Goal: Task Accomplishment & Management: Complete application form

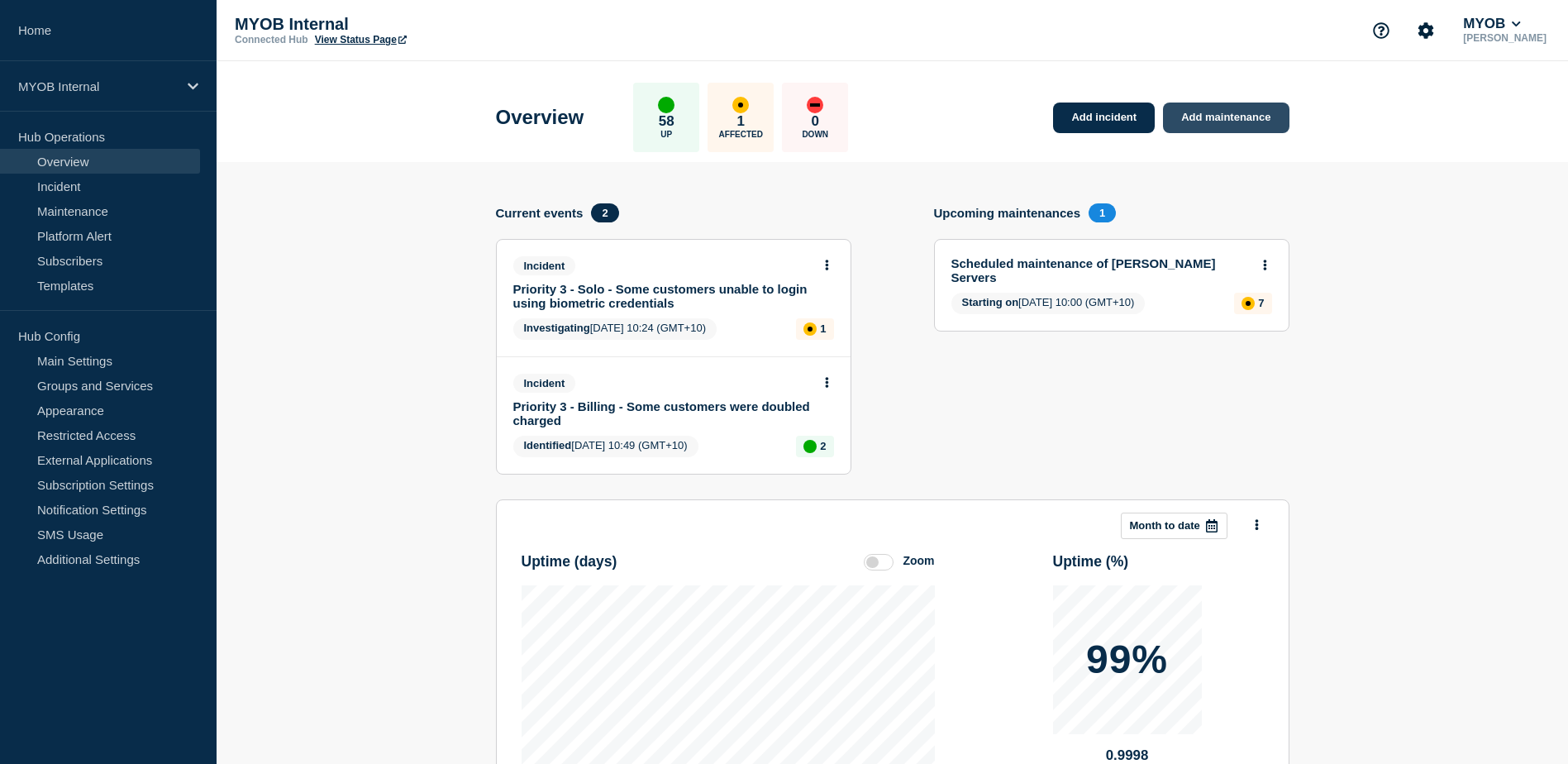
click at [1231, 118] on link "Add maintenance" at bounding box center [1225, 118] width 125 height 30
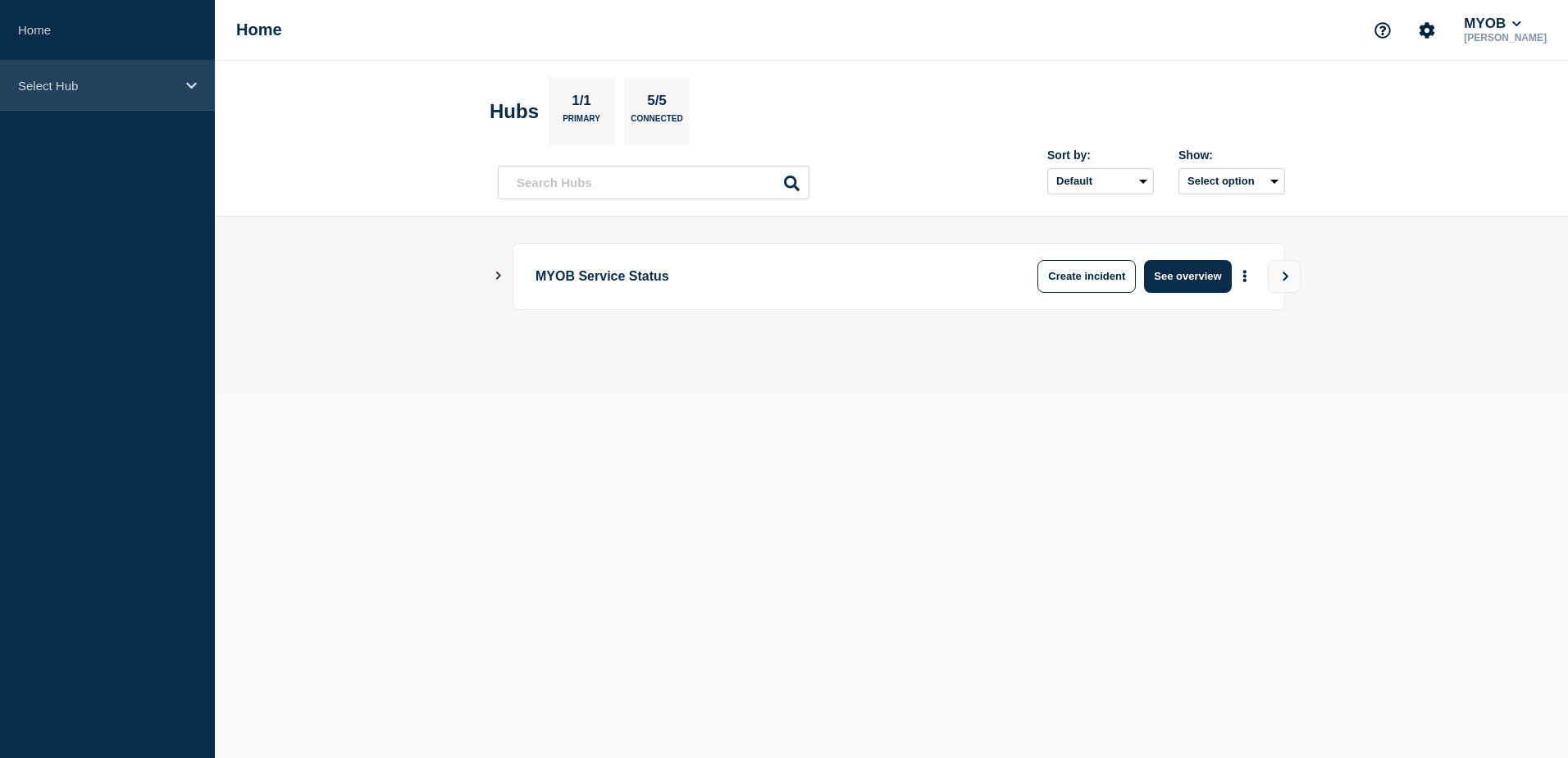
click at [154, 86] on p "Select Hub" at bounding box center [97, 86] width 158 height 14
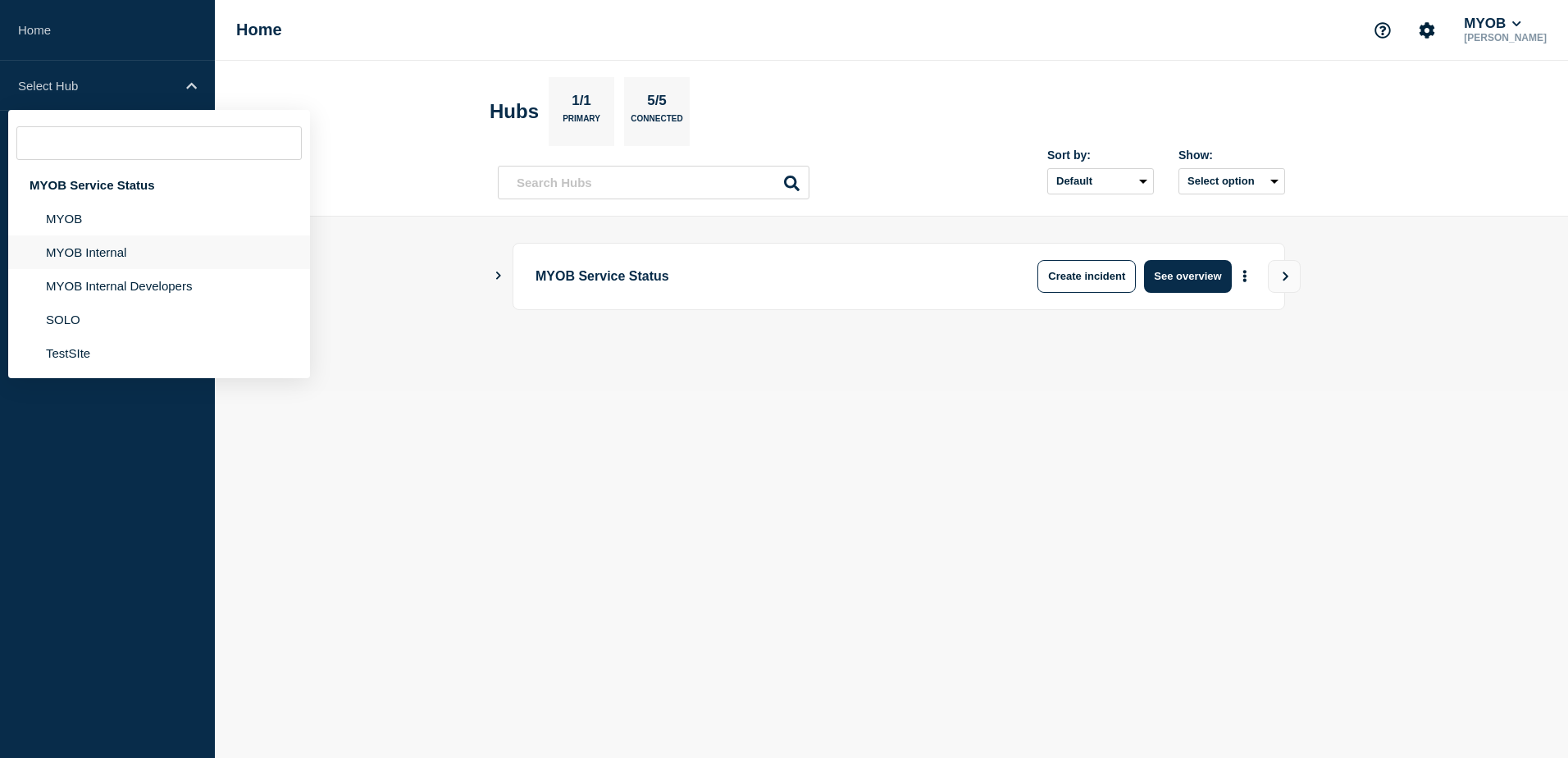
click at [96, 245] on li "MYOB Internal" at bounding box center [159, 252] width 301 height 34
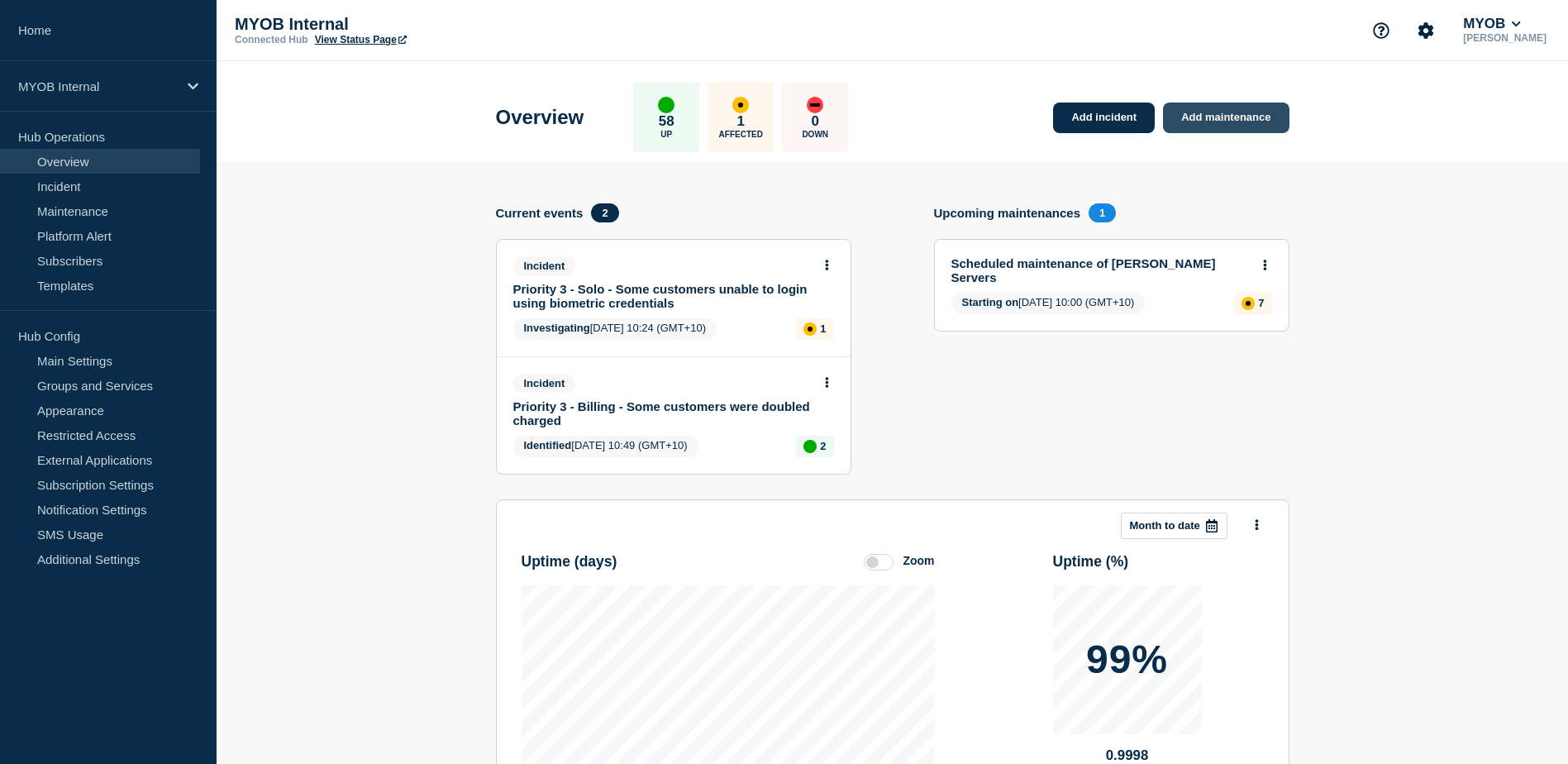
click at [1240, 124] on link "Add maintenance" at bounding box center [1225, 118] width 125 height 30
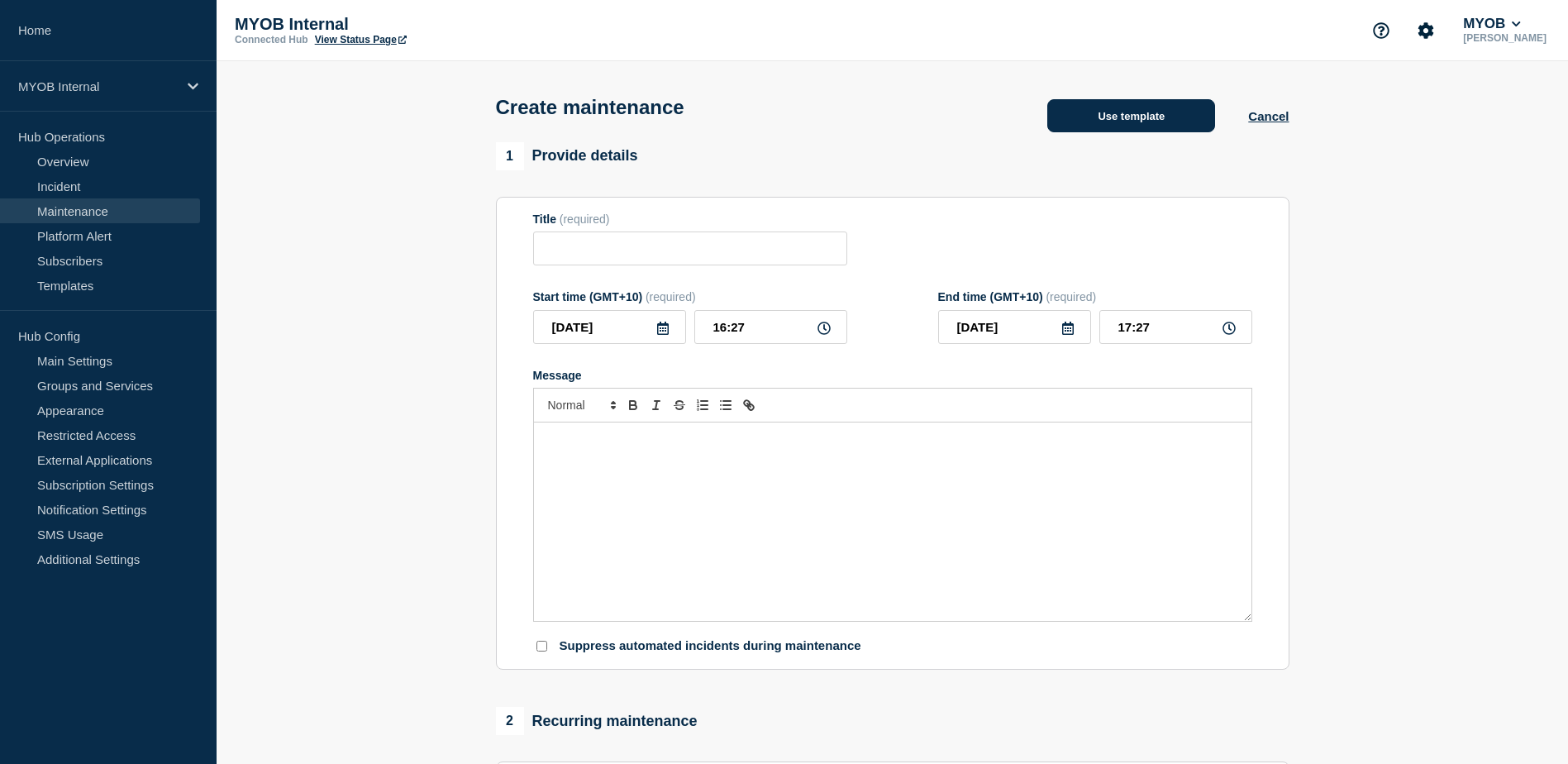
click at [1150, 118] on button "Use template" at bounding box center [1131, 115] width 168 height 33
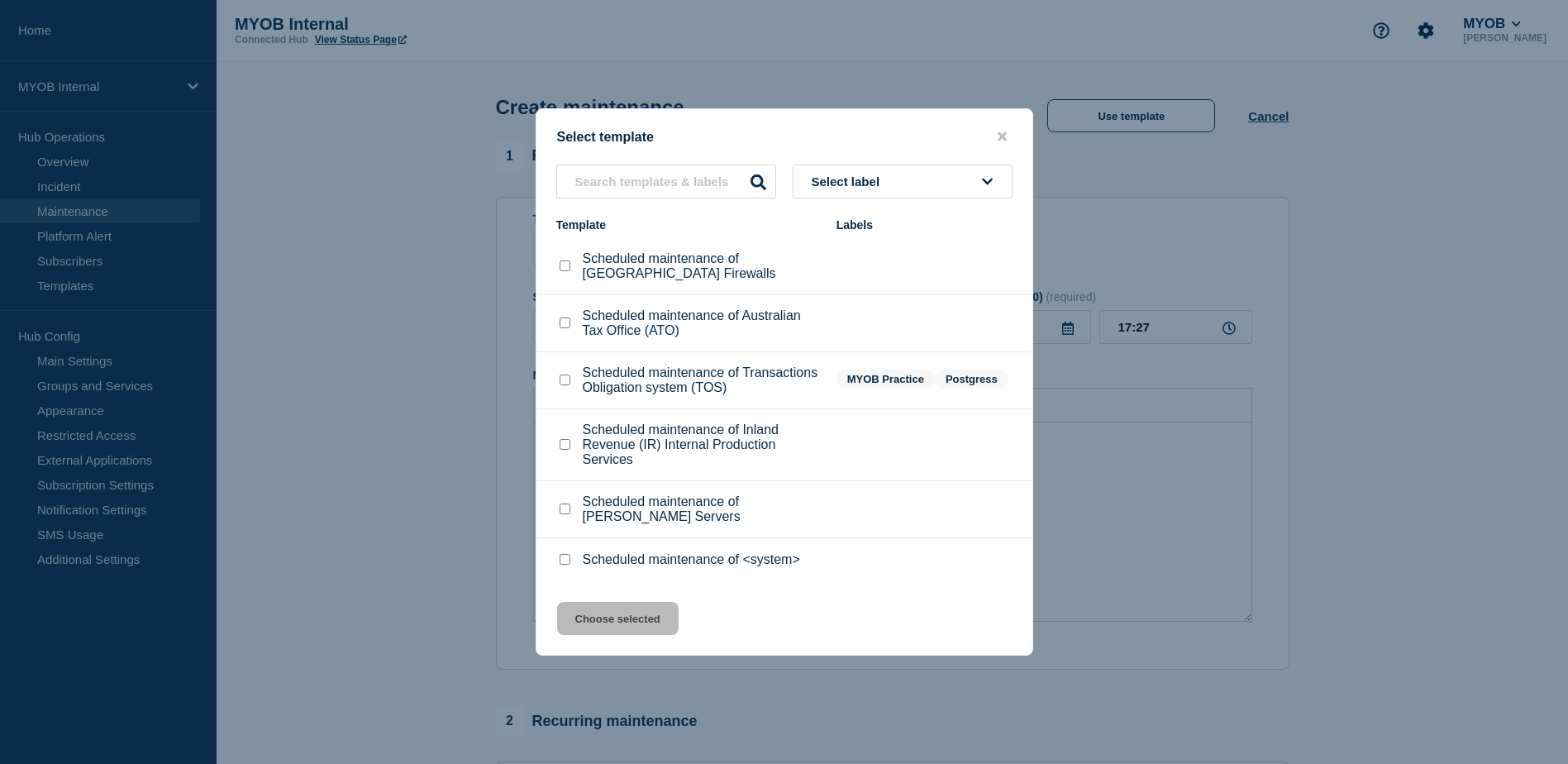
click at [561, 559] on input "Scheduled maintenance of <system> checkbox" at bounding box center [564, 559] width 11 height 11
checkbox input "true"
click at [598, 618] on button "Choose selected" at bounding box center [618, 618] width 122 height 33
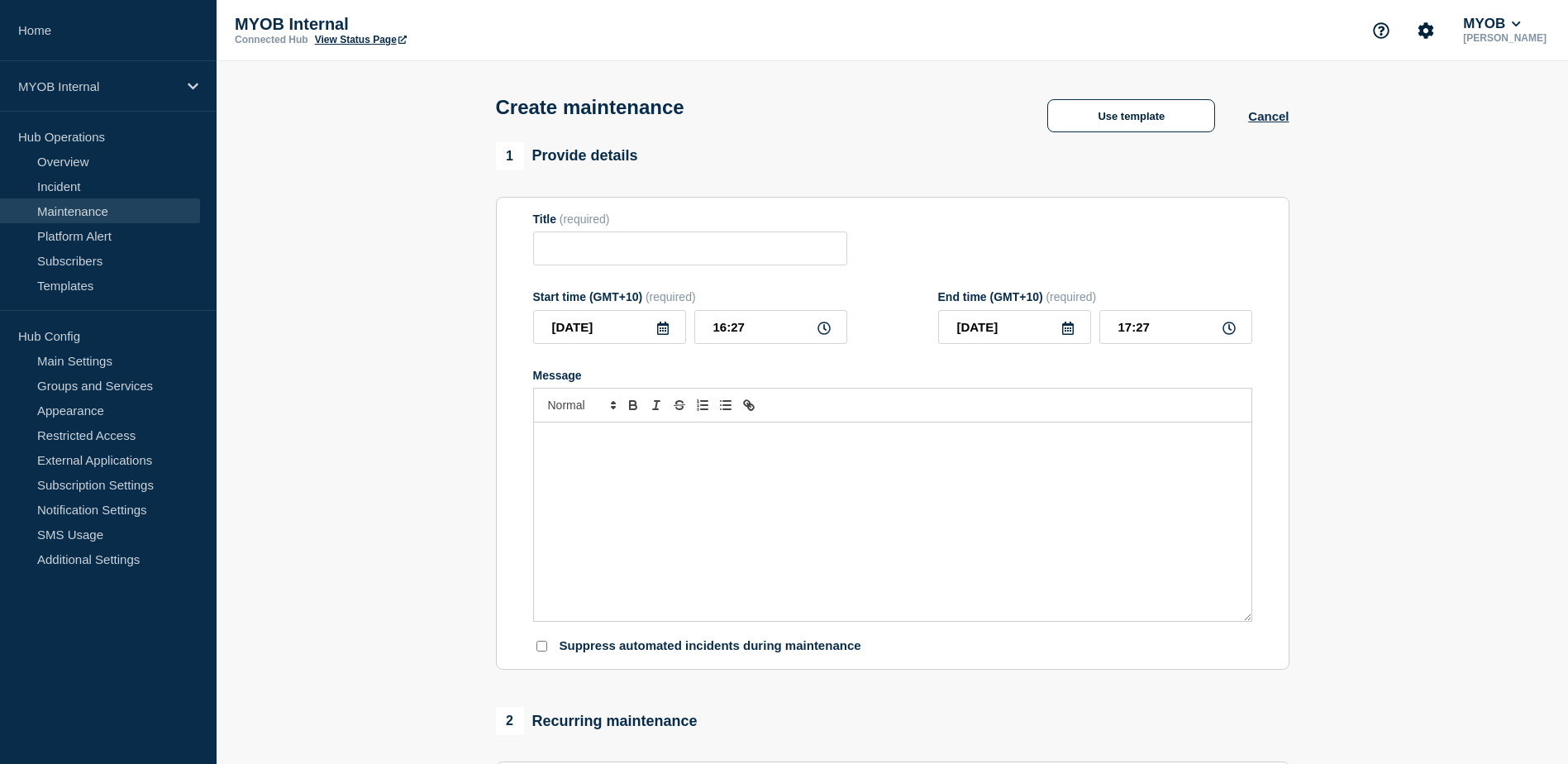
type input "Scheduled maintenance of <system>"
type input "18:27"
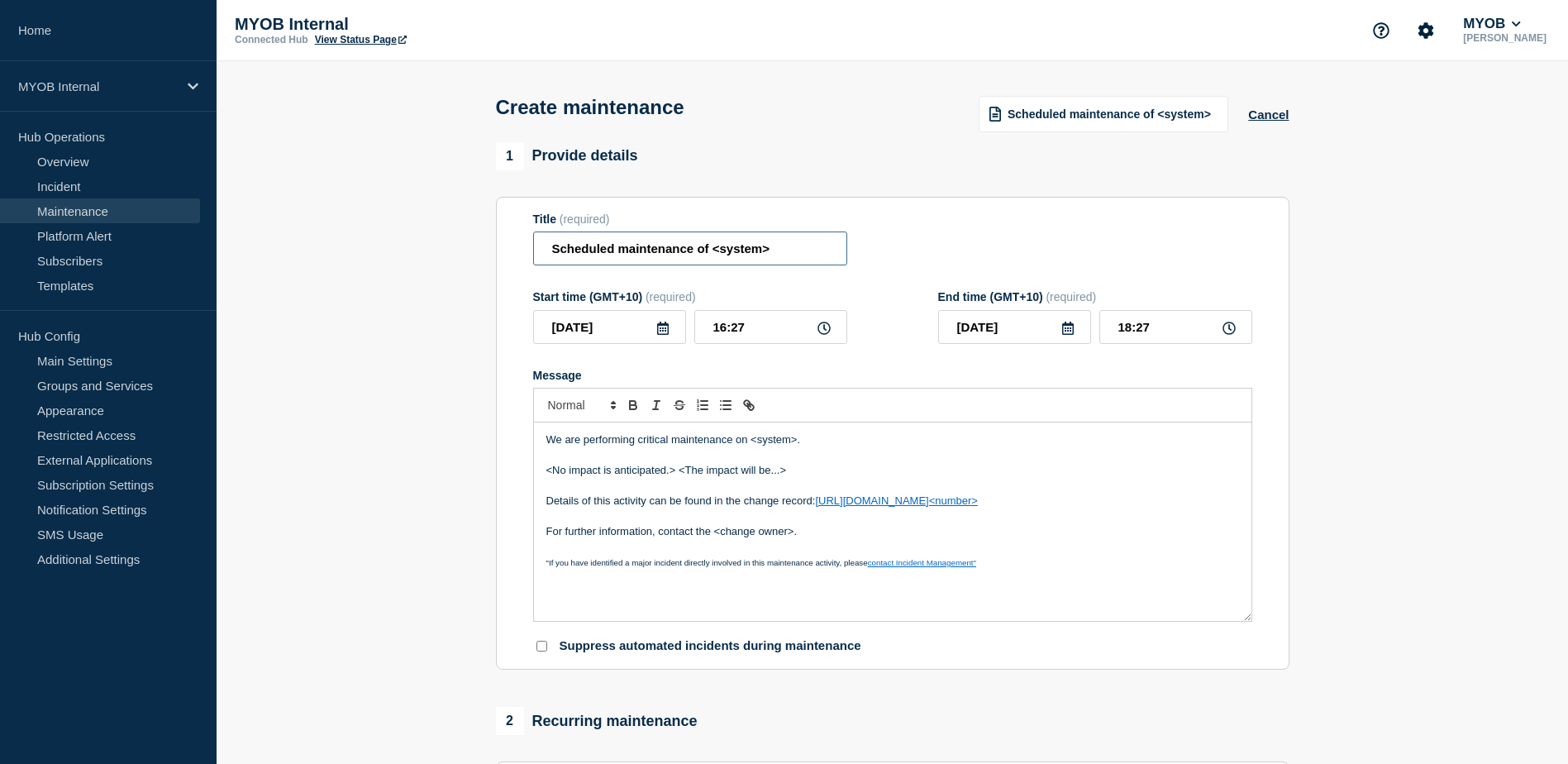
click at [787, 256] on input "Scheduled maintenance of <system>" at bounding box center [690, 249] width 314 height 34
type input "Scheduled maintenance of MYOB Practice Management"
click at [923, 260] on div "Title (required) Scheduled maintenance of MYOB Practice Management" at bounding box center [893, 239] width 719 height 53
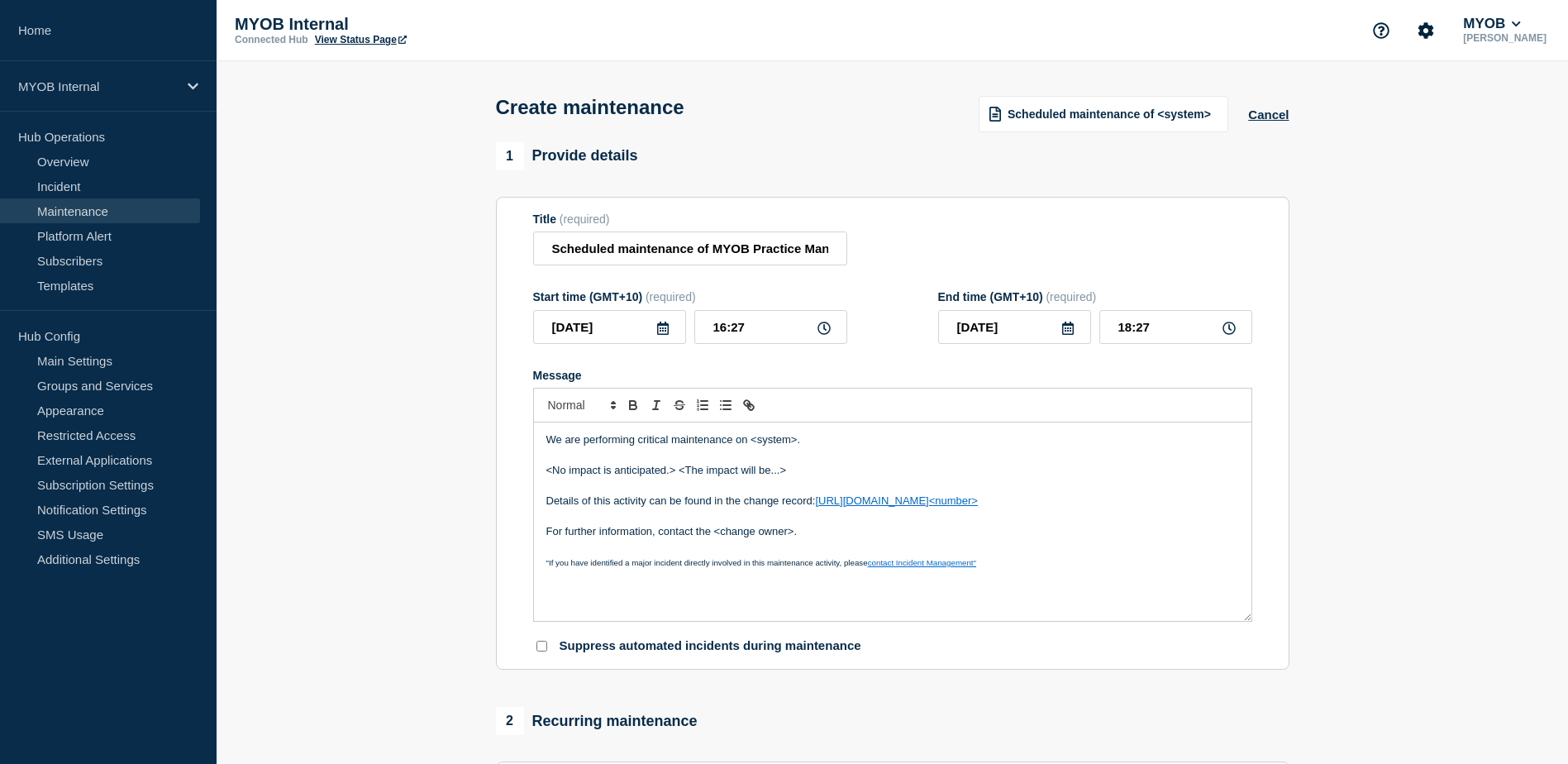
click at [663, 333] on icon at bounding box center [663, 328] width 14 height 14
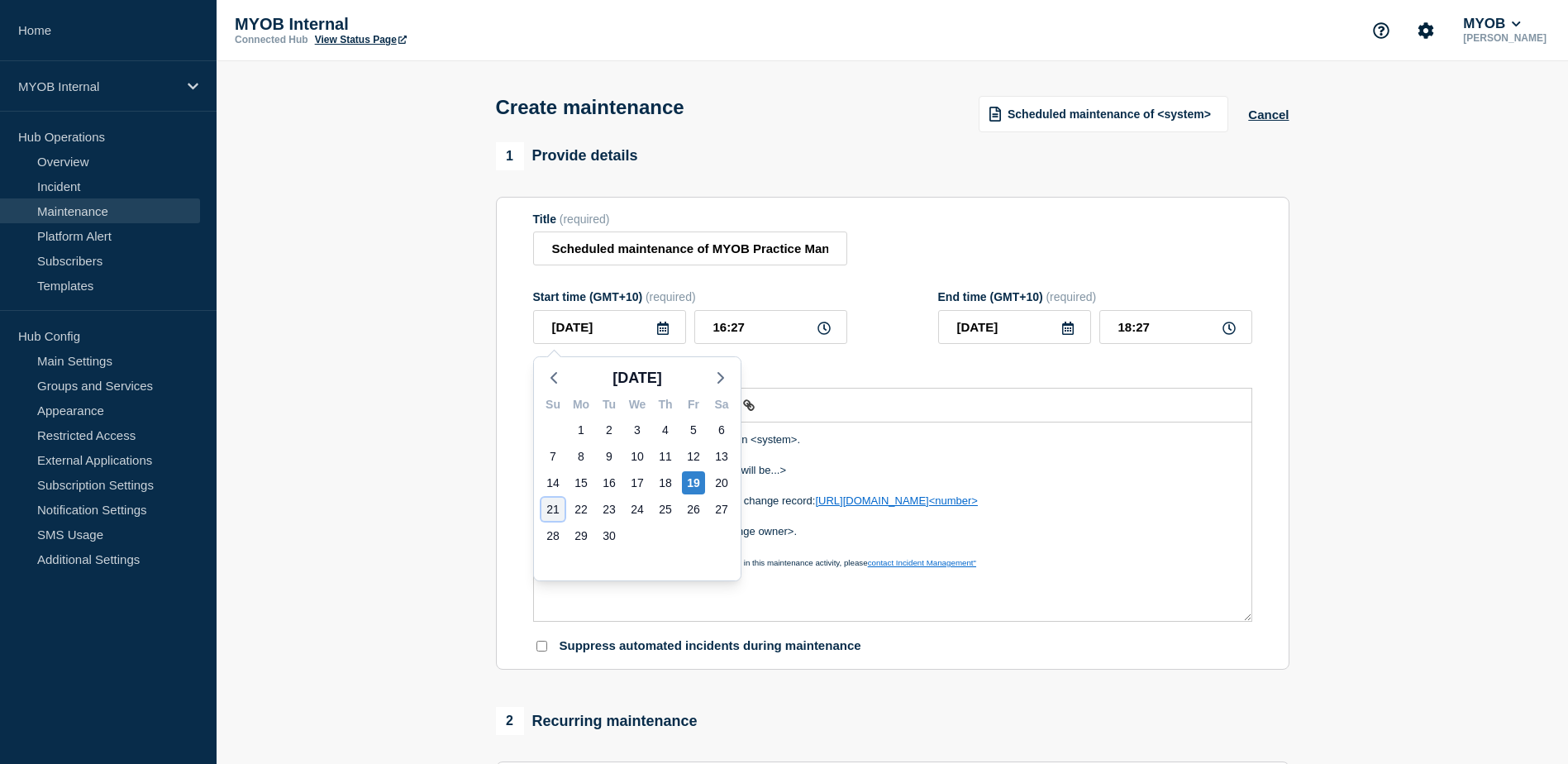
click at [558, 507] on div "21" at bounding box center [553, 508] width 23 height 23
type input "2025-09-21"
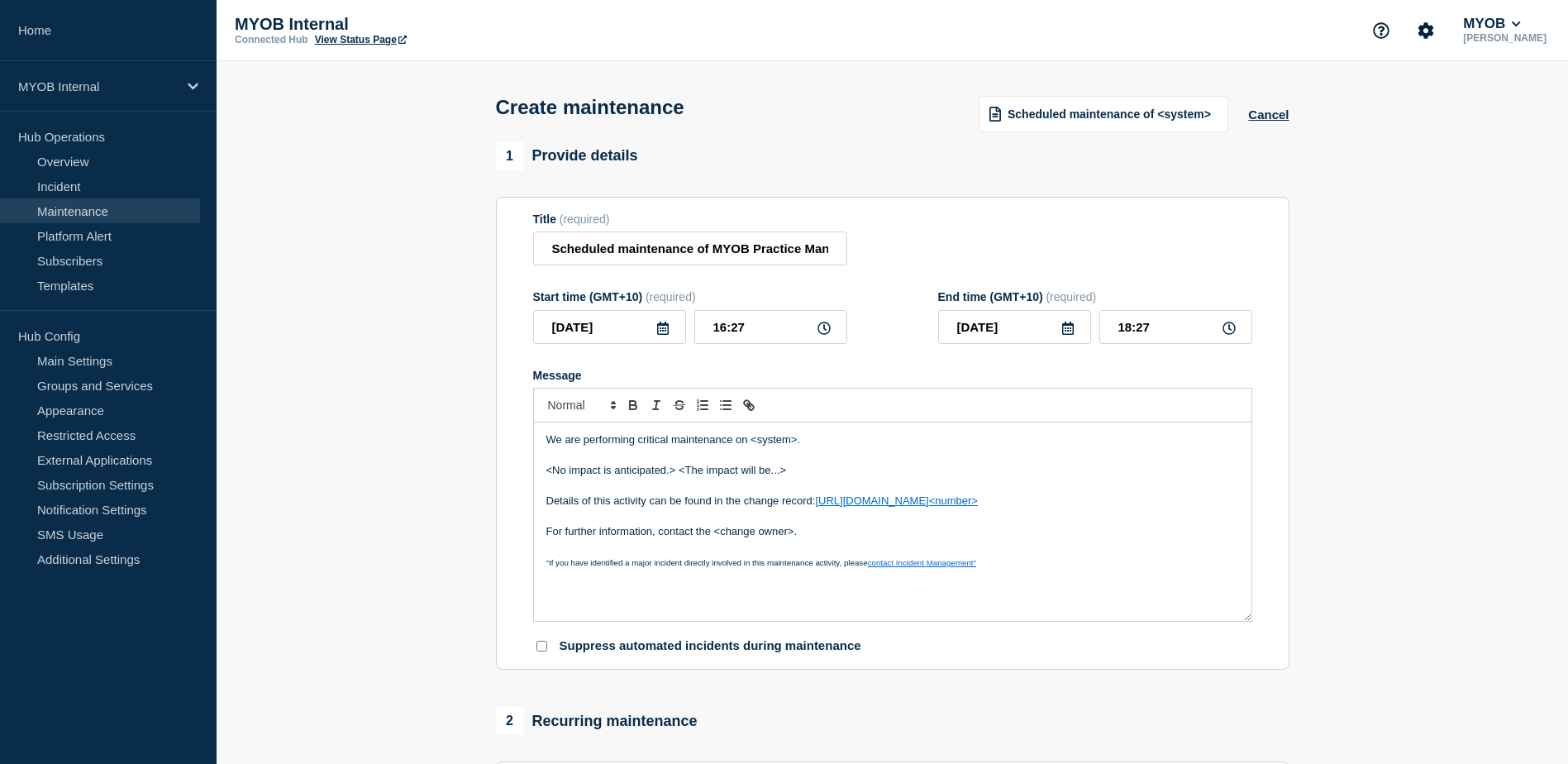
click at [827, 333] on icon at bounding box center [824, 328] width 14 height 14
click at [752, 331] on input "16:27" at bounding box center [771, 327] width 153 height 34
drag, startPoint x: 751, startPoint y: 331, endPoint x: 700, endPoint y: 326, distance: 51.2
click at [700, 326] on input "16:27" at bounding box center [771, 327] width 153 height 34
type input "12:00"
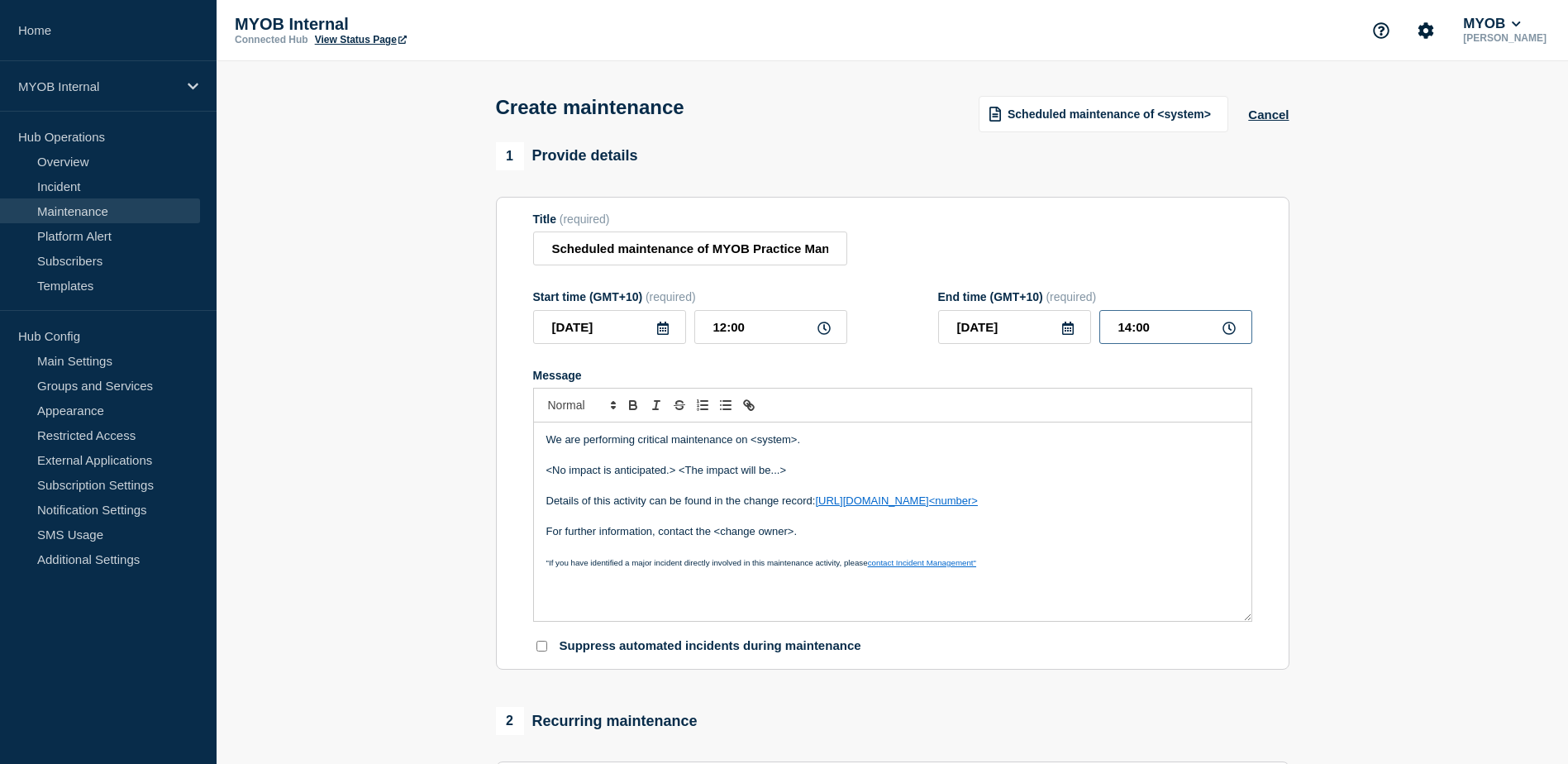
click at [1170, 329] on input "14:00" at bounding box center [1175, 327] width 153 height 34
click at [1129, 331] on input "14:00" at bounding box center [1175, 327] width 153 height 34
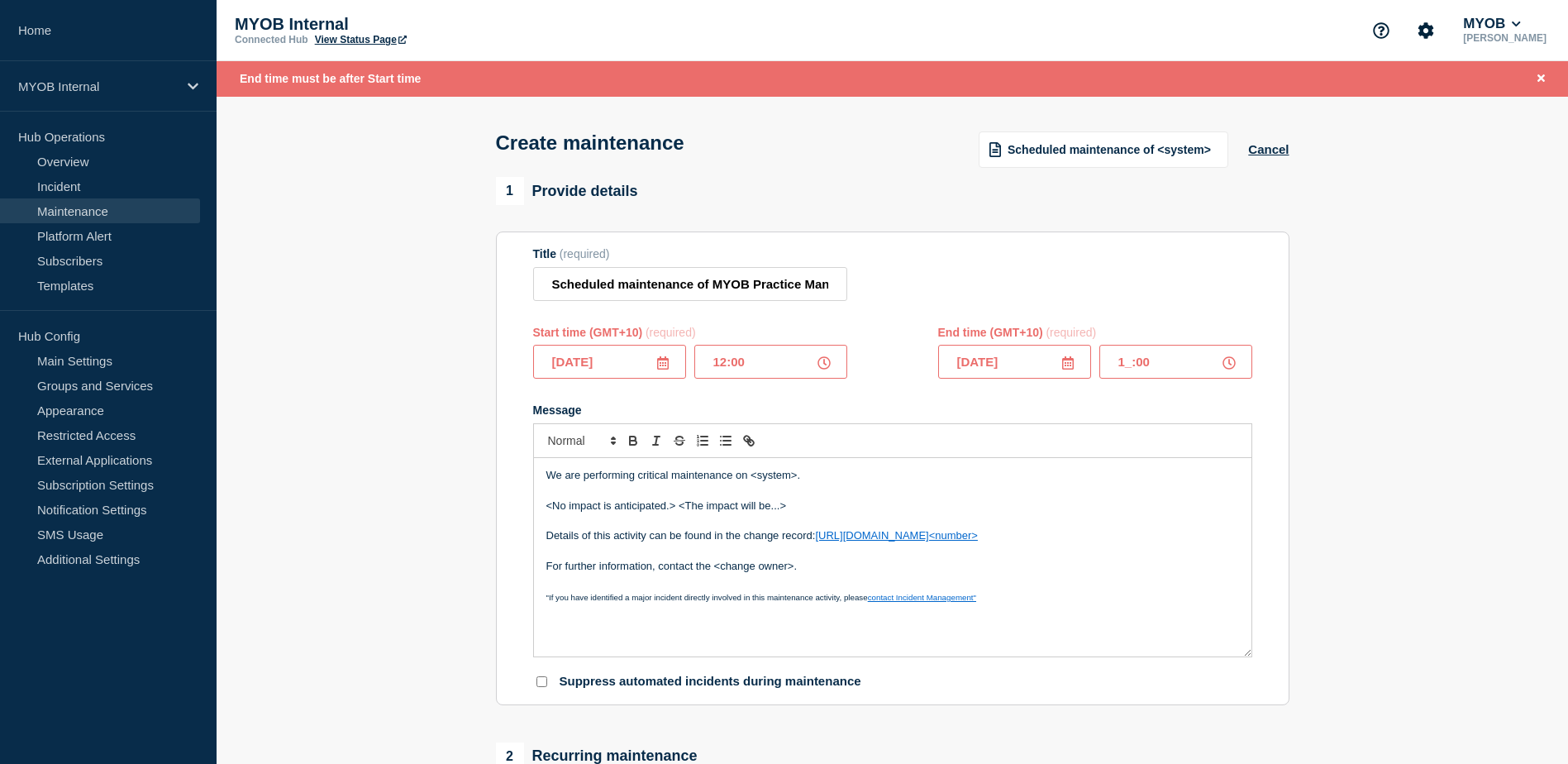
type input "19:00"
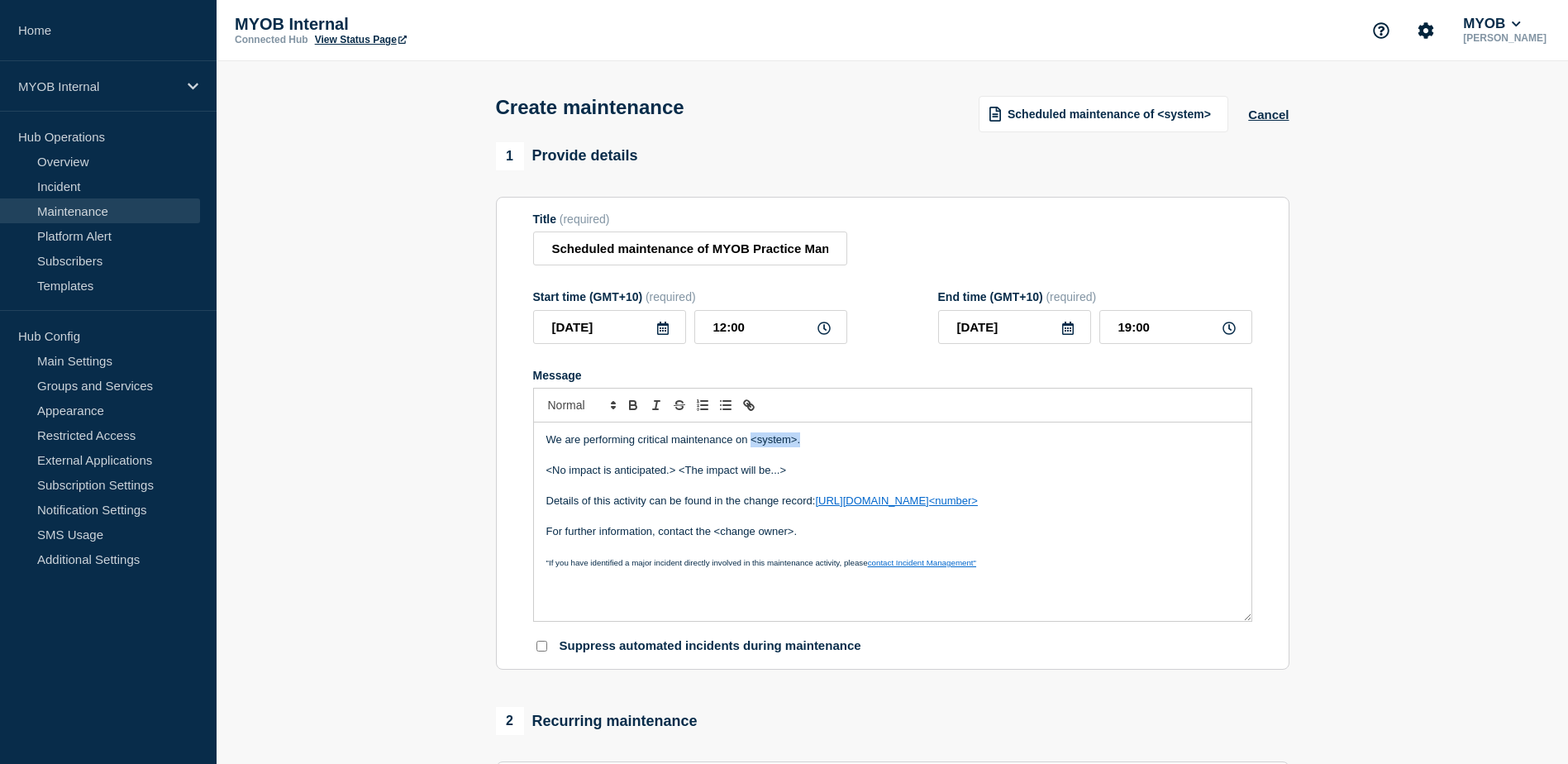
drag, startPoint x: 847, startPoint y: 442, endPoint x: 753, endPoint y: 442, distance: 94.0
click at [753, 442] on p "We are performing critical maintenance on <system>." at bounding box center [893, 440] width 693 height 15
click at [901, 475] on p "<No impact is anticipated.> <The impact will be...>" at bounding box center [893, 470] width 693 height 15
drag, startPoint x: 853, startPoint y: 474, endPoint x: 540, endPoint y: 470, distance: 313.0
click at [540, 470] on div "We are performing critical maintenance on Myob Practice Management sites <No im…" at bounding box center [893, 521] width 718 height 198
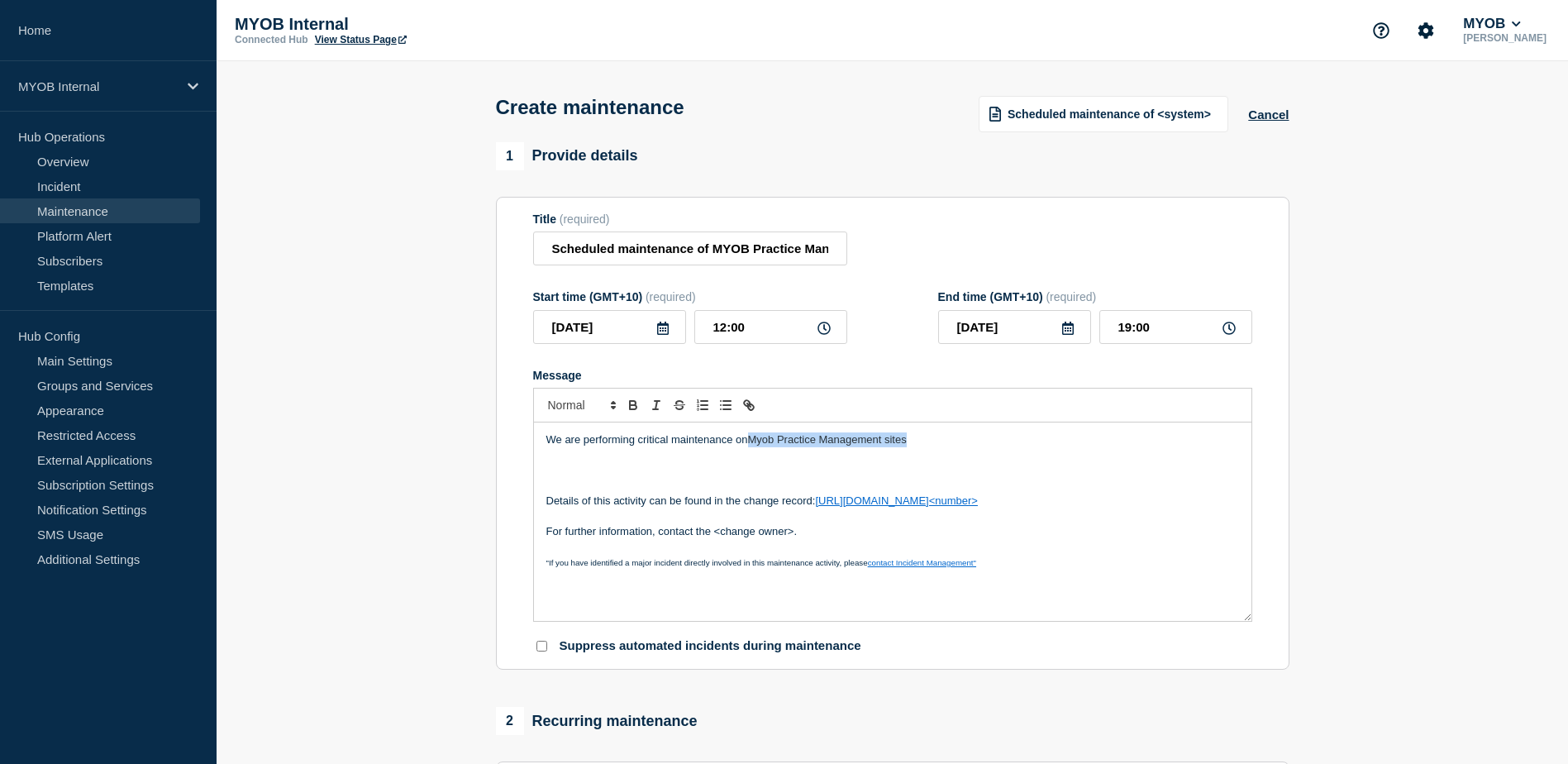
drag, startPoint x: 933, startPoint y: 448, endPoint x: 753, endPoint y: 437, distance: 180.3
click at [753, 437] on p "We are performing critical maintenance on Myob Practice Management sites" at bounding box center [893, 440] width 693 height 15
click at [990, 484] on p "Message" at bounding box center [893, 486] width 693 height 15
click at [999, 475] on p "Message" at bounding box center [893, 470] width 693 height 15
click at [671, 477] on p "Message" at bounding box center [893, 470] width 693 height 15
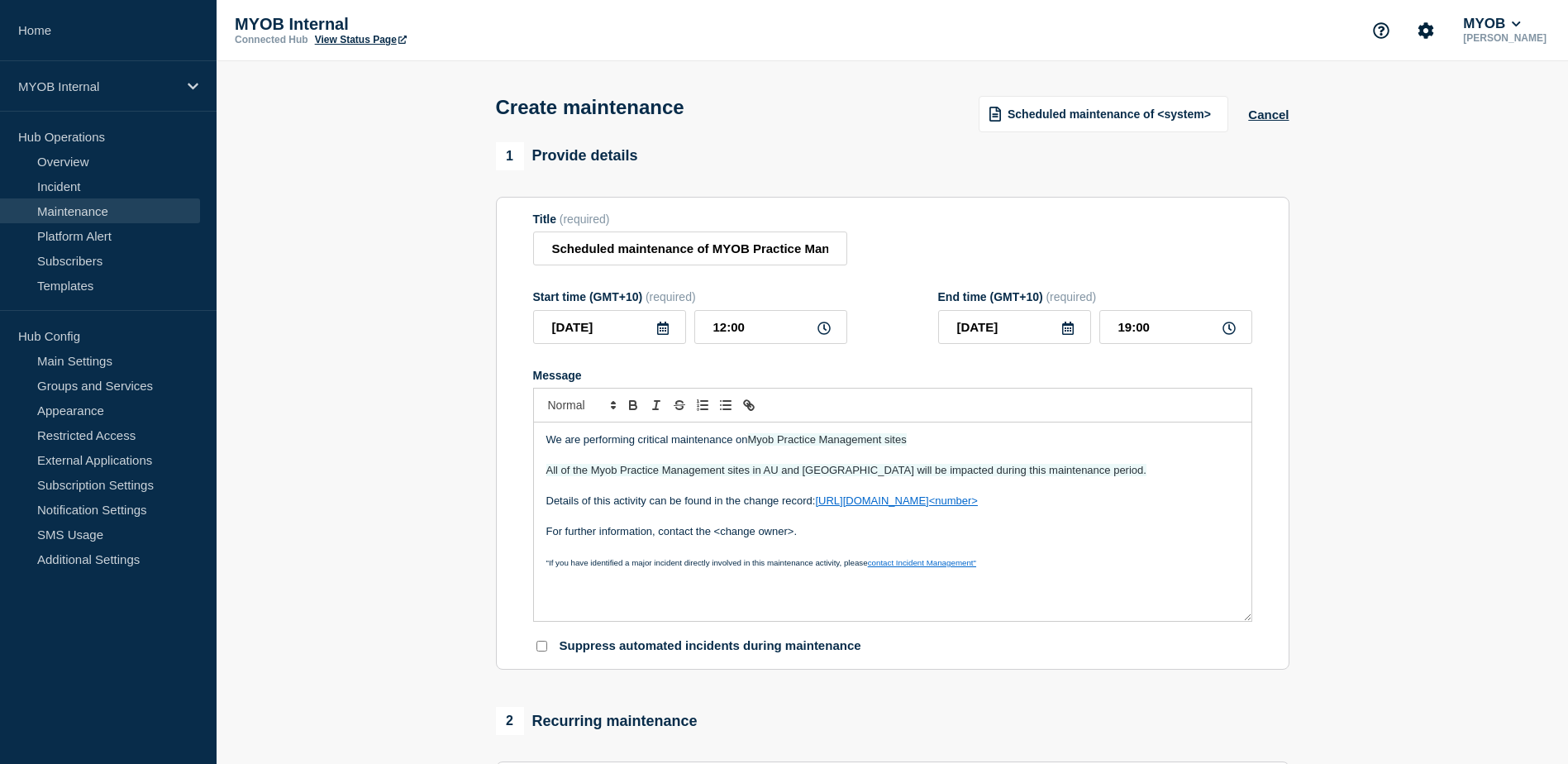
drag, startPoint x: 1087, startPoint y: 498, endPoint x: 820, endPoint y: 511, distance: 267.3
click at [820, 508] on p "Details of this activity can be found in the change record: https://helpme.myob…" at bounding box center [893, 501] width 693 height 15
drag, startPoint x: 1053, startPoint y: 509, endPoint x: 819, endPoint y: 503, distance: 234.1
click at [819, 503] on p "Details of this activity can be found in the change record: https://arlive.atla…" at bounding box center [893, 501] width 693 height 15
click at [741, 404] on icon "Toggle link" at bounding box center [749, 405] width 15 height 15
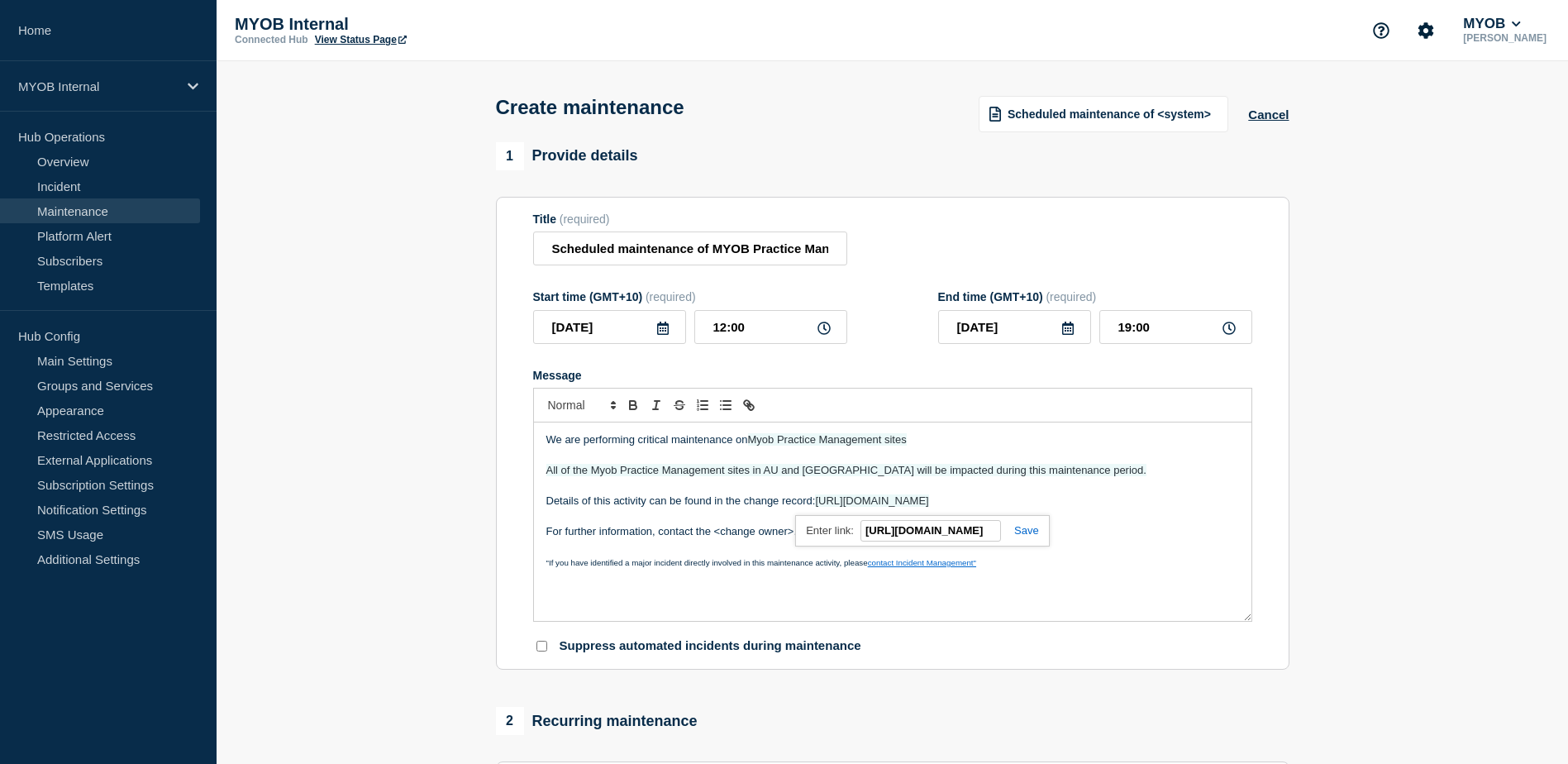
click at [1037, 536] on link at bounding box center [1020, 530] width 38 height 13
click at [1096, 554] on p "Message" at bounding box center [893, 547] width 693 height 15
click at [824, 527] on p "For further information, contact the <change owner>." at bounding box center [893, 531] width 693 height 15
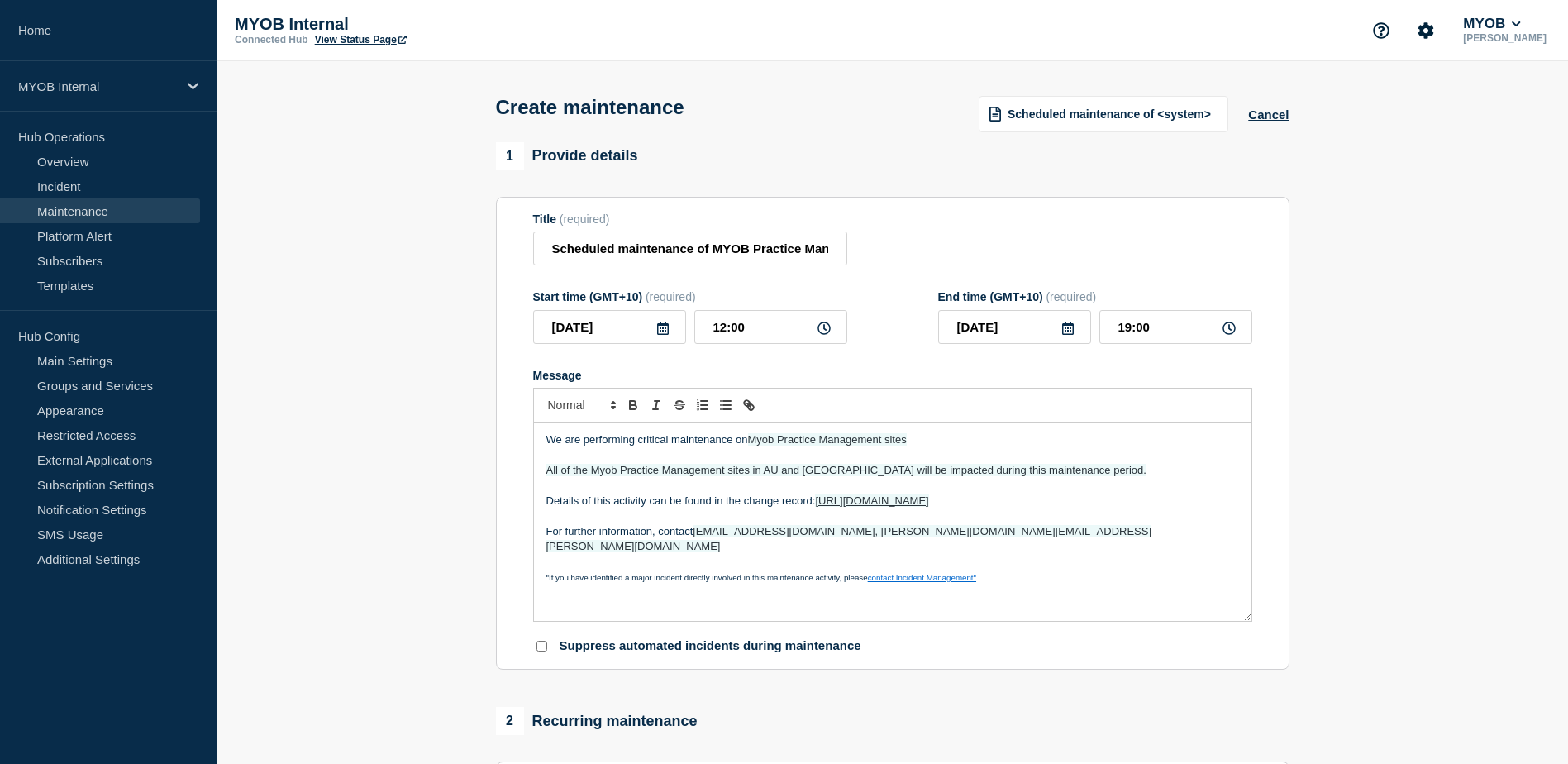
click at [971, 539] on p "For further information, contact tanka.pun@myob.com, mark.nguyen@myob.com" at bounding box center [893, 539] width 693 height 30
drag, startPoint x: 1198, startPoint y: 536, endPoint x: 954, endPoint y: 535, distance: 244.0
click at [954, 535] on p "For further information, contact tanka.pun@myob.com, mark.nguyen@myob.com Or ht…" at bounding box center [893, 539] width 693 height 30
click at [751, 410] on icon "Toggle link" at bounding box center [751, 407] width 6 height 6
click at [1187, 570] on div "ttps://myob.slack.com/archives/C08M9NUM6J0" at bounding box center [1070, 562] width 254 height 32
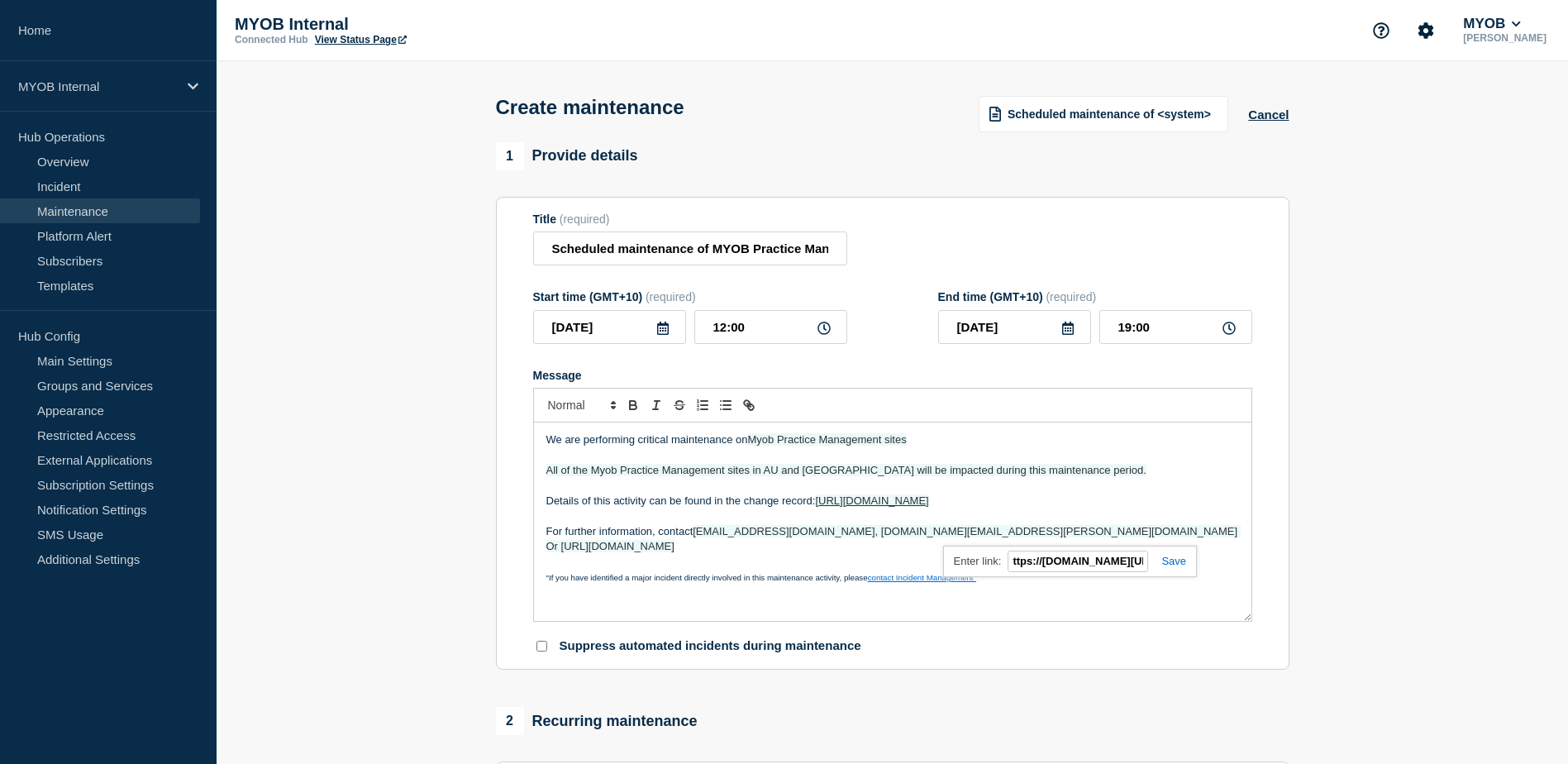
click at [1180, 567] on link at bounding box center [1167, 560] width 38 height 13
click at [1210, 554] on p "Message" at bounding box center [893, 562] width 693 height 15
drag, startPoint x: 1214, startPoint y: 540, endPoint x: 535, endPoint y: 437, distance: 686.8
click at [535, 437] on div "We are performing critical maintenance on Myob Practice Management sites All of…" at bounding box center [893, 521] width 718 height 198
copy div "We are performing critical maintenance on Myob Practice Management sites All of…"
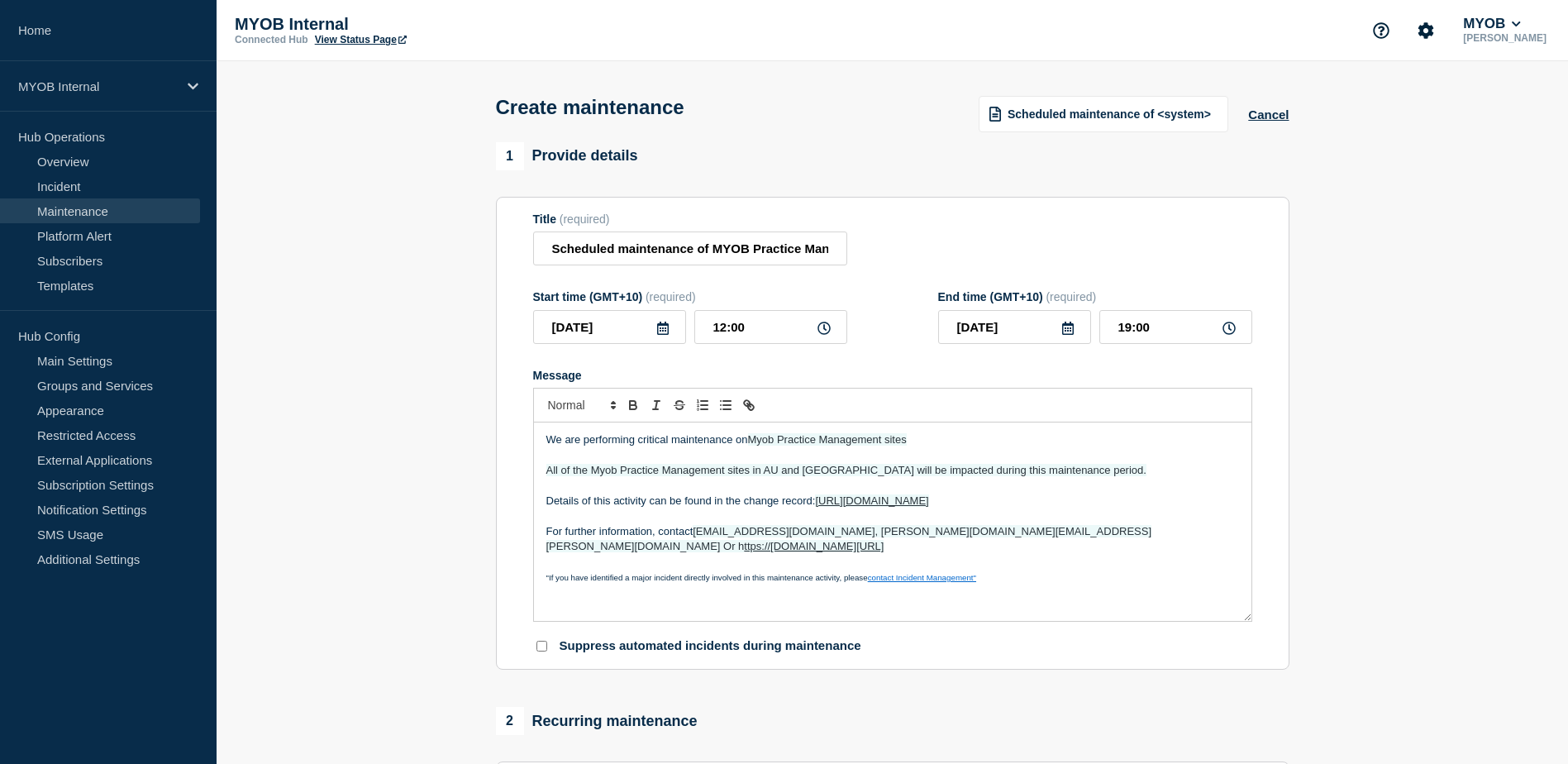
click at [998, 569] on p ""If you have identified a major incident directly involved in this maintenance …" at bounding box center [893, 577] width 693 height 15
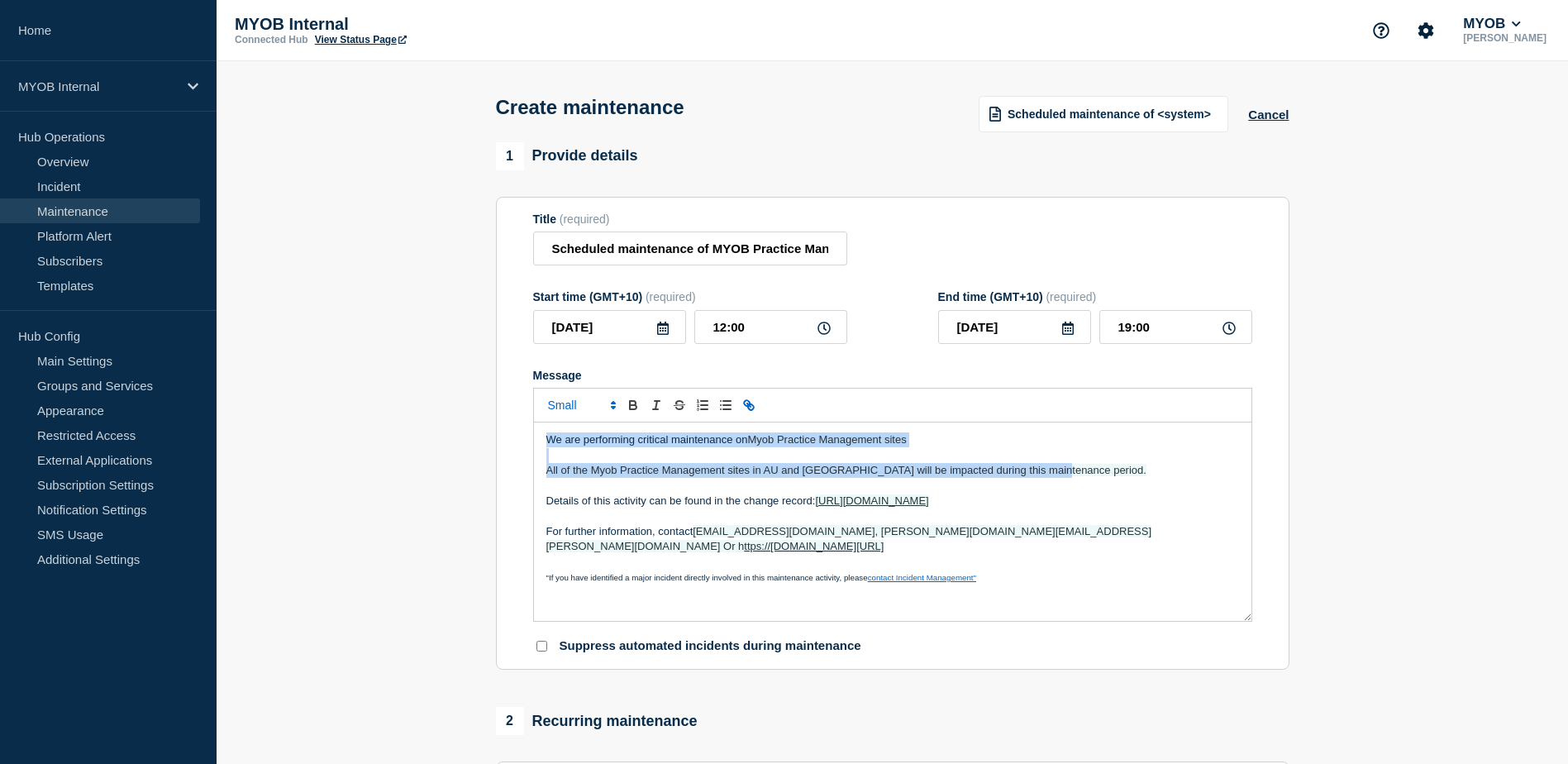
drag, startPoint x: 1066, startPoint y: 478, endPoint x: 539, endPoint y: 444, distance: 528.1
click at [539, 444] on div "We are performing critical maintenance on Myob Practice Management sites All of…" at bounding box center [893, 521] width 718 height 198
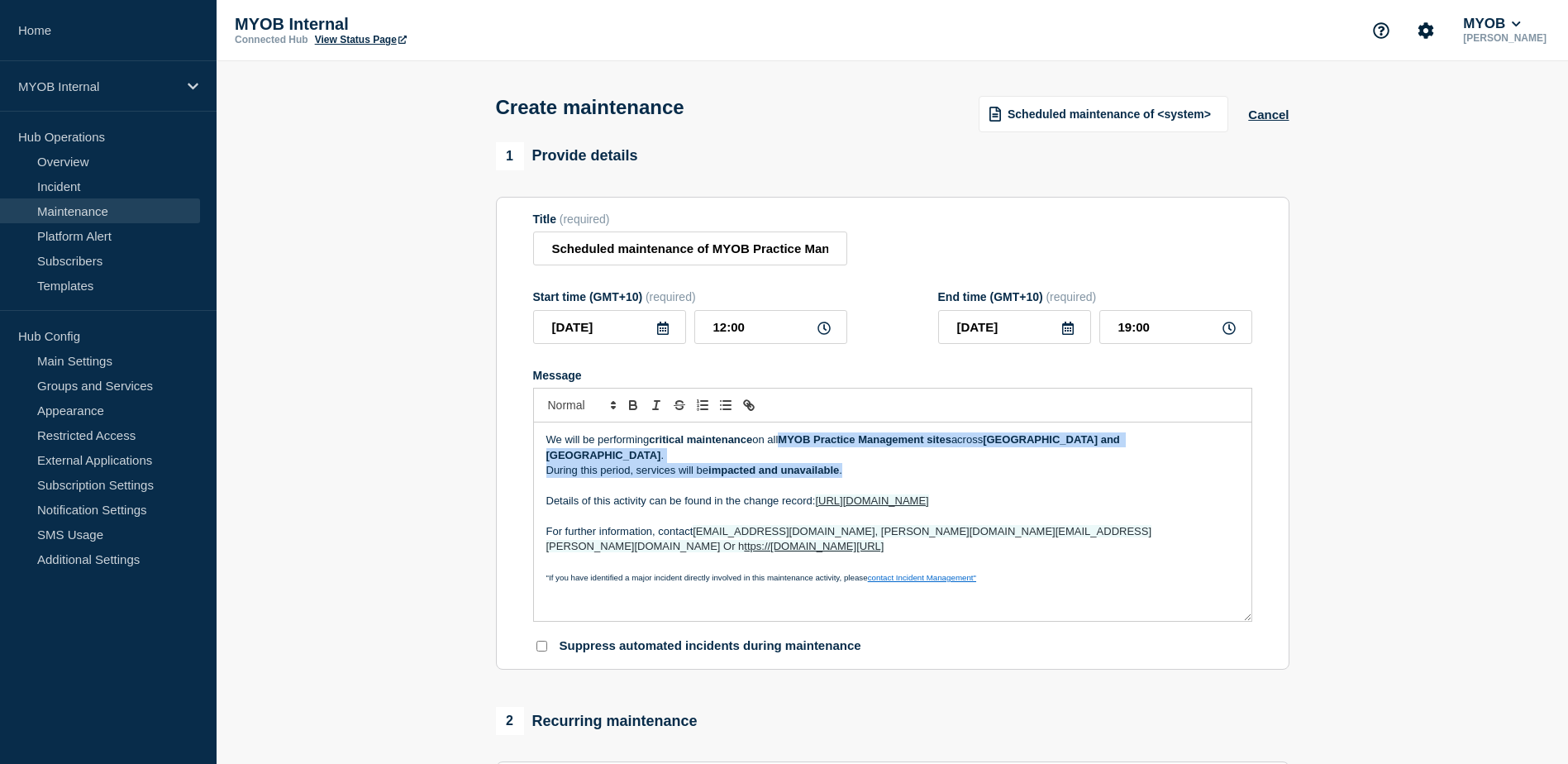
drag, startPoint x: 787, startPoint y: 442, endPoint x: 865, endPoint y: 461, distance: 80.3
click at [865, 461] on div "We will be performing critical maintenance on all MYOB Practice Management site…" at bounding box center [893, 521] width 718 height 198
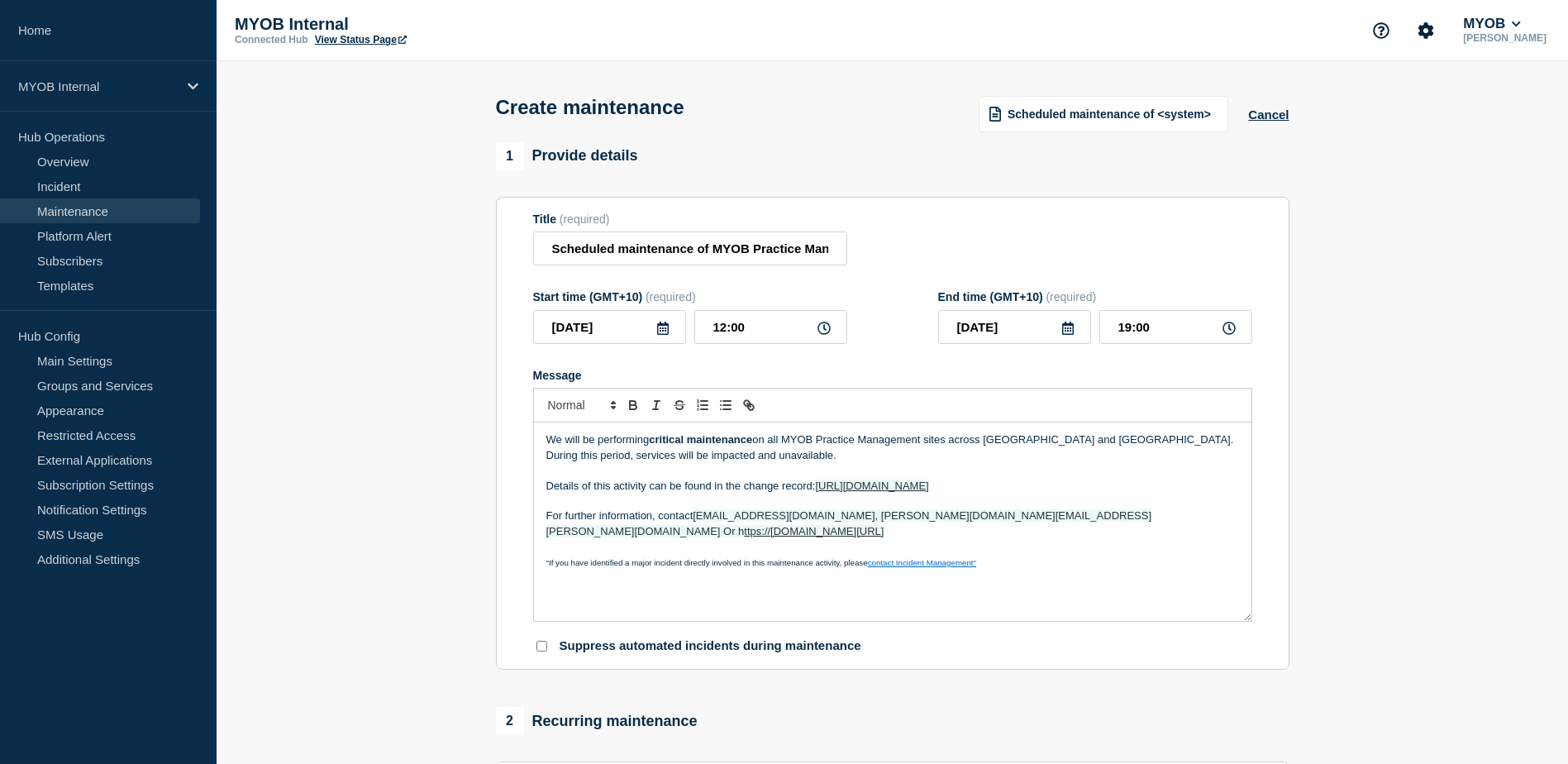
click at [865, 461] on p "During this period, services will be impacted and unavailable." at bounding box center [893, 455] width 693 height 15
click at [548, 460] on p "During this period, services will be impacted and unavailable." at bounding box center [893, 455] width 693 height 15
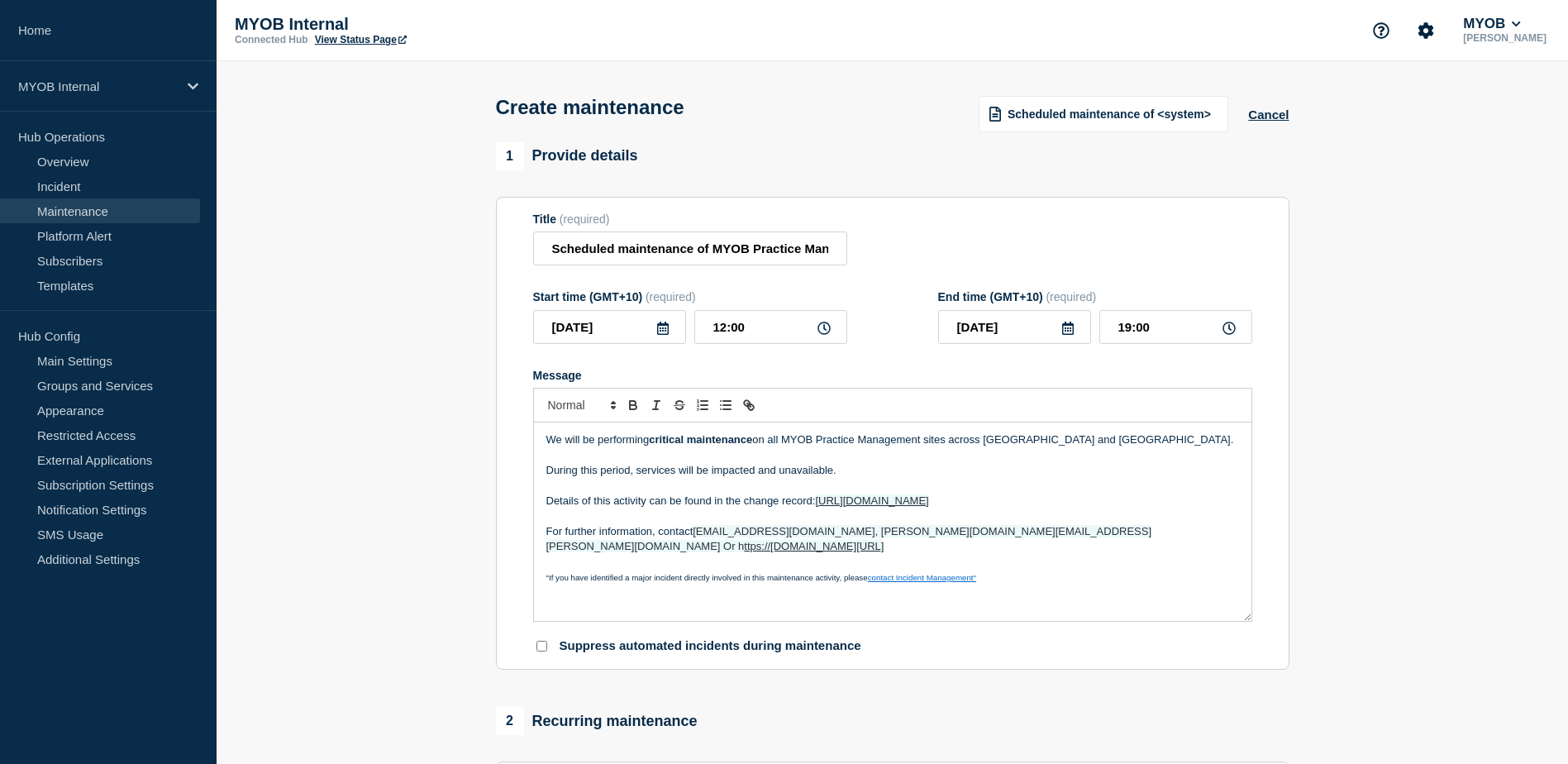
click at [1059, 503] on p "Details of this activity can be found in the change record: https://arlive.atla…" at bounding box center [893, 501] width 693 height 15
drag, startPoint x: 1049, startPoint y: 507, endPoint x: 821, endPoint y: 504, distance: 228.0
click at [821, 504] on p "Details of this activity can be found in the change record: https://arlive.atla…" at bounding box center [893, 501] width 693 height 15
click at [905, 501] on p "Details of this activity can be found in the change record:" at bounding box center [893, 501] width 693 height 15
drag, startPoint x: 759, startPoint y: 445, endPoint x: 652, endPoint y: 442, distance: 107.0
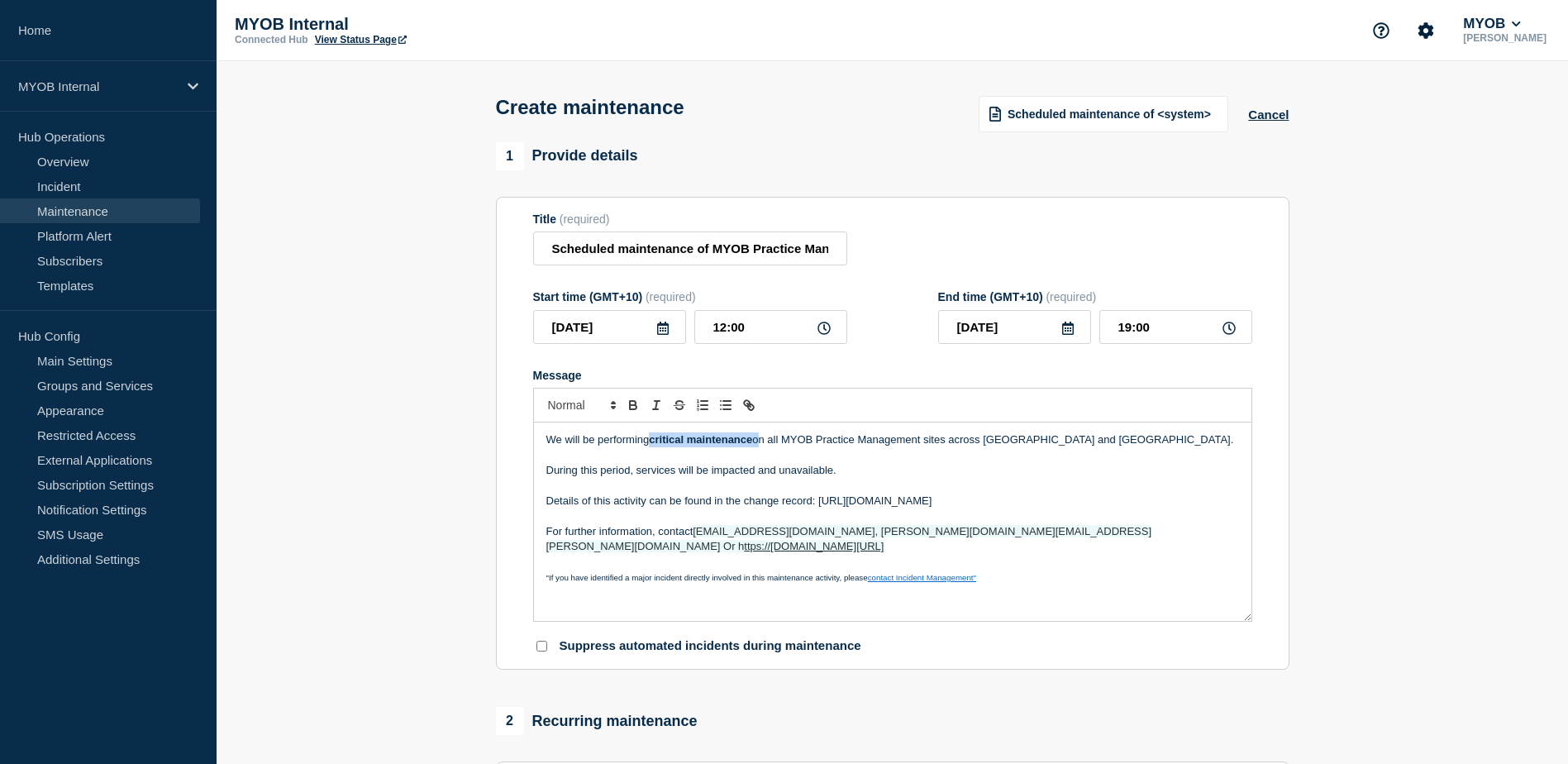
click at [652, 442] on p "We will be performing critical maintenance on all MYOB Practice Management site…" at bounding box center [893, 440] width 693 height 15
click at [850, 475] on p "During this period, services will be impacted and unavailable." at bounding box center [893, 470] width 693 height 15
drag, startPoint x: 1056, startPoint y: 500, endPoint x: 816, endPoint y: 502, distance: 240.0
click at [816, 502] on p "Details of this activity can be found in the change record: https://arlive.atla…" at bounding box center [893, 501] width 693 height 15
click at [752, 410] on icon "Toggle link" at bounding box center [751, 407] width 6 height 6
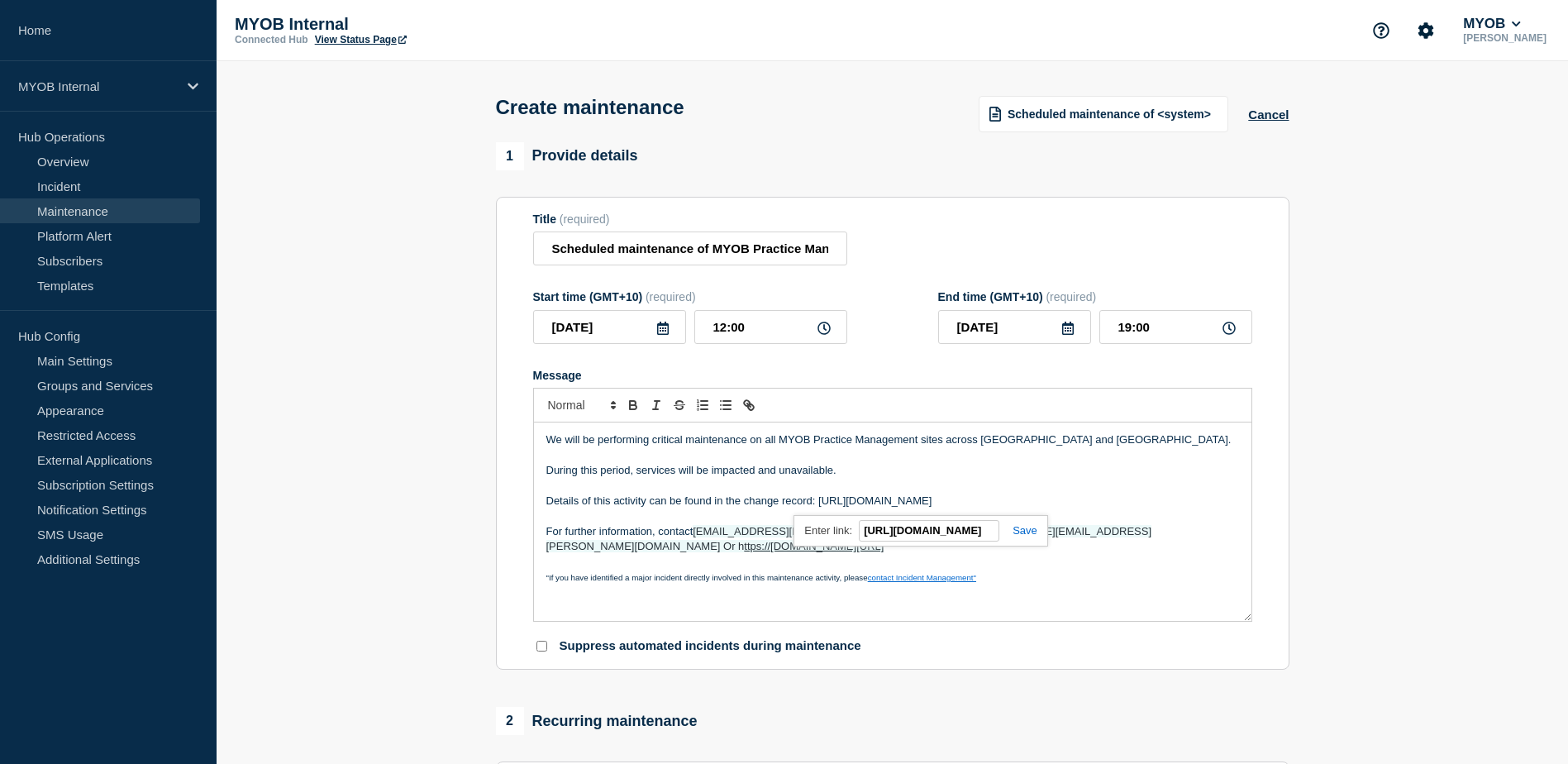
click at [1025, 532] on link at bounding box center [1018, 530] width 38 height 13
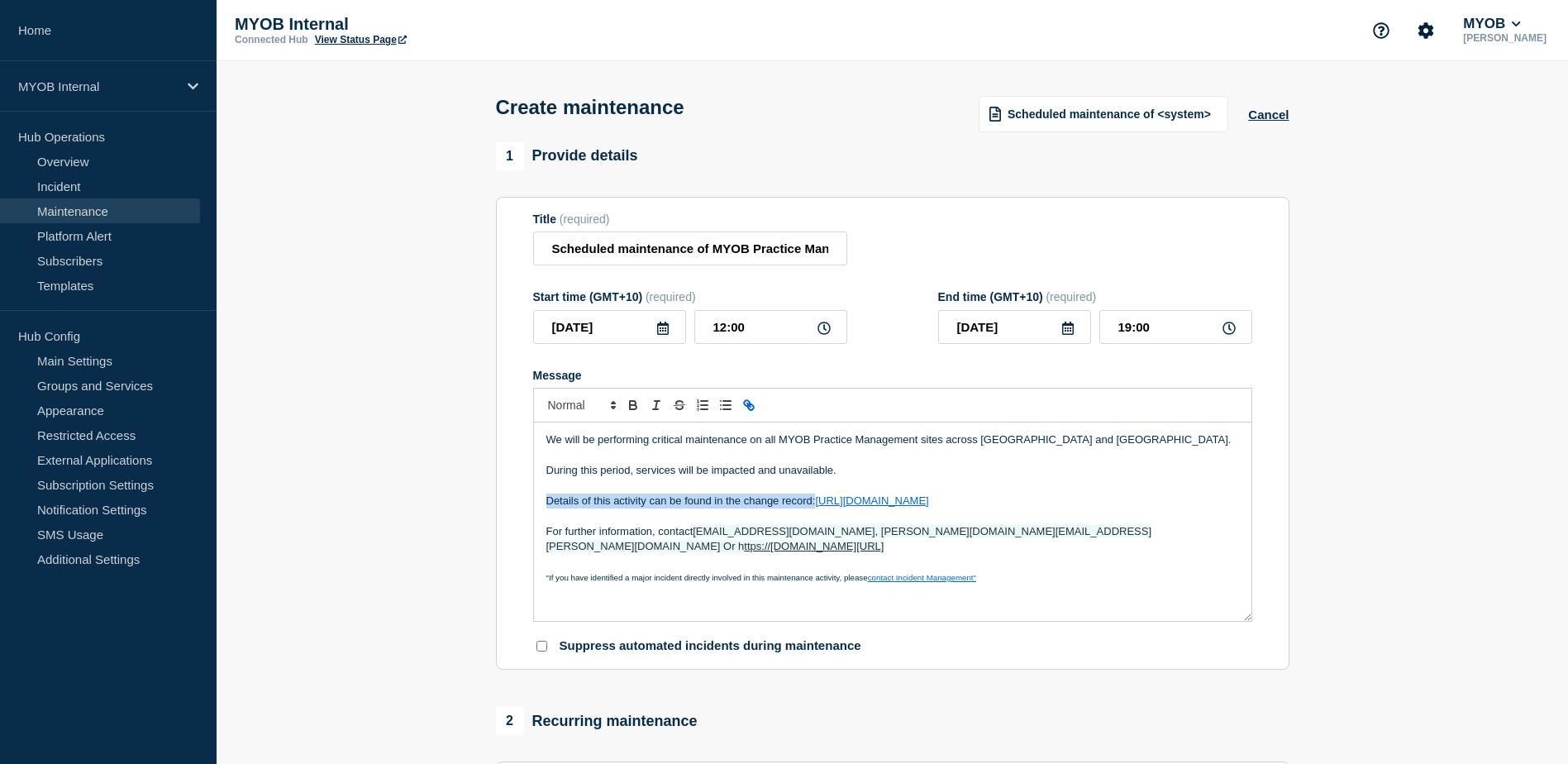
drag, startPoint x: 1193, startPoint y: 533, endPoint x: 696, endPoint y: 537, distance: 497.0
click at [696, 537] on p "For further information, contact tanka.pun@myob.com, mark.nguyen@myob.com Or h …" at bounding box center [893, 539] width 693 height 30
copy p "tanka.pun@myob.com, mark.nguyen@myob.com Or h ttps://myob.slack.com/archives/C0…"
click at [1061, 573] on p ""If you have identified a major incident directly involved in this maintenance …" at bounding box center [893, 577] width 693 height 15
drag, startPoint x: 1145, startPoint y: 539, endPoint x: 659, endPoint y: 536, distance: 486.0
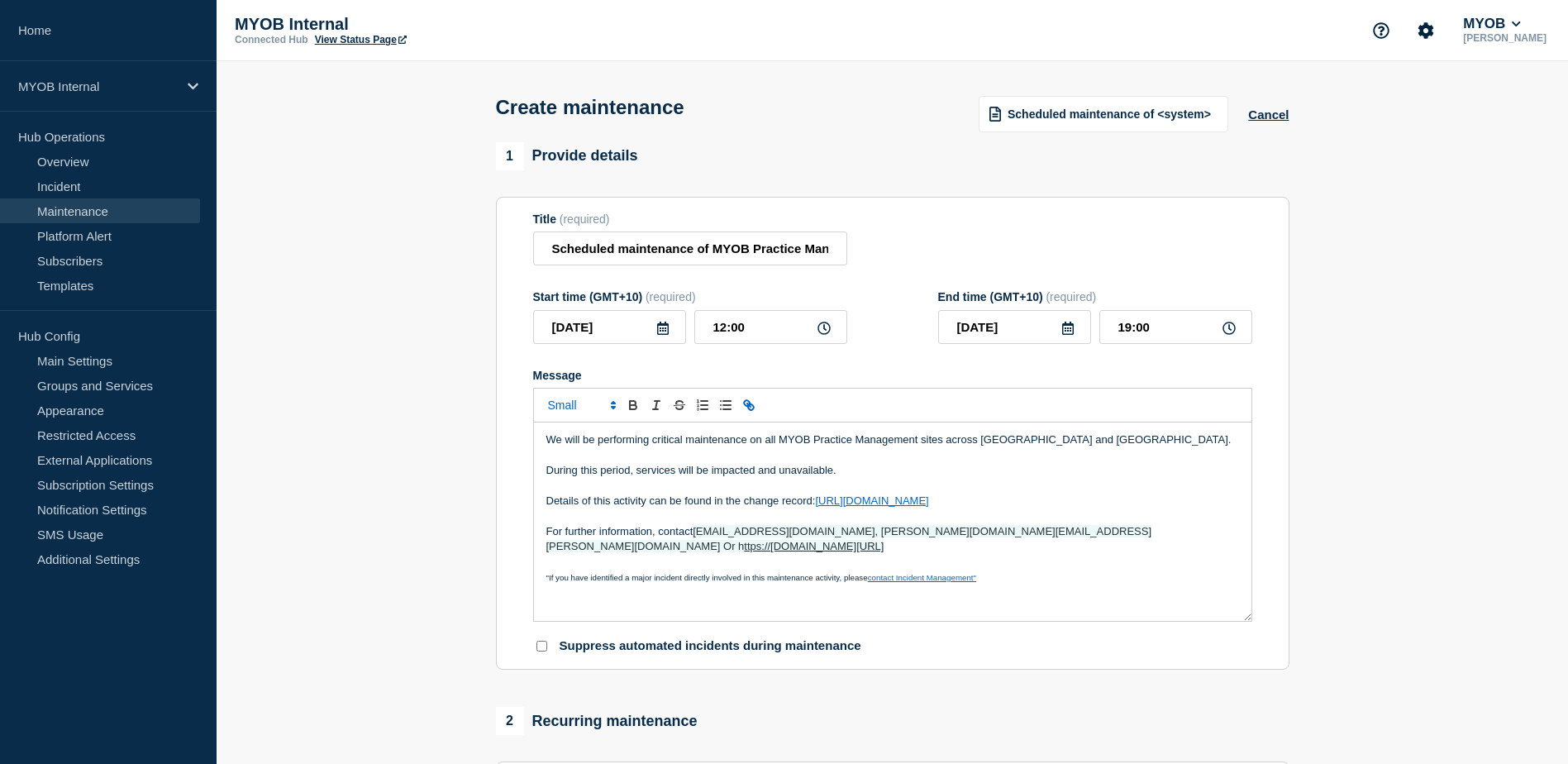
click at [659, 536] on p "For further information, contact tanka.pun@myob.com, mark.nguyen@myob.com Or h …" at bounding box center [893, 539] width 693 height 30
drag, startPoint x: 1156, startPoint y: 534, endPoint x: 911, endPoint y: 533, distance: 245.0
click at [911, 533] on p "For further information, tanka.pun@myob.com, mark.nguyen@myob.com Or https://my…" at bounding box center [893, 539] width 693 height 30
click at [748, 405] on icon "Toggle link" at bounding box center [746, 403] width 6 height 6
type input "https://myob.slack.com/archives/C08M9NUM6J0"
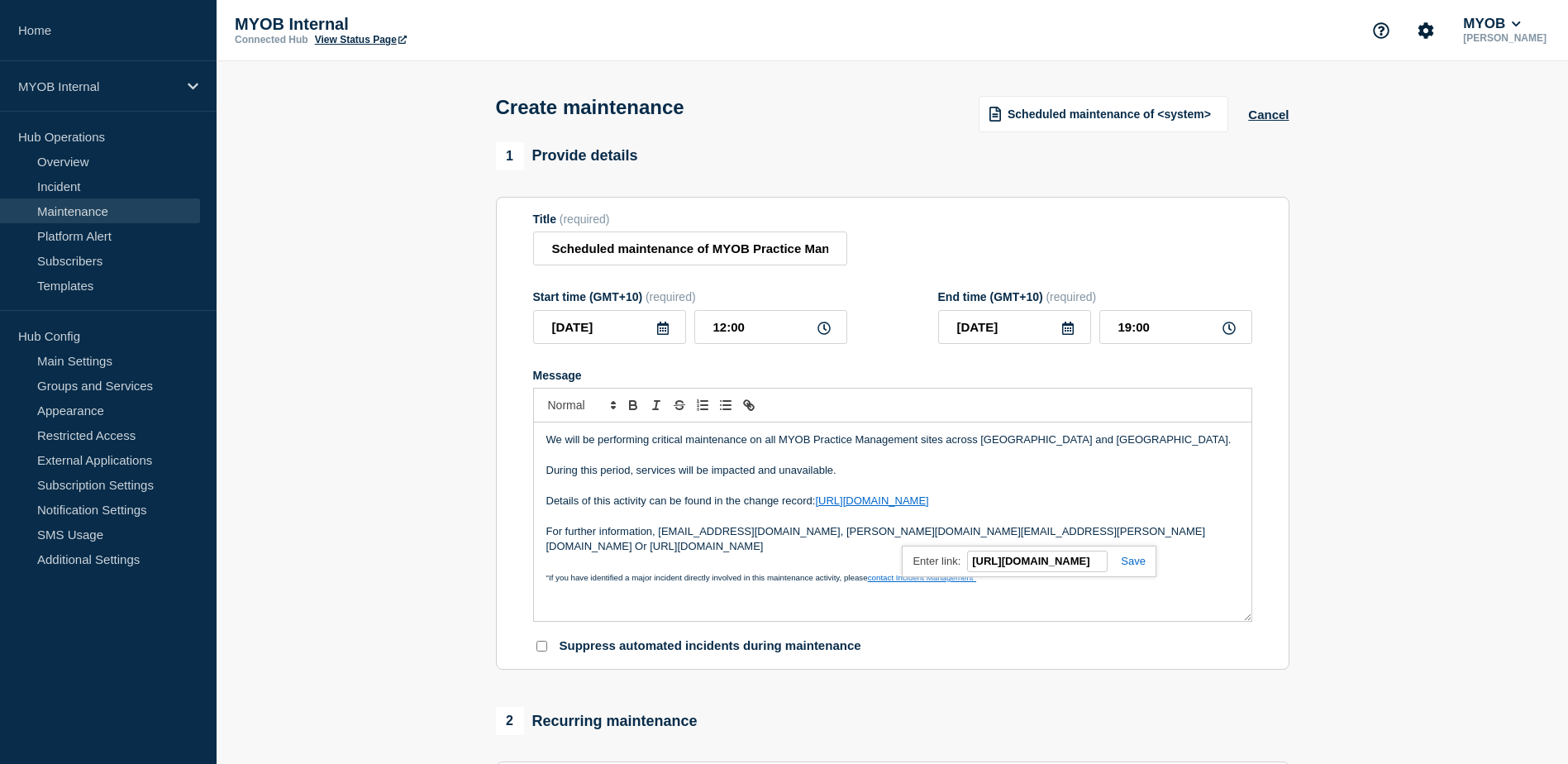
click at [1142, 566] on link at bounding box center [1126, 560] width 38 height 13
click at [1082, 587] on div "We will be performing critical maintenance on all MYOB Practice Management site…" at bounding box center [893, 521] width 718 height 198
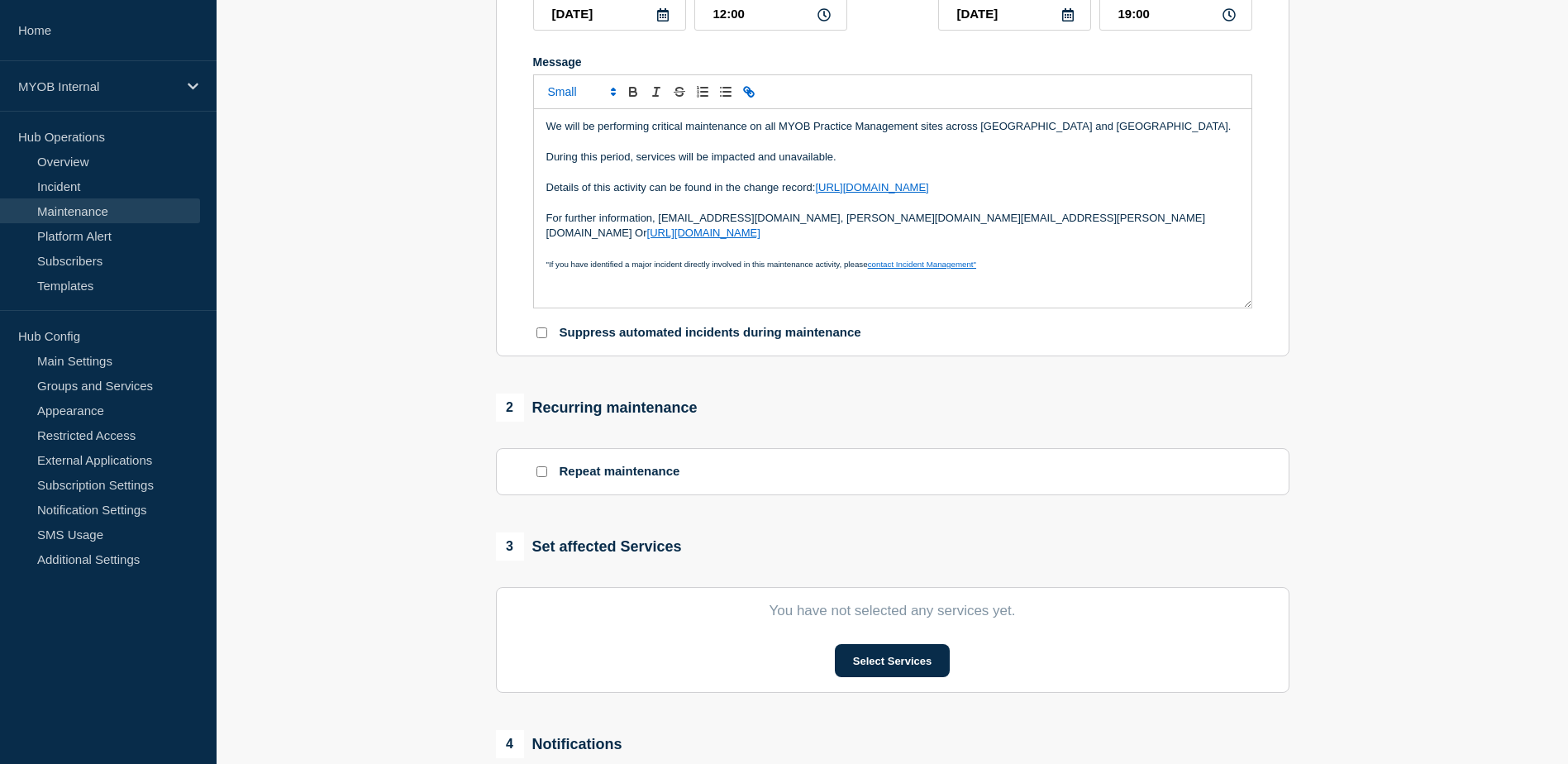
scroll to position [331, 0]
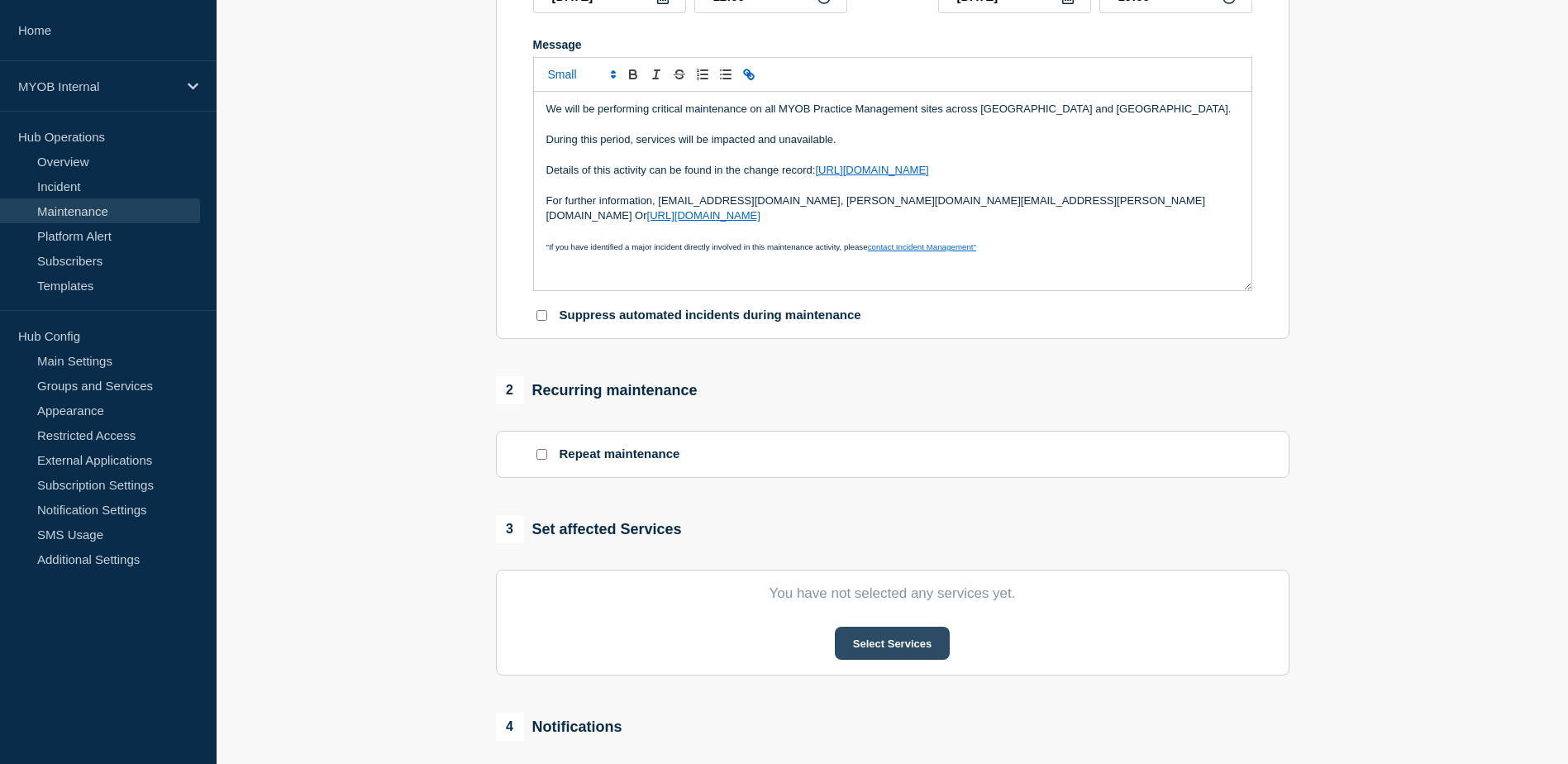
click at [890, 656] on button "Select Services" at bounding box center [893, 642] width 115 height 33
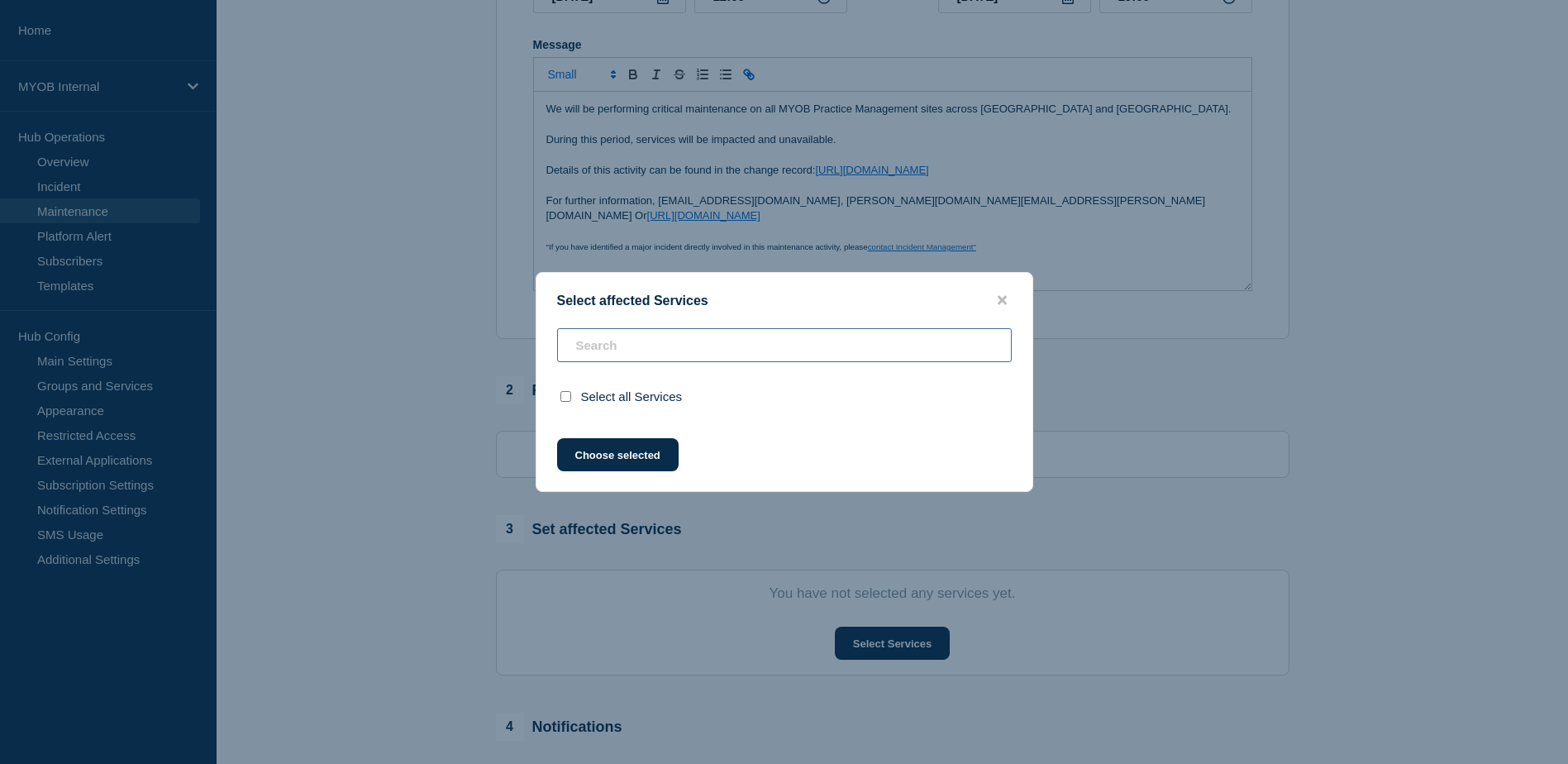
click at [734, 347] on input "text" at bounding box center [784, 345] width 454 height 34
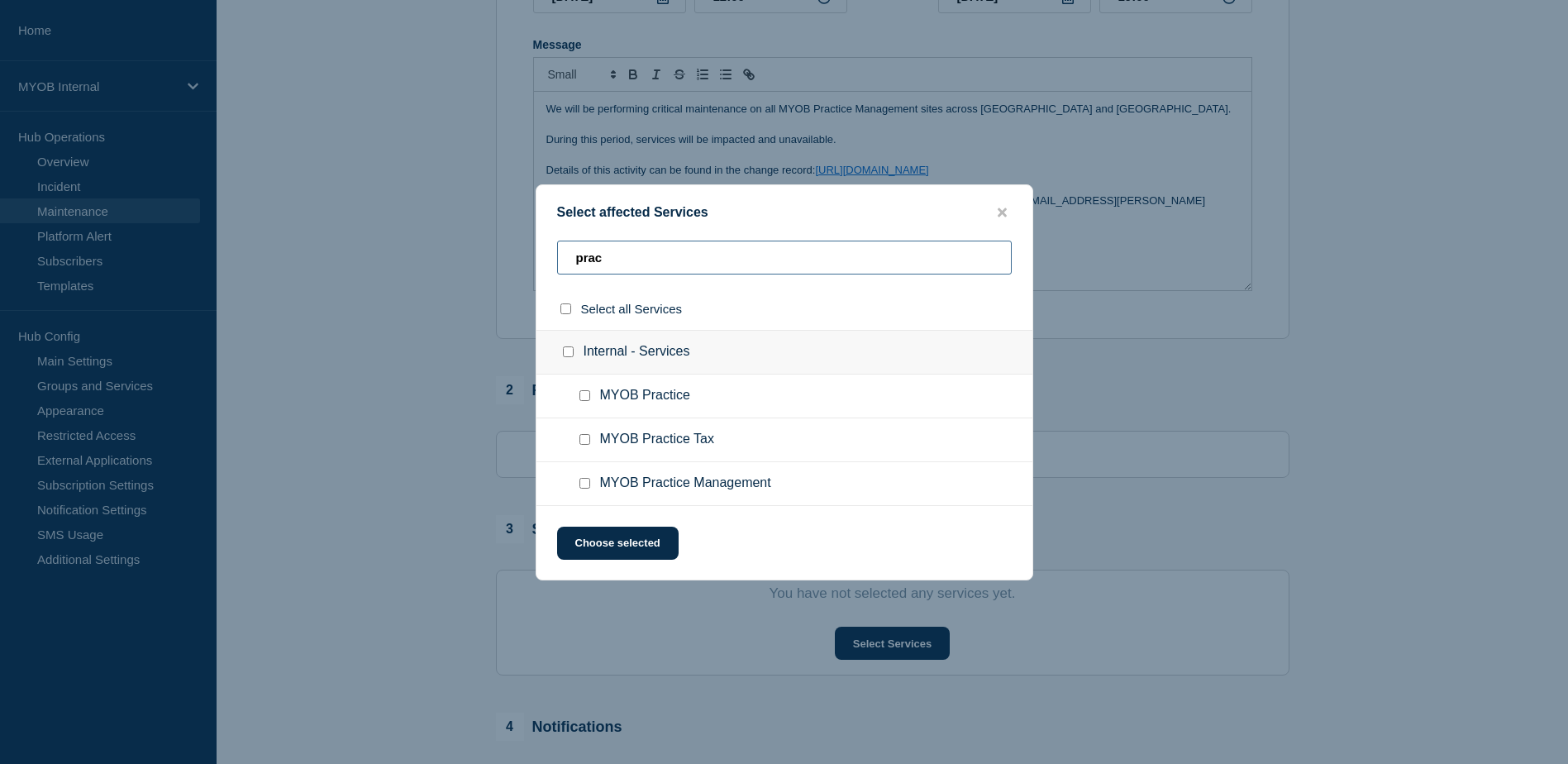
type input "prac"
click at [586, 480] on input "MYOB Practice Management checkbox" at bounding box center [585, 483] width 11 height 11
checkbox input "true"
click at [637, 549] on button "Choose selected" at bounding box center [618, 542] width 122 height 33
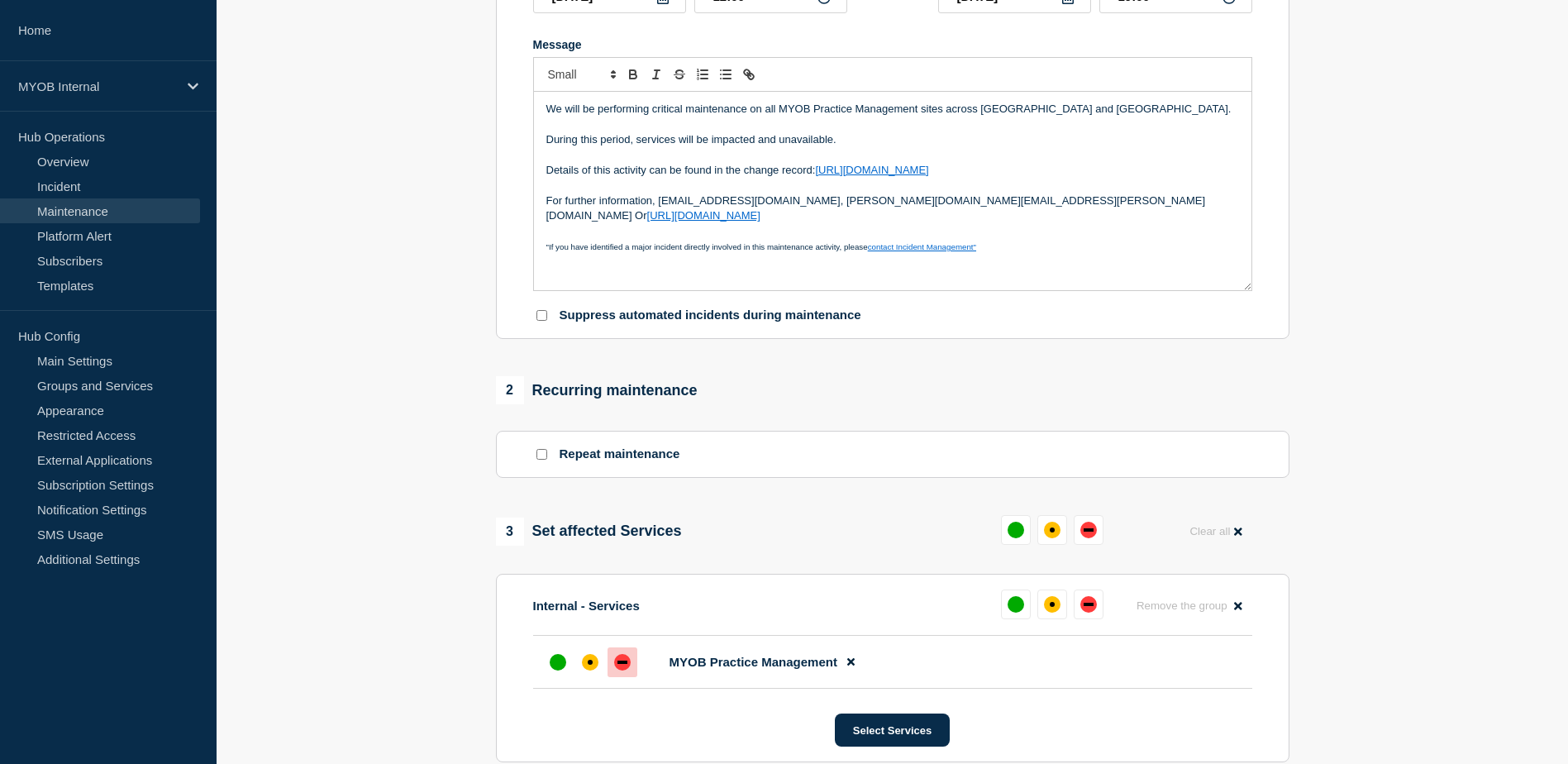
click at [619, 670] on div "down" at bounding box center [623, 662] width 17 height 17
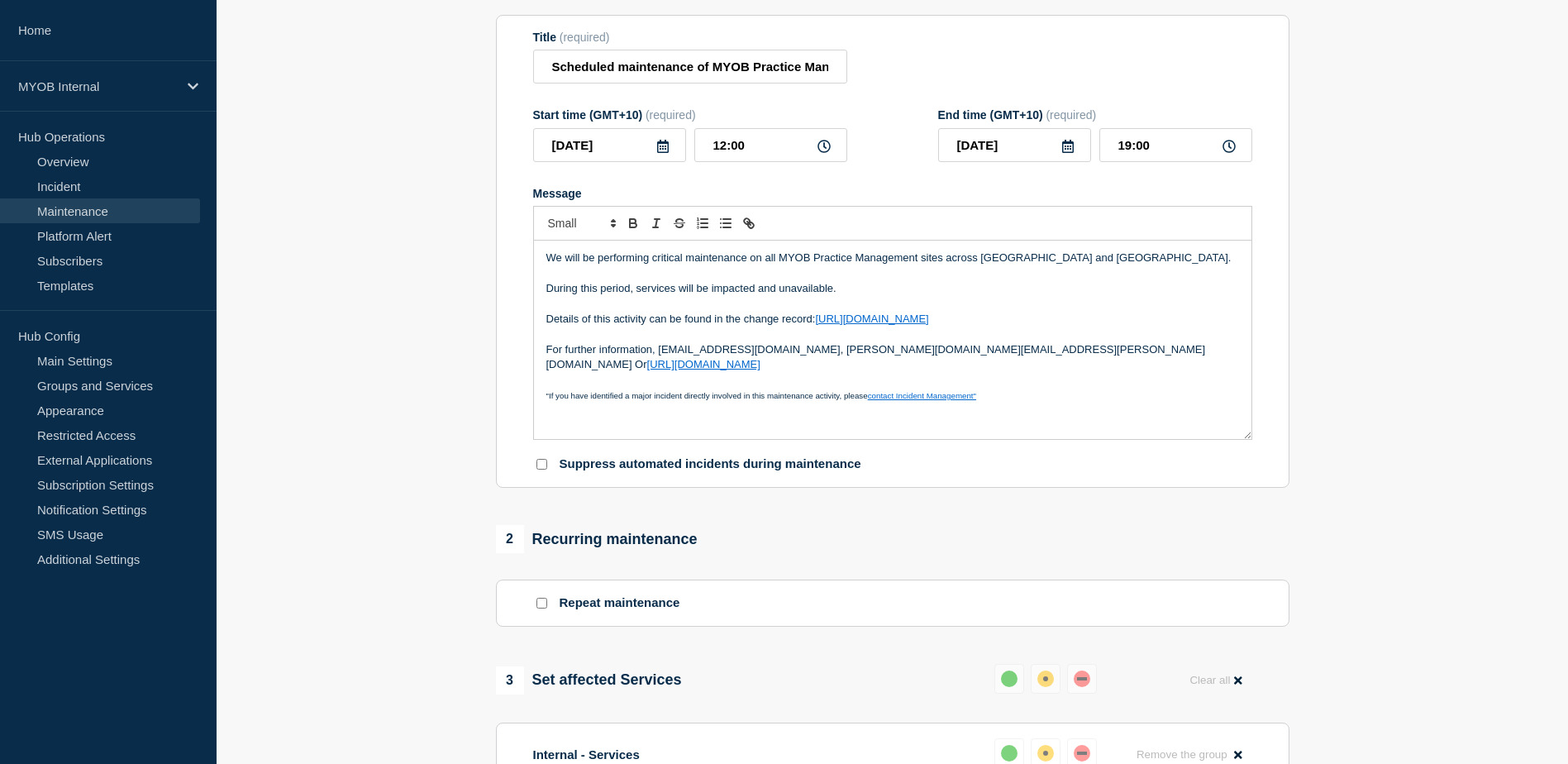
scroll to position [165, 0]
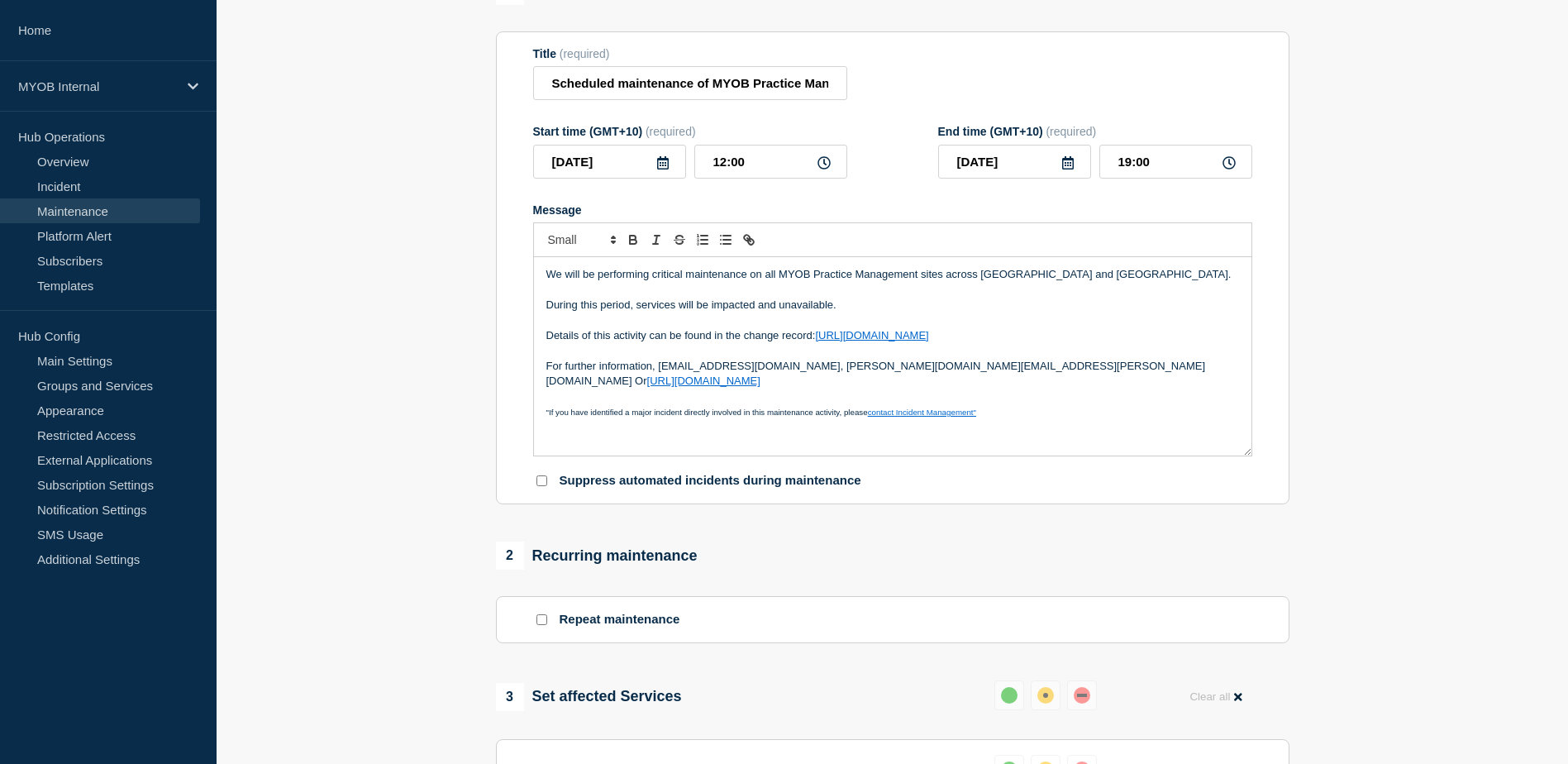
drag, startPoint x: 1176, startPoint y: 373, endPoint x: 531, endPoint y: 278, distance: 652.0
click at [531, 278] on section "Title (required) Scheduled maintenance of MYOB Practice Management Start time (…" at bounding box center [893, 268] width 794 height 474
copy div "We will be performing critical maintenance on all MYOB Practice Management site…"
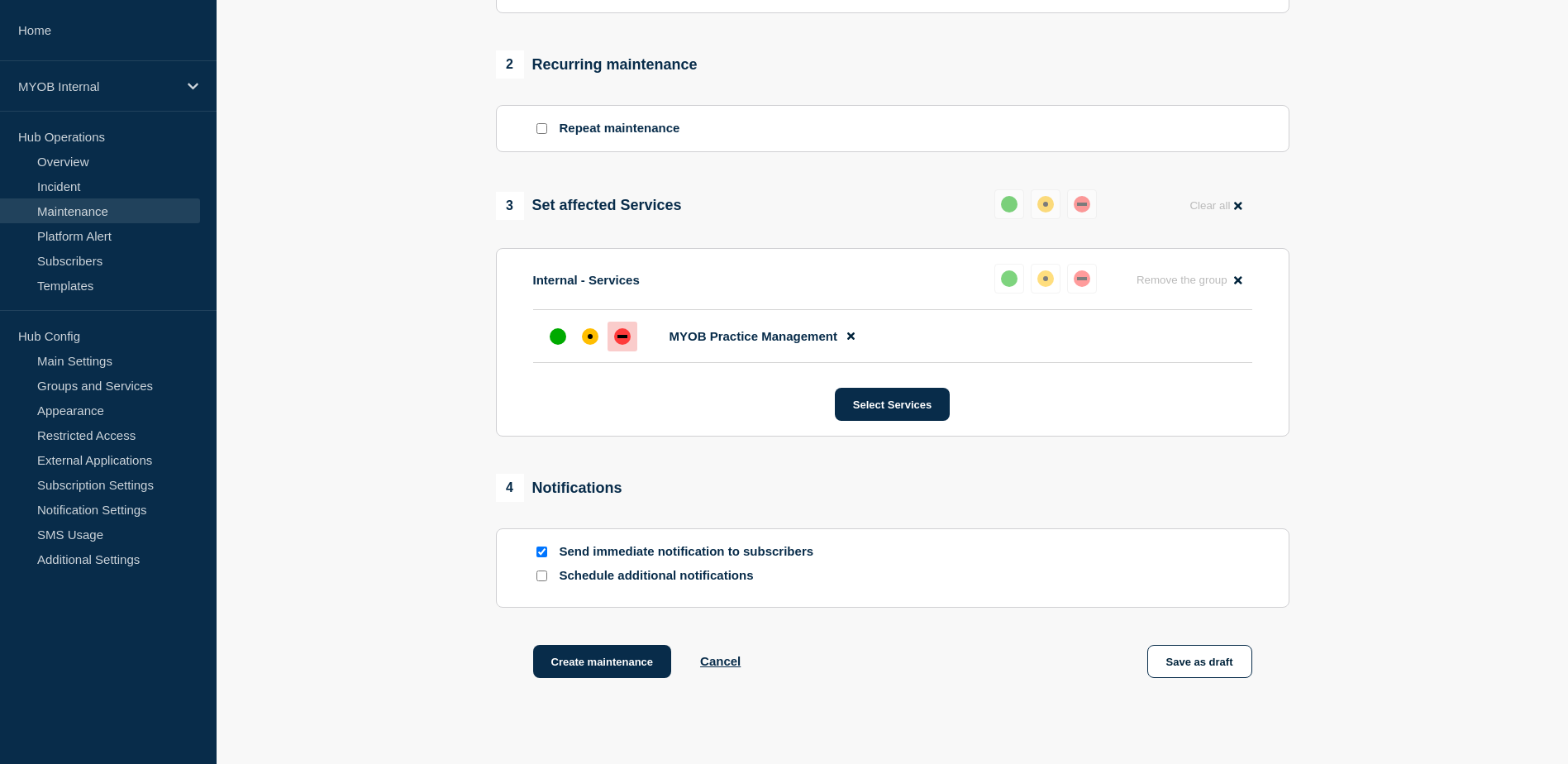
scroll to position [765, 0]
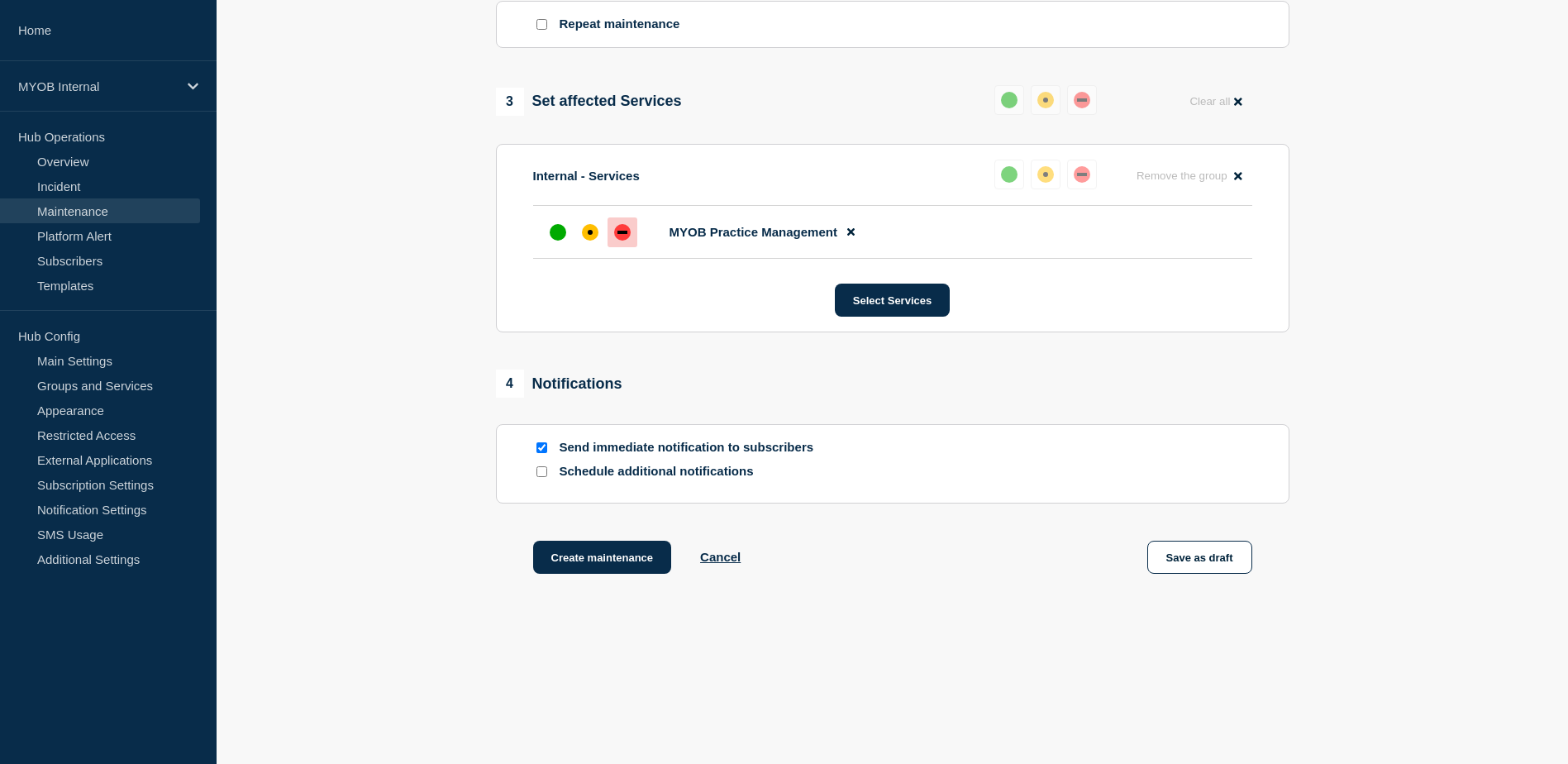
click at [538, 474] on input "Schedule additional notifications" at bounding box center [542, 471] width 11 height 11
checkbox input "true"
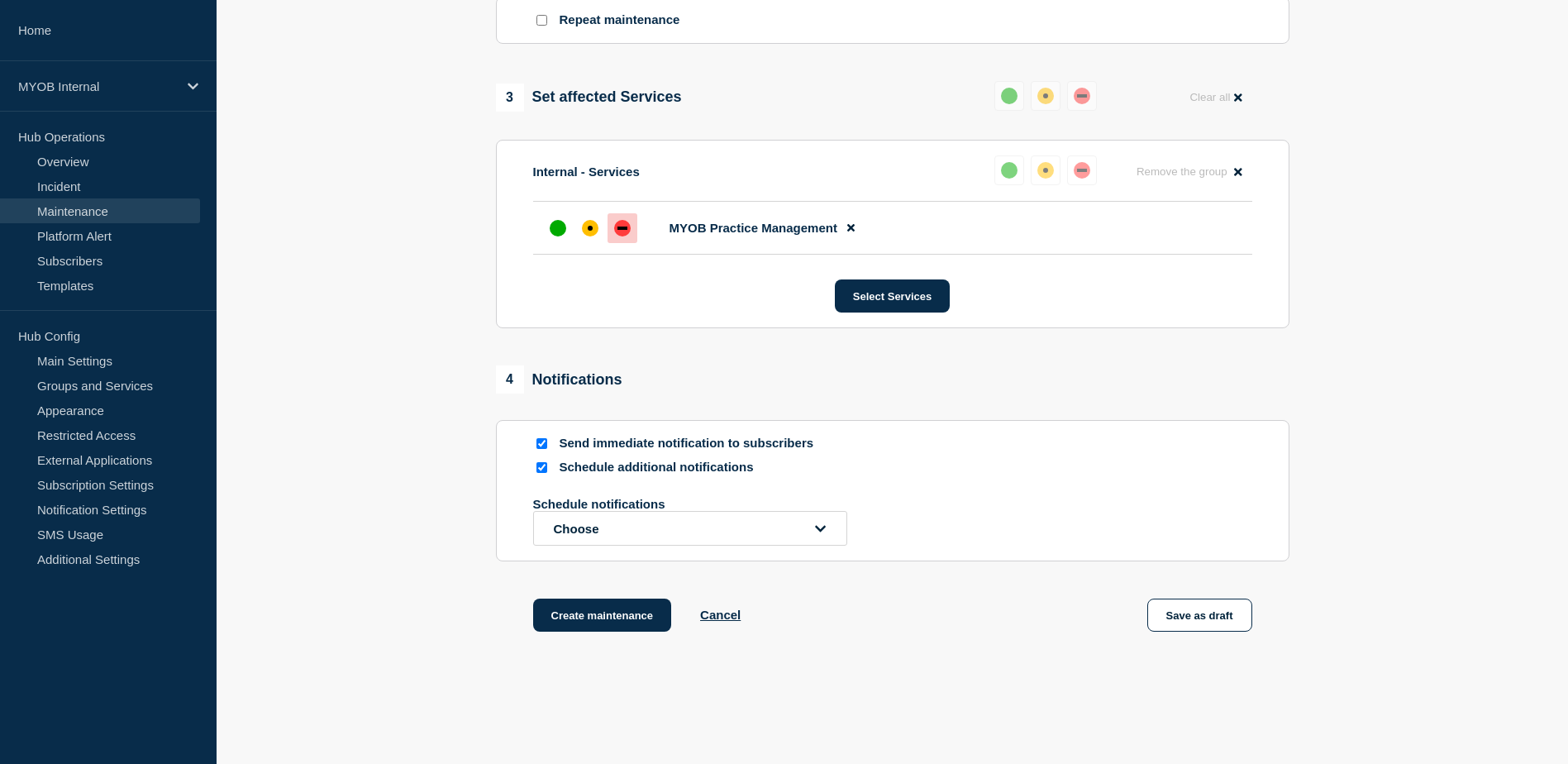
click at [541, 448] on input "Send immediate notification to subscribers" at bounding box center [542, 443] width 11 height 11
checkbox input "false"
click at [618, 533] on button "Choose" at bounding box center [690, 528] width 314 height 35
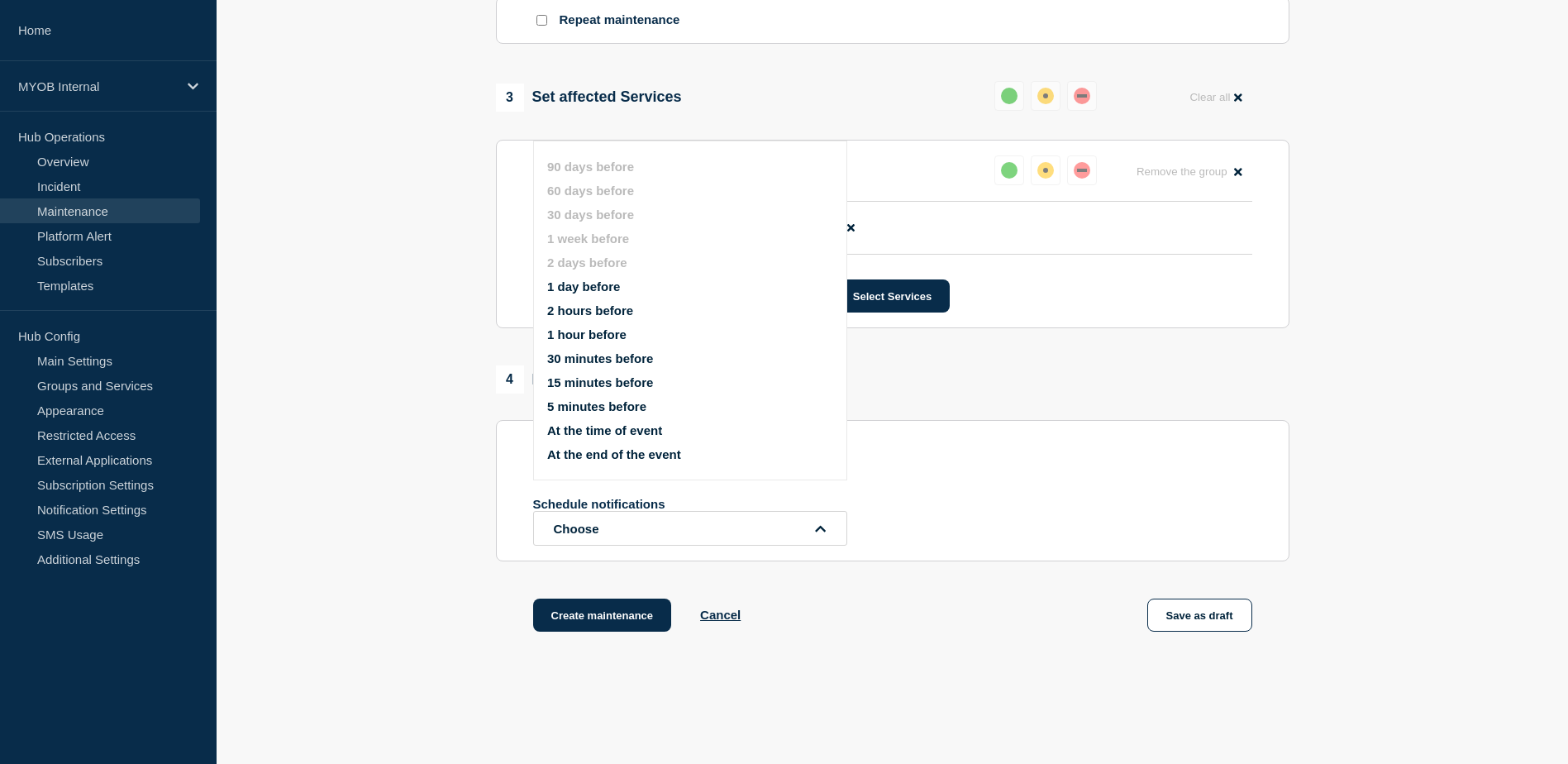
click at [637, 290] on li "1 day before" at bounding box center [704, 286] width 314 height 14
click at [588, 279] on button "1 day before" at bounding box center [584, 286] width 73 height 14
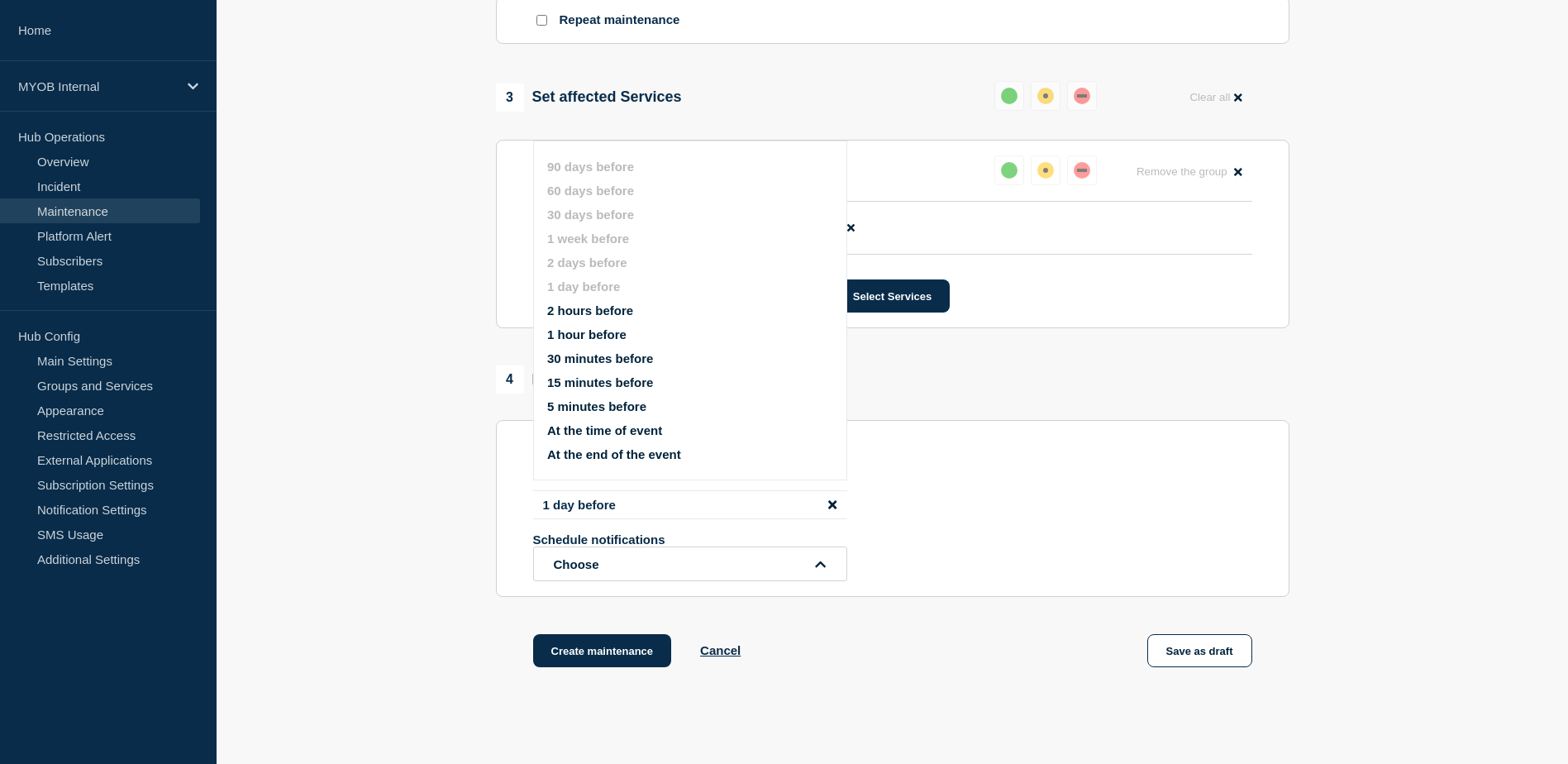
click at [412, 377] on section "1 Provide details Title (required) Scheduled maintenance of MYOB Practice Manag…" at bounding box center [892, 43] width 1351 height 1332
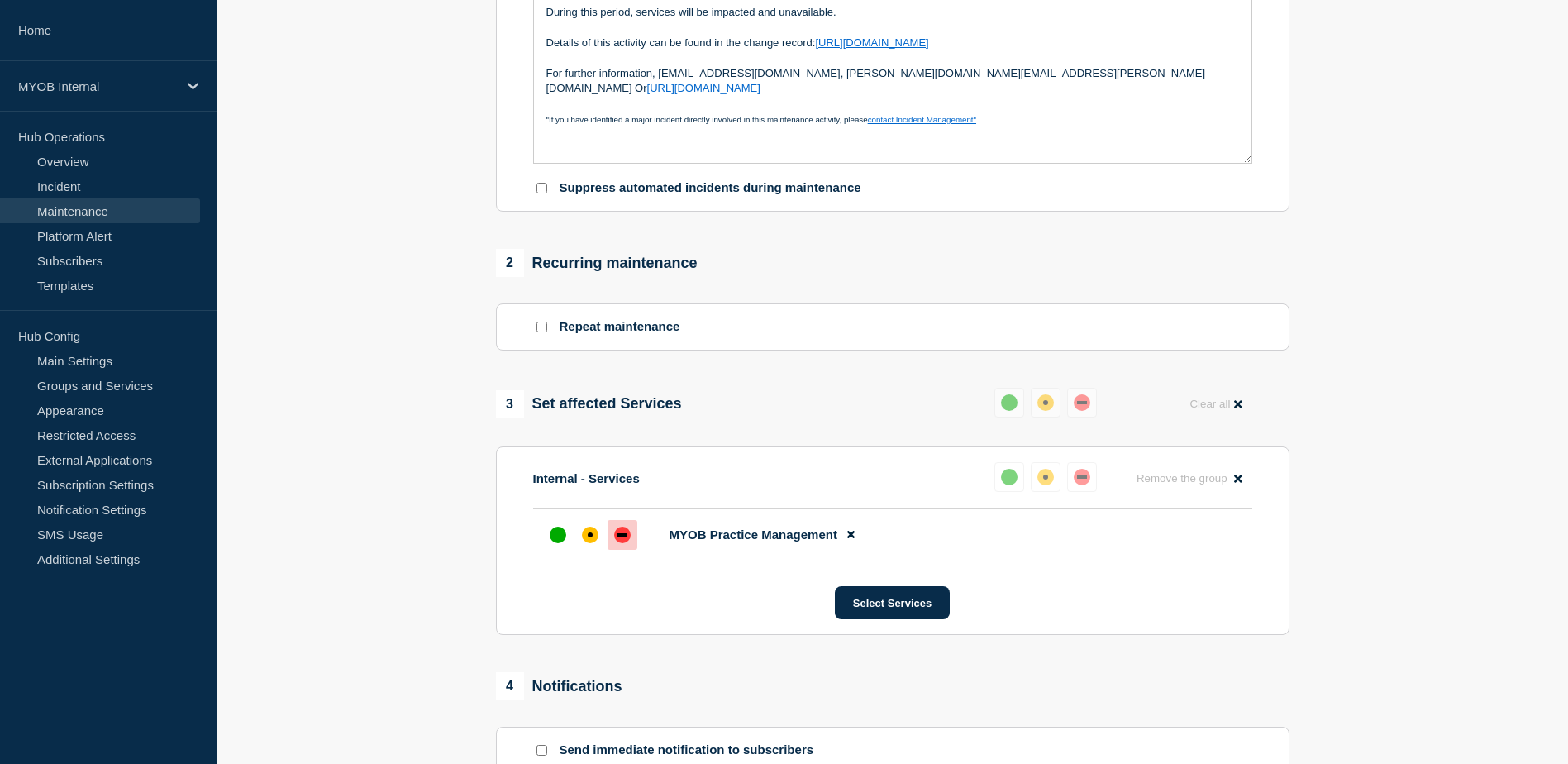
scroll to position [186, 0]
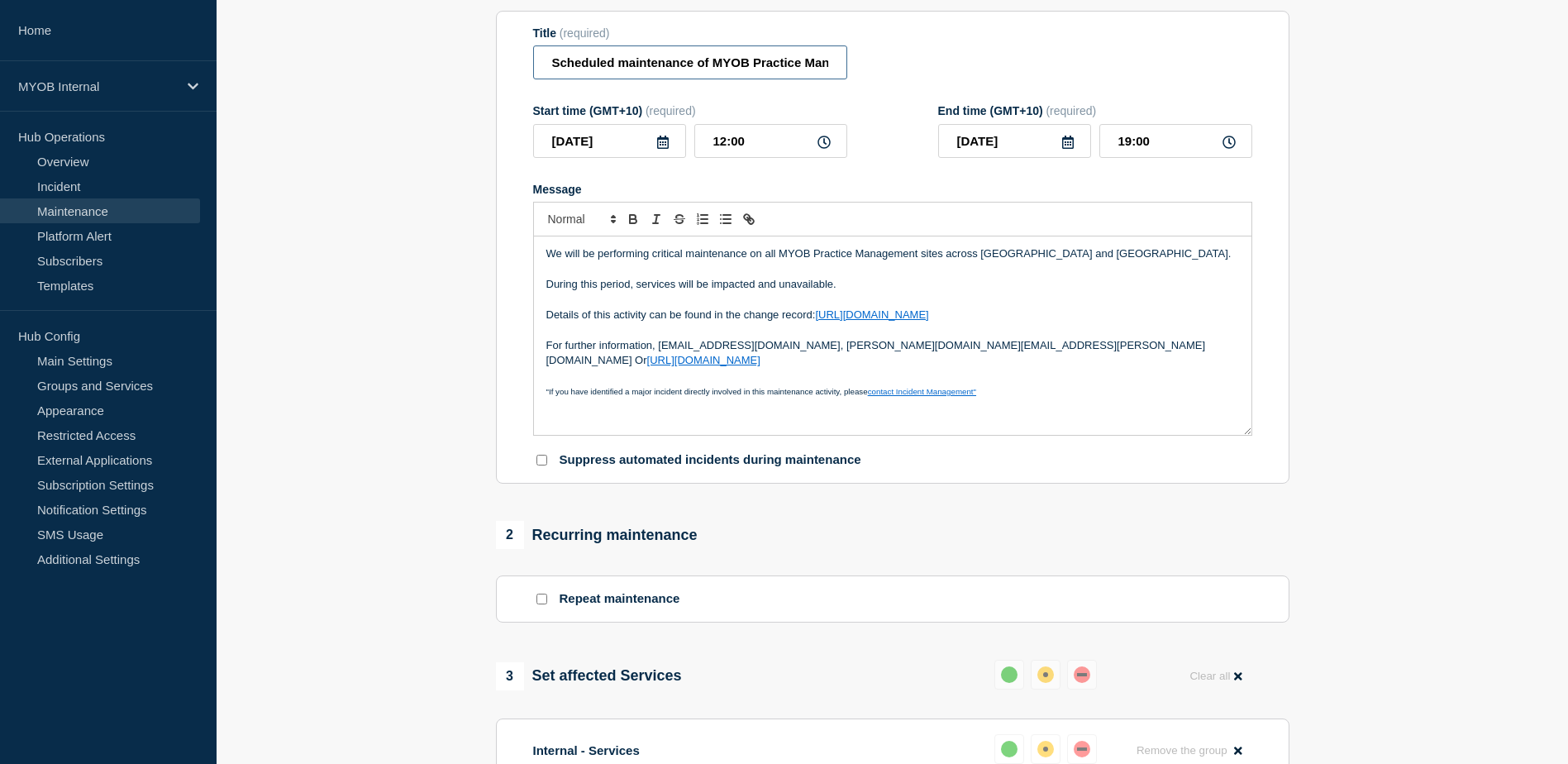
click at [789, 67] on input "Scheduled maintenance of MYOB Practice Management" at bounding box center [690, 63] width 314 height 34
click at [829, 64] on input "Scheduled maintenance of MYOB Practice Management" at bounding box center [690, 63] width 314 height 34
click at [820, 67] on input "Scheduled maintenance of MYOB Practice Management" at bounding box center [690, 63] width 314 height 34
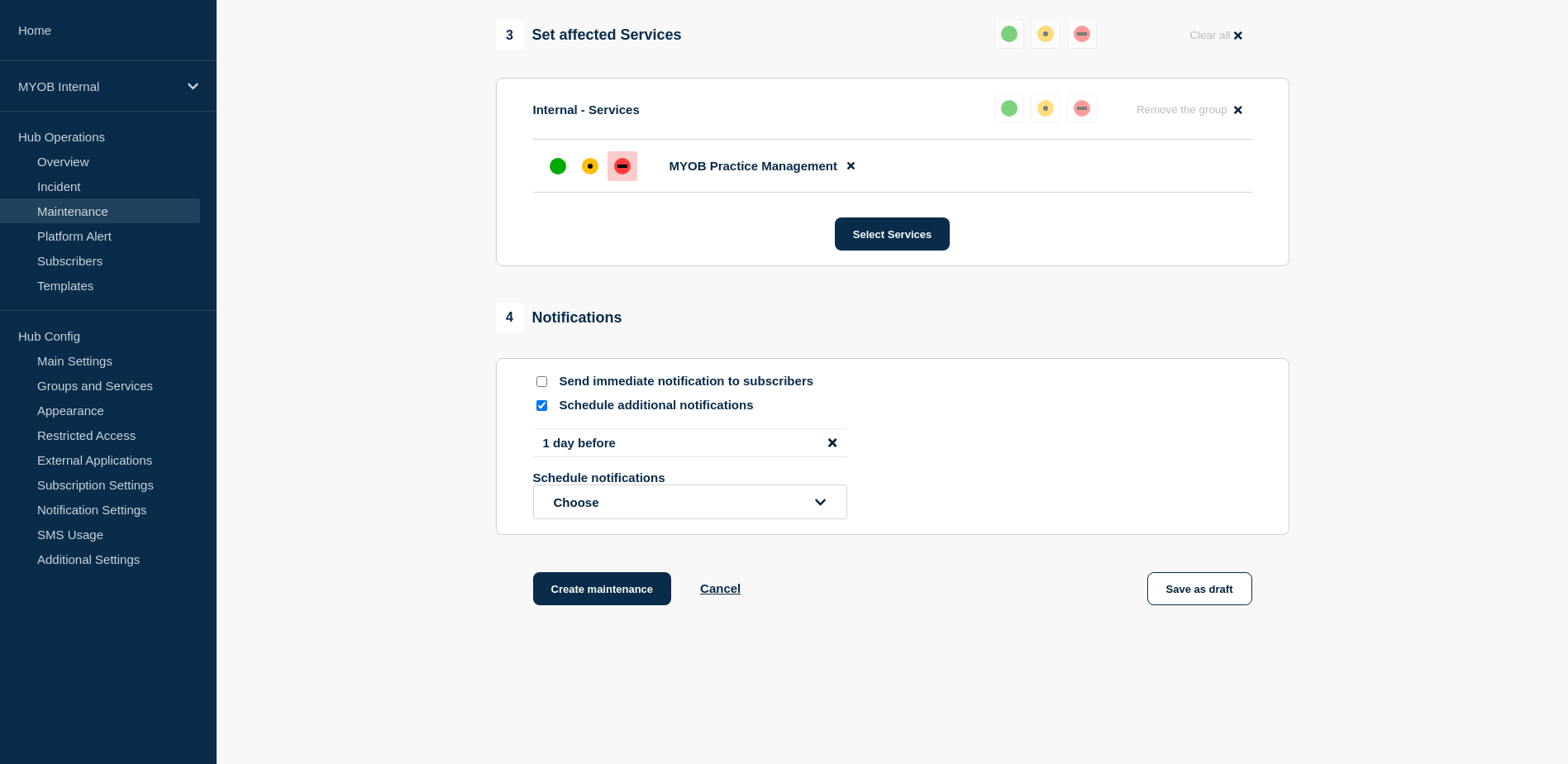
scroll to position [847, 0]
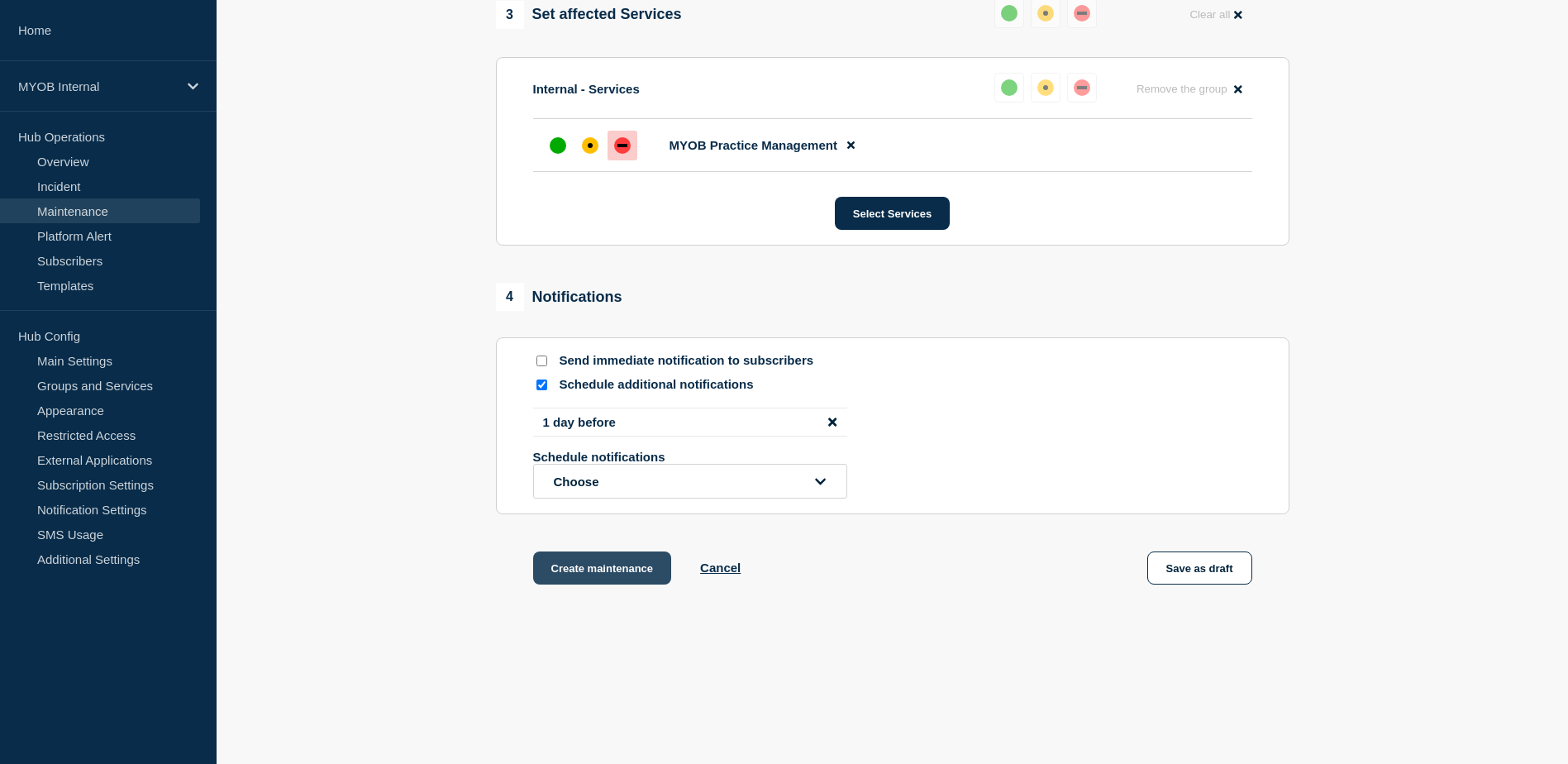
type input "Scheduled maintenance of MYOB Practice Management sites"
click at [626, 580] on button "Create maintenance" at bounding box center [602, 568] width 139 height 33
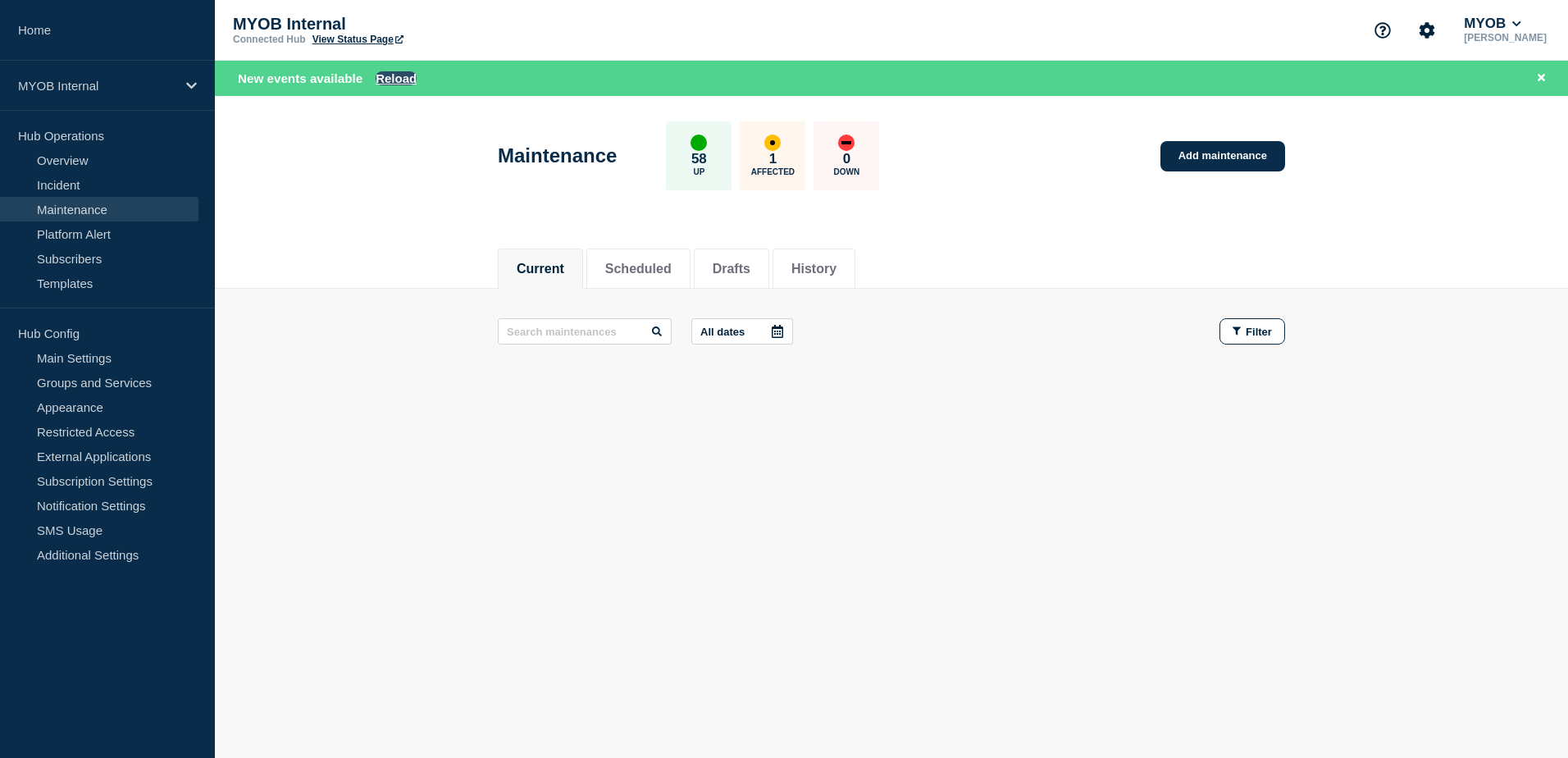
click at [402, 78] on button "Reload" at bounding box center [395, 78] width 41 height 14
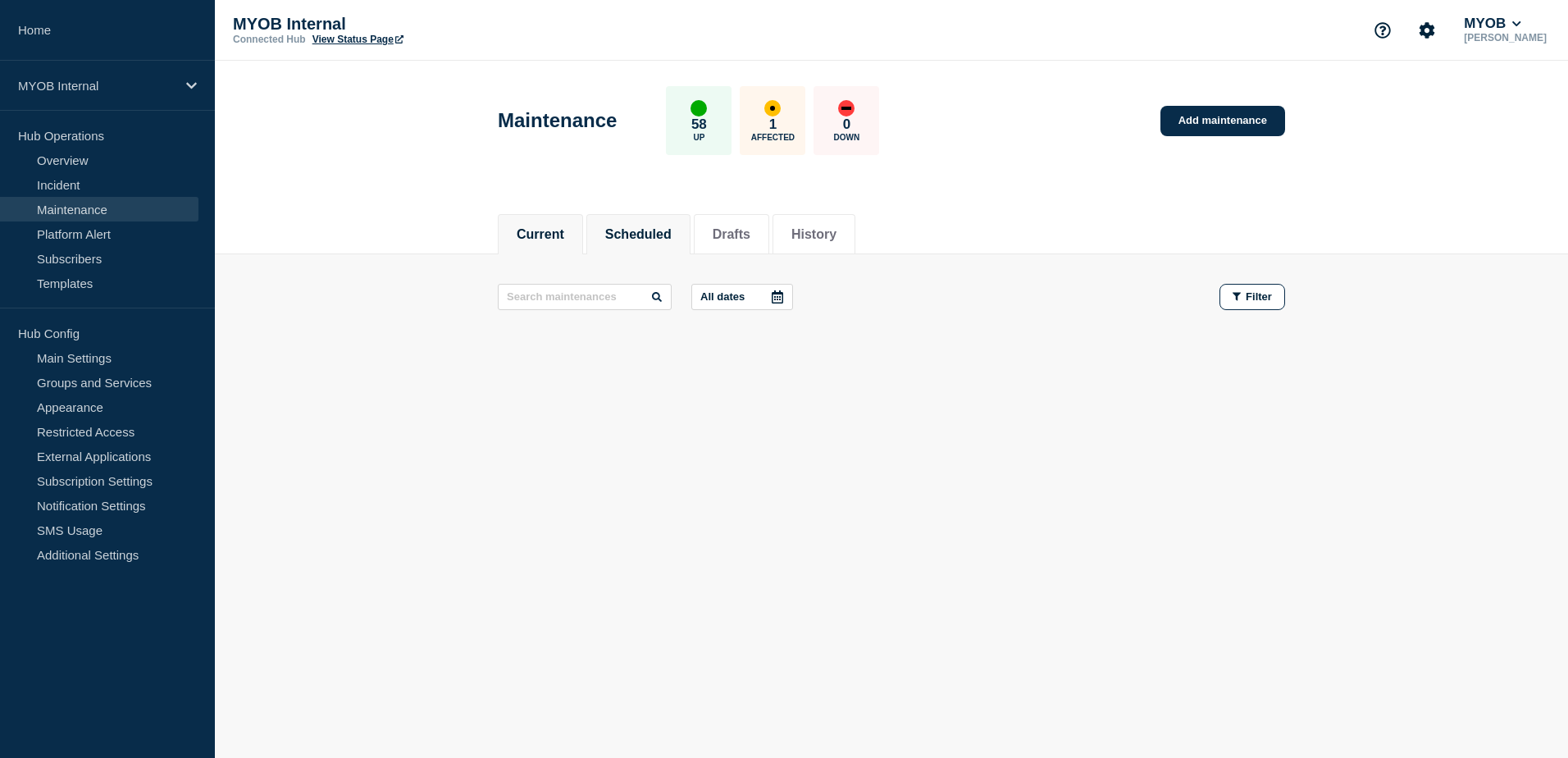
click at [612, 239] on button "Scheduled" at bounding box center [638, 235] width 66 height 15
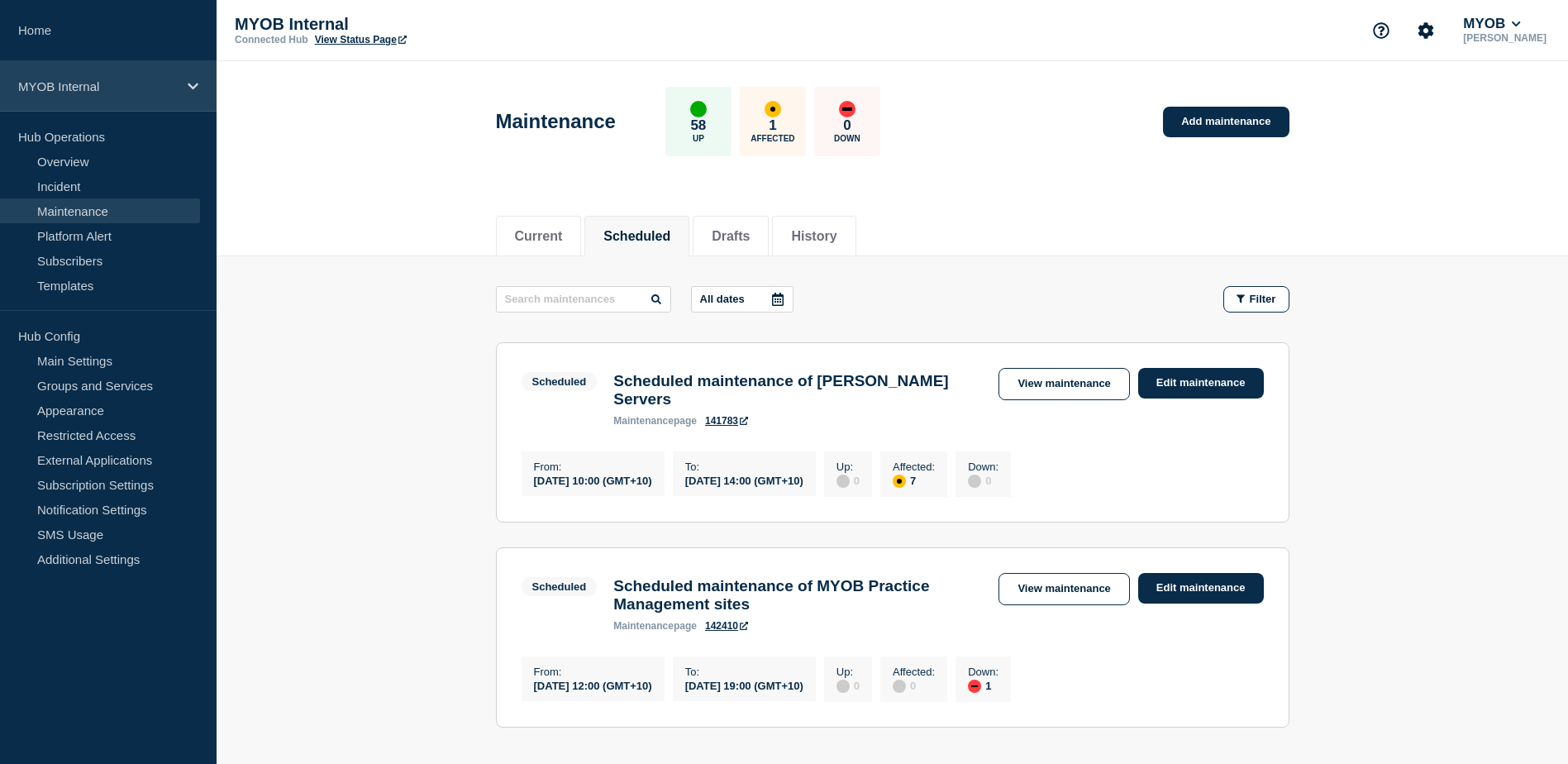
click at [168, 90] on p "MYOB Internal" at bounding box center [97, 86] width 159 height 14
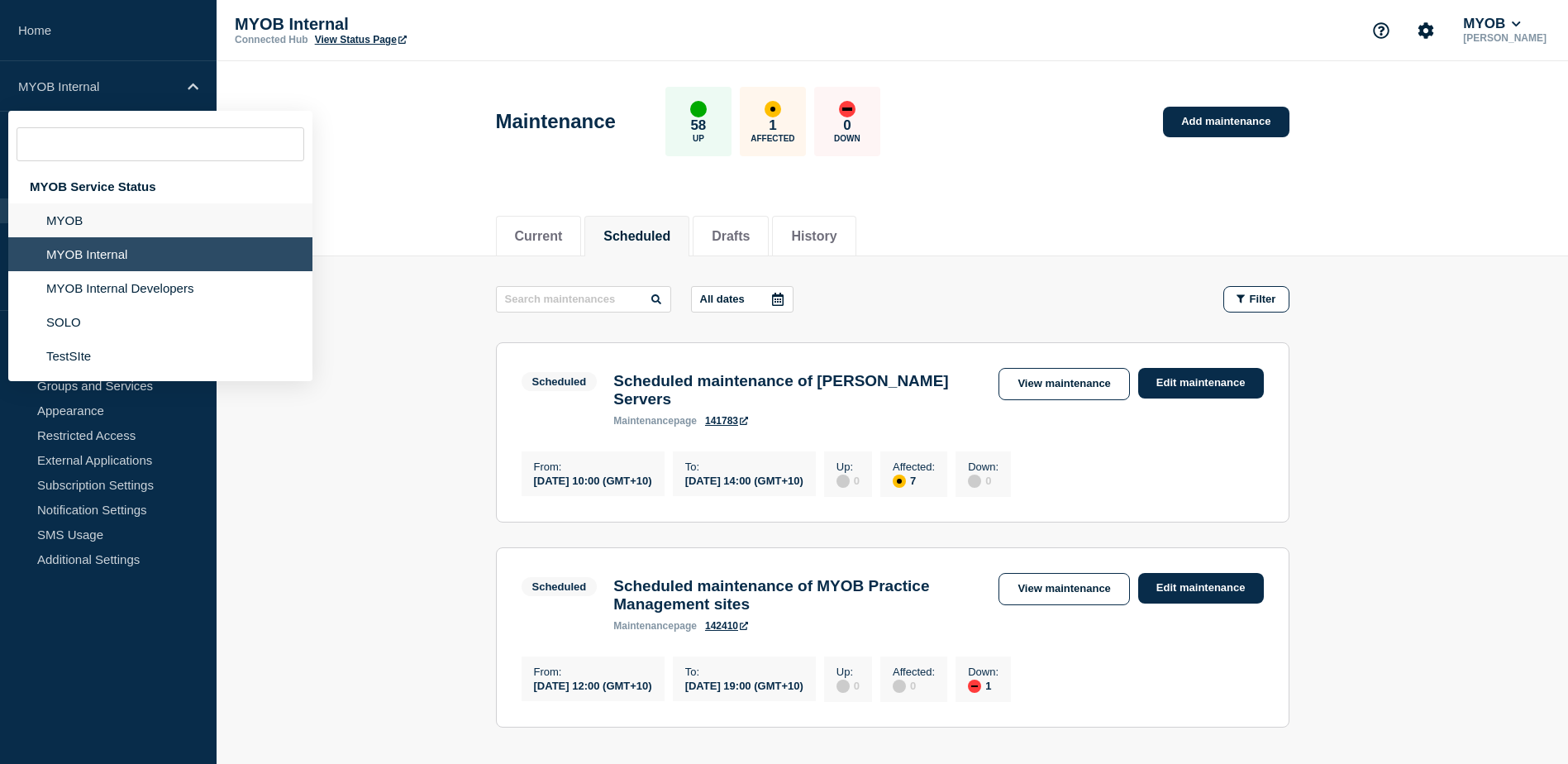
click at [115, 205] on li "MYOB" at bounding box center [160, 220] width 304 height 34
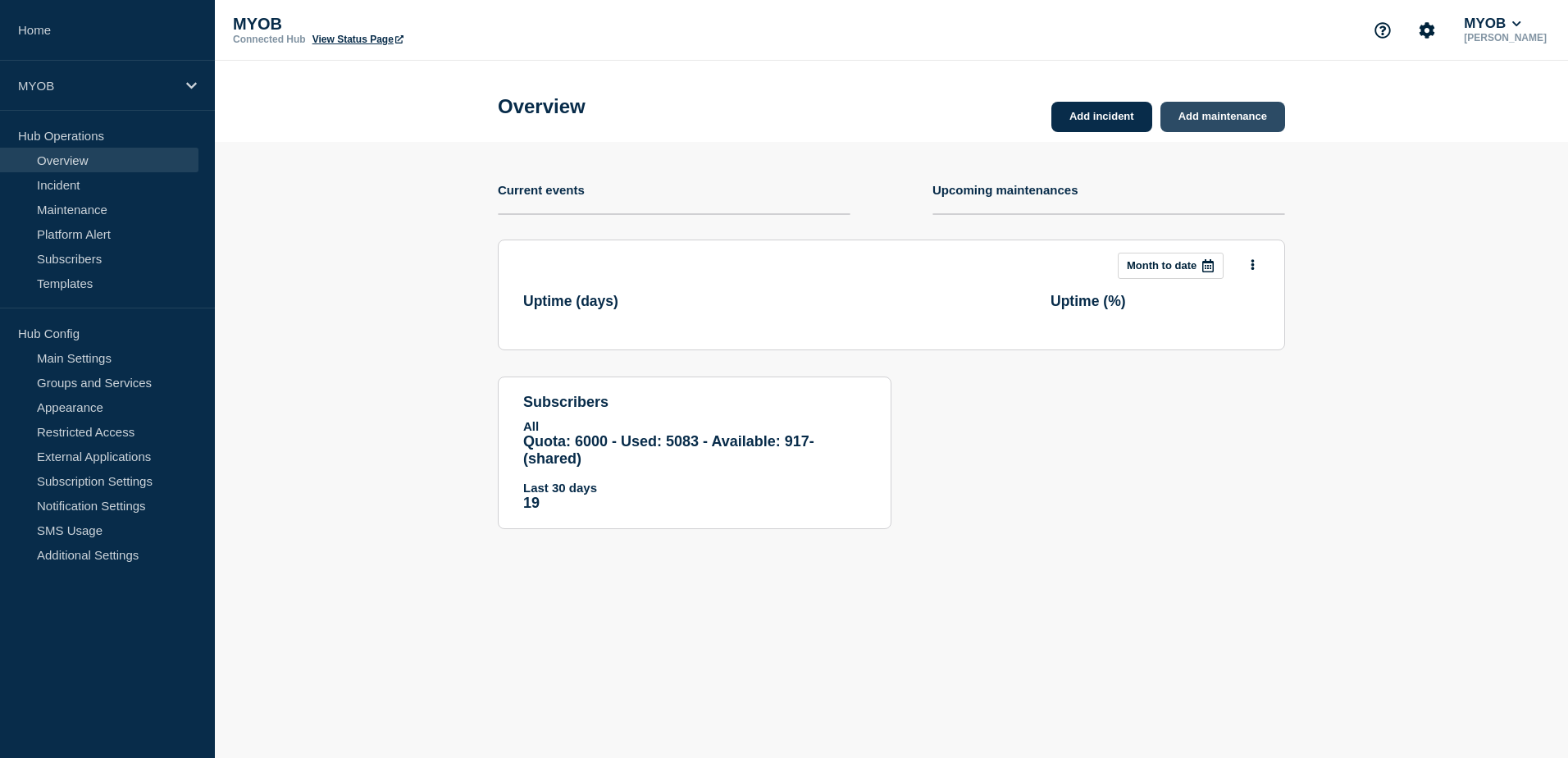
click at [1260, 108] on link "Add maintenance" at bounding box center [1222, 117] width 124 height 30
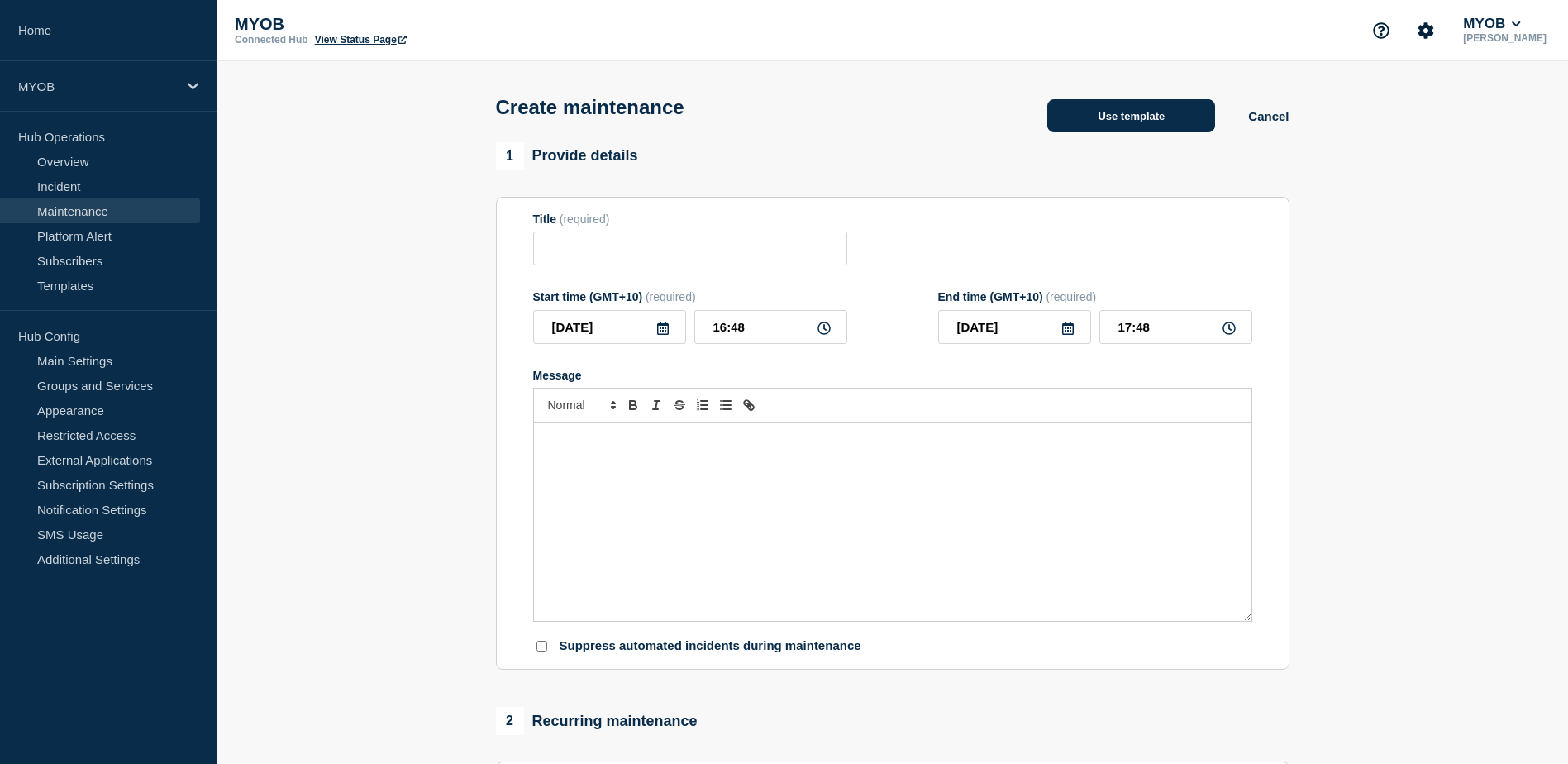
click at [1131, 104] on button "Use template" at bounding box center [1131, 115] width 168 height 33
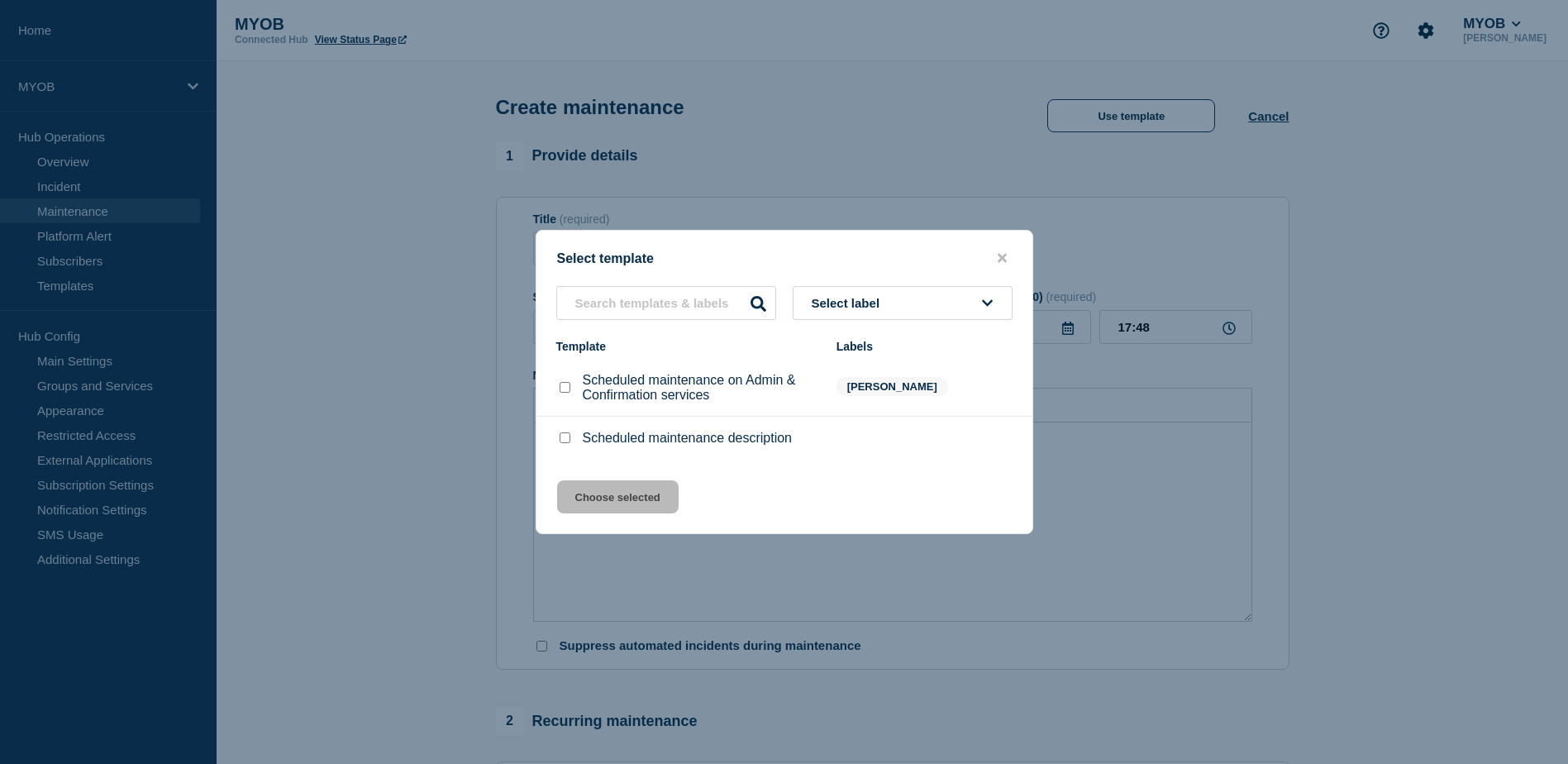
click at [563, 441] on input "Scheduled maintenance description checkbox" at bounding box center [564, 437] width 11 height 11
checkbox input "true"
click at [612, 494] on button "Choose selected" at bounding box center [618, 497] width 122 height 33
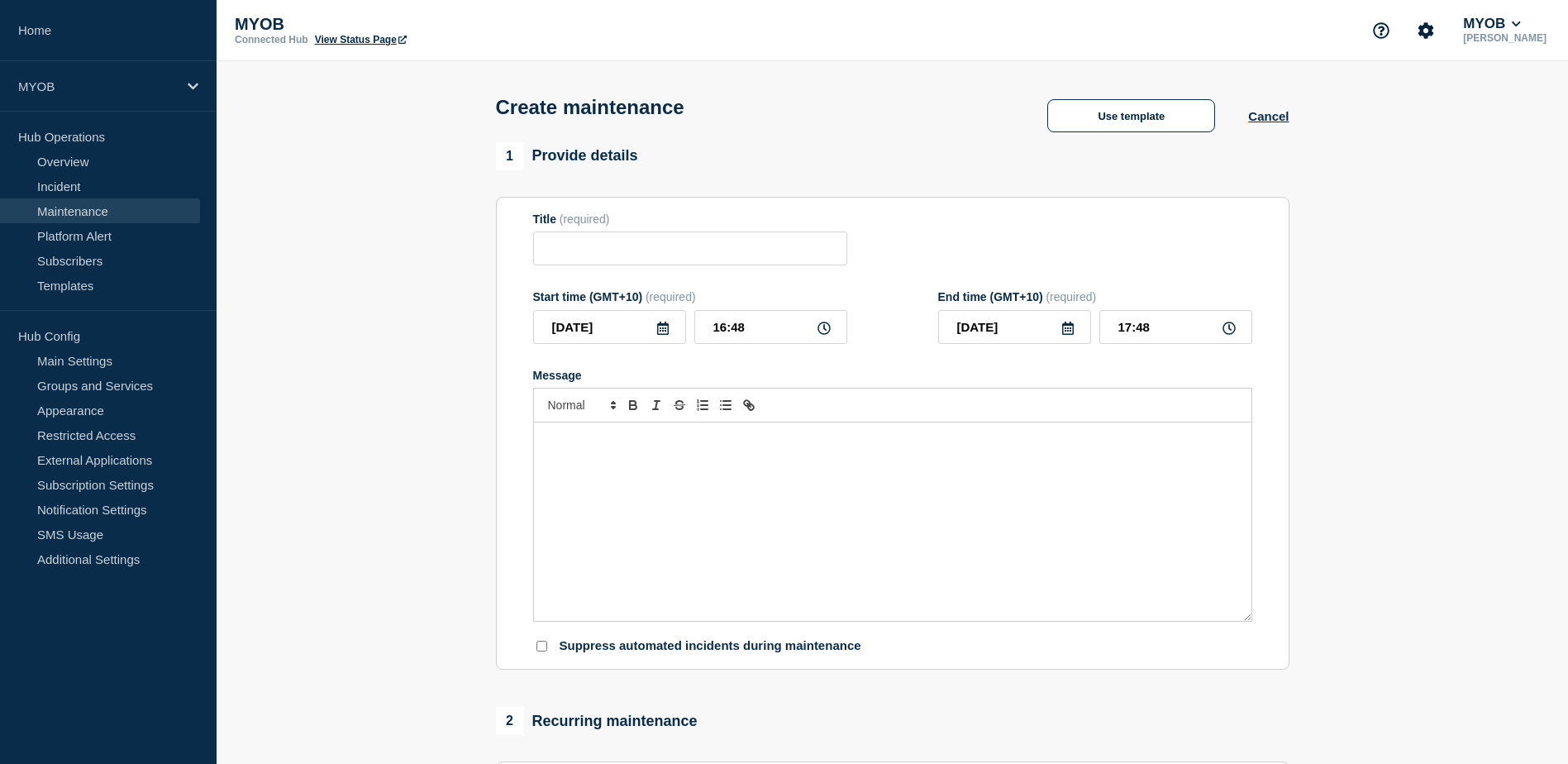
type input "Scheduled maintenance description"
type input "18:48"
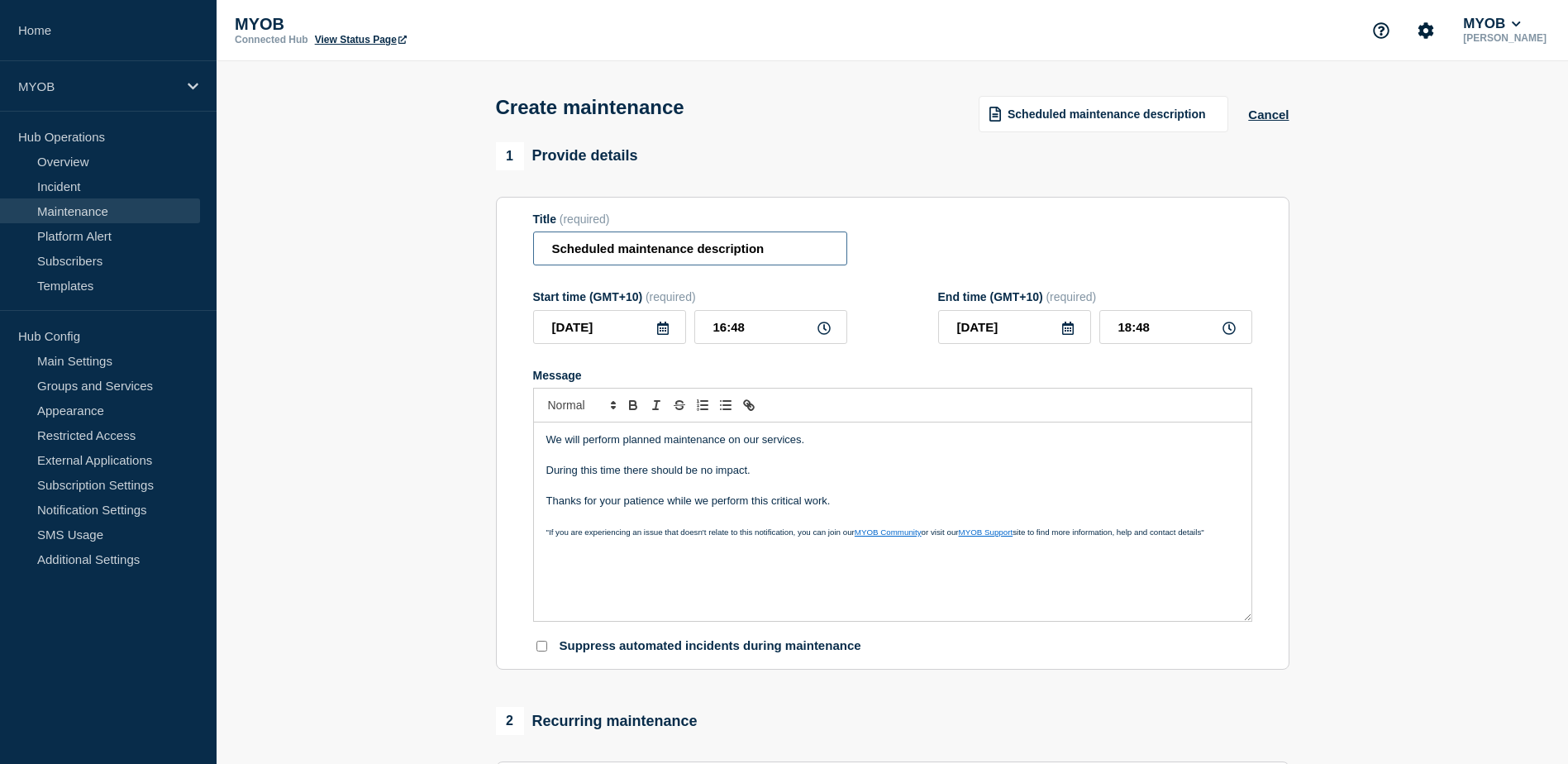
click at [802, 251] on input "Scheduled maintenance description" at bounding box center [690, 249] width 314 height 34
type input "Scheduled maintenance MYOB Practice Management SItes"
click at [663, 335] on icon at bounding box center [663, 328] width 14 height 14
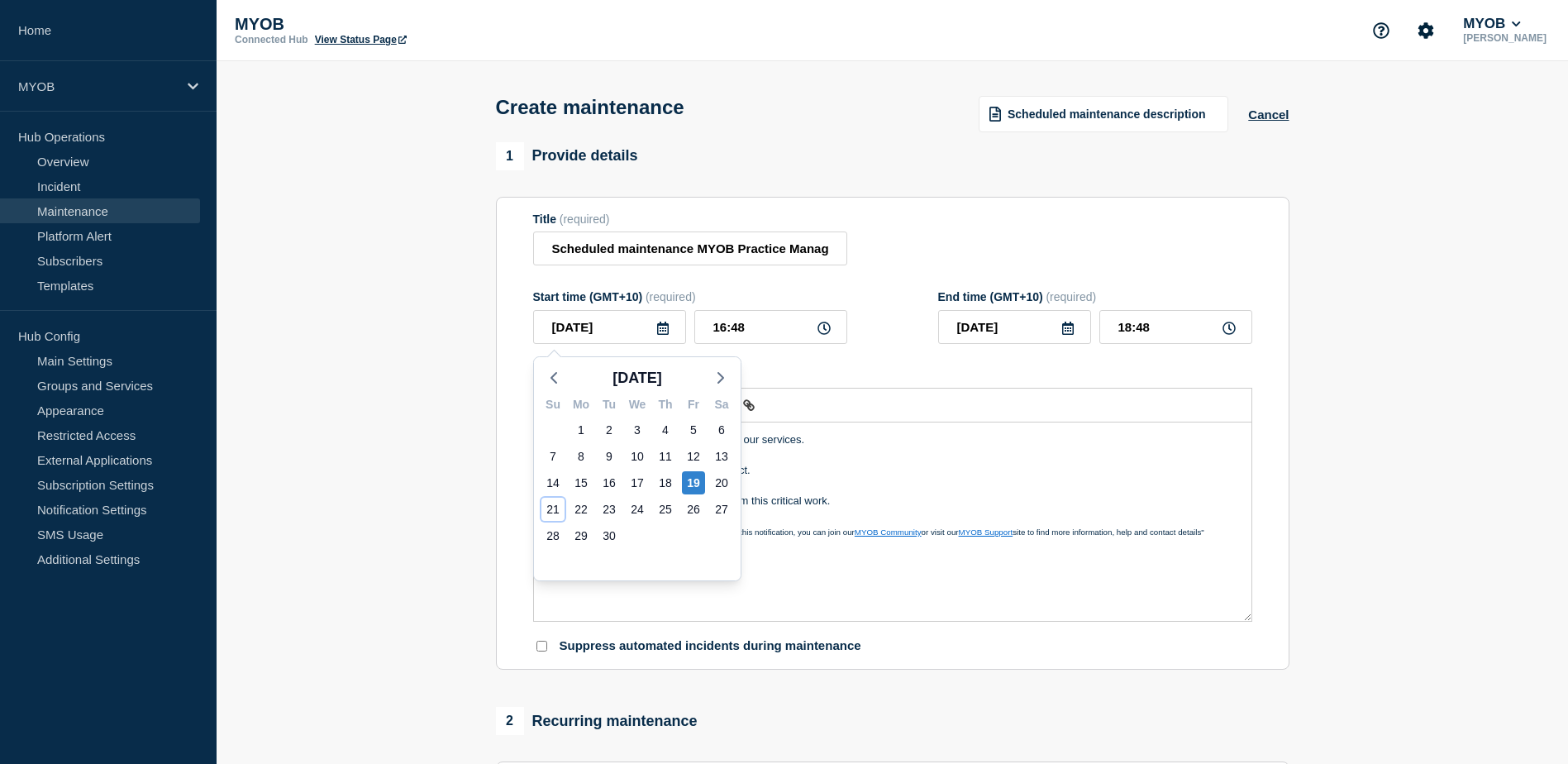
click at [551, 504] on div "21" at bounding box center [553, 508] width 23 height 23
type input "2025-09-21"
click at [753, 334] on input "16:48" at bounding box center [771, 327] width 153 height 34
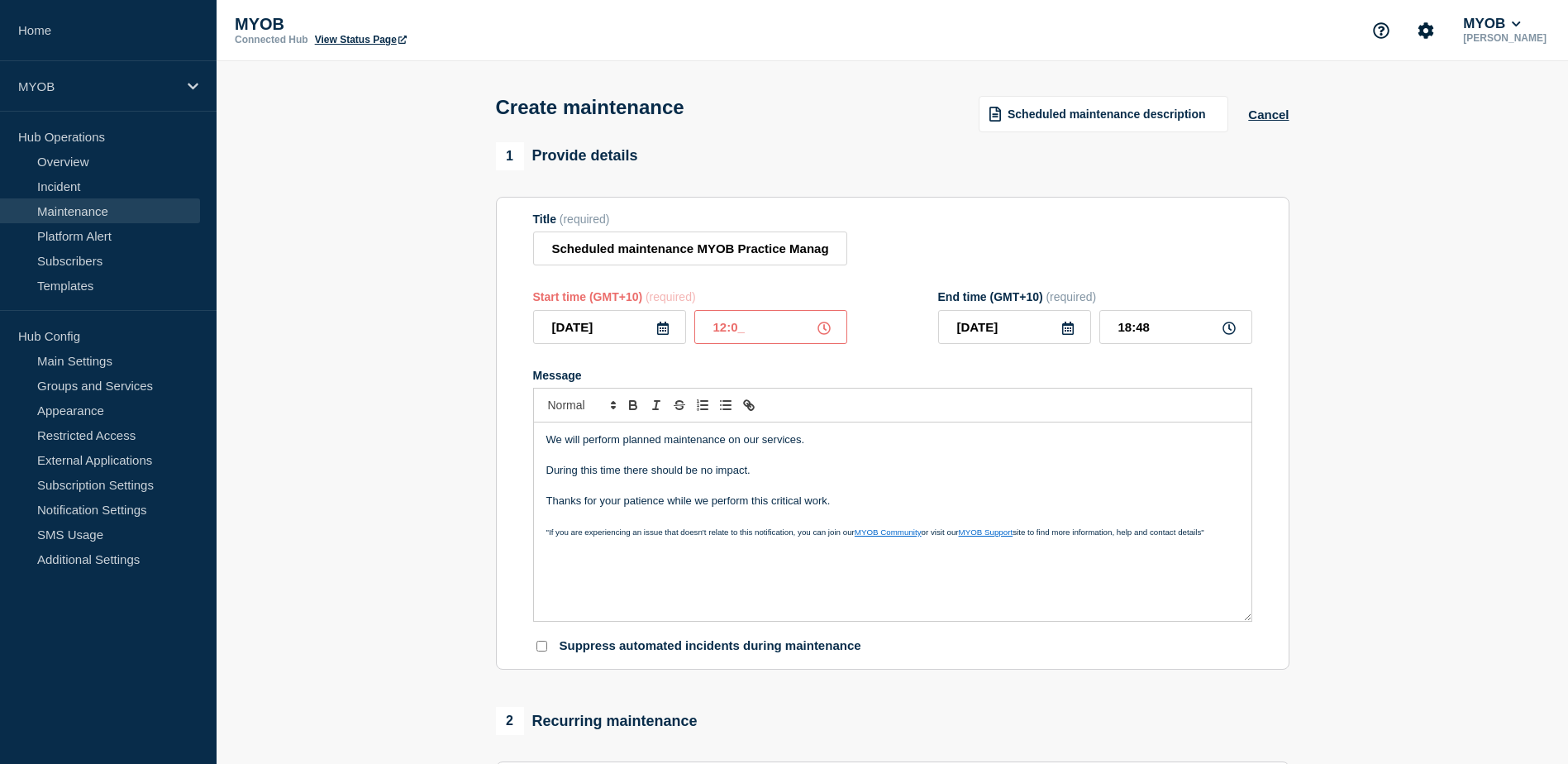
type input "12:00"
click at [1130, 330] on input "14:00" at bounding box center [1175, 327] width 153 height 34
type input "19:00"
click at [1061, 376] on div "Message" at bounding box center [893, 376] width 719 height 14
click at [866, 442] on p "We will perform planned maintenance on our services." at bounding box center [893, 440] width 693 height 15
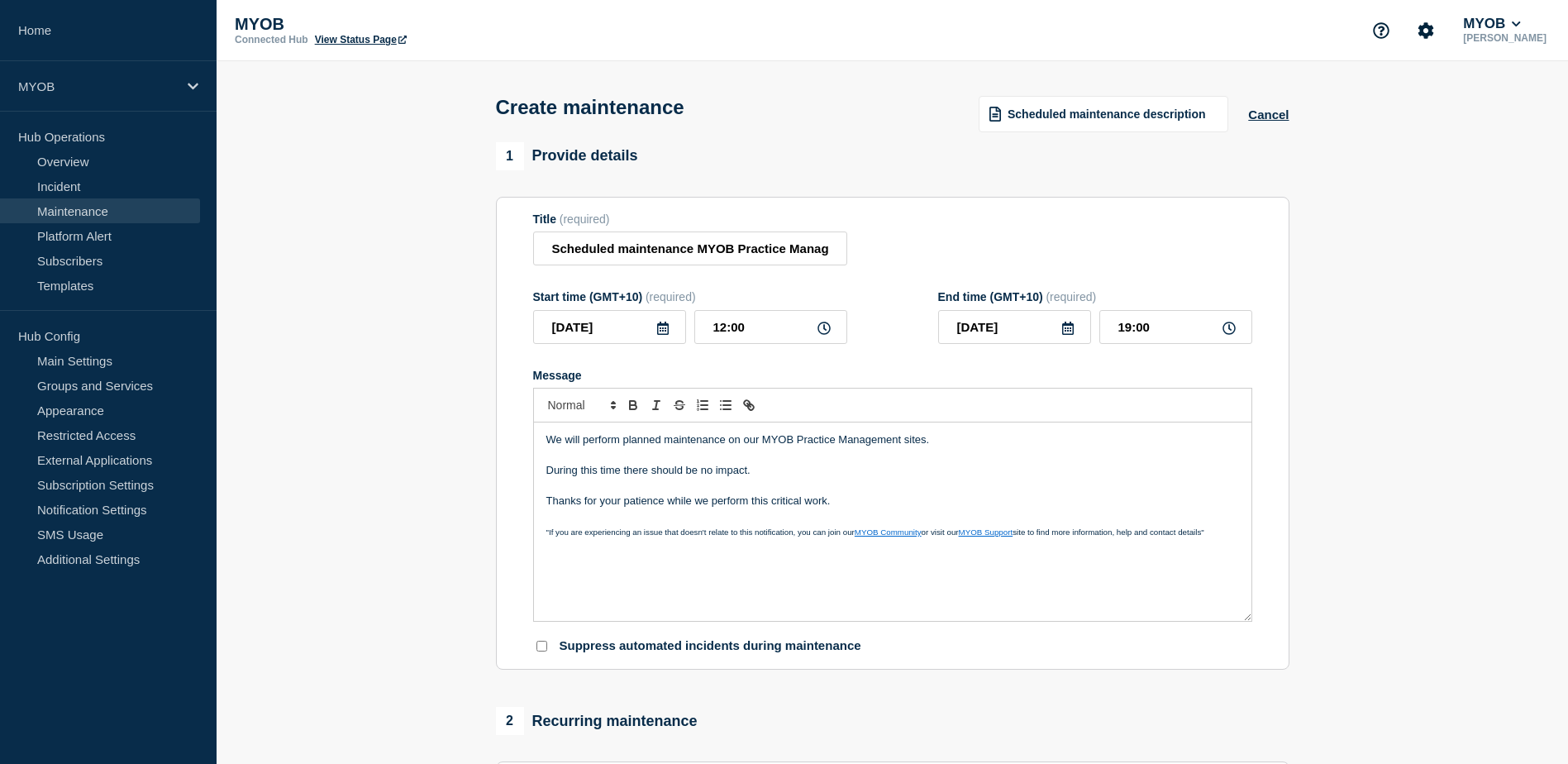
click at [912, 463] on p "Message" at bounding box center [893, 455] width 693 height 15
click at [794, 474] on p "During this time there should be no impact." at bounding box center [893, 470] width 693 height 15
drag, startPoint x: 803, startPoint y: 475, endPoint x: 543, endPoint y: 471, distance: 260.0
click at [543, 471] on div "We will perform planned maintenance on our MYOB Practice Management sites. Duri…" at bounding box center [893, 521] width 718 height 198
drag, startPoint x: 781, startPoint y: 473, endPoint x: 741, endPoint y: 473, distance: 40.0
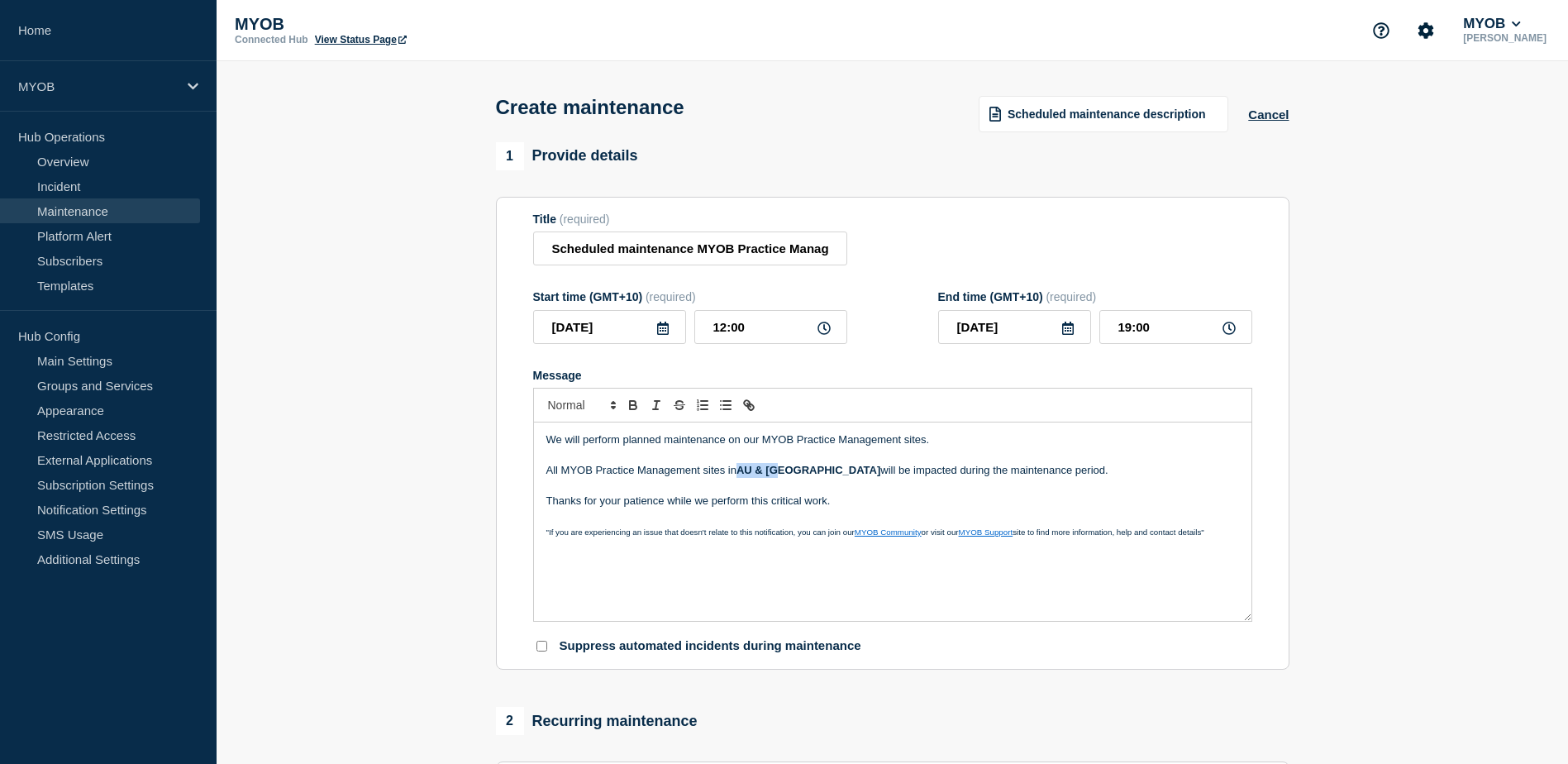
click at [741, 473] on strong "AU & NZ" at bounding box center [808, 470] width 144 height 13
click at [1112, 596] on div "We will perform planned maintenance on our MYOB Practice Management sites. All …" at bounding box center [893, 521] width 718 height 198
click at [753, 473] on p "All MYOB Practice Management sites in AU & NZ will be impacted during the maint…" at bounding box center [893, 470] width 693 height 15
click at [810, 475] on p "All MYOB Practice Management sites in Australia & NZ will be impacted during th…" at bounding box center [893, 470] width 693 height 15
click at [860, 493] on p "Message" at bounding box center [893, 486] width 693 height 15
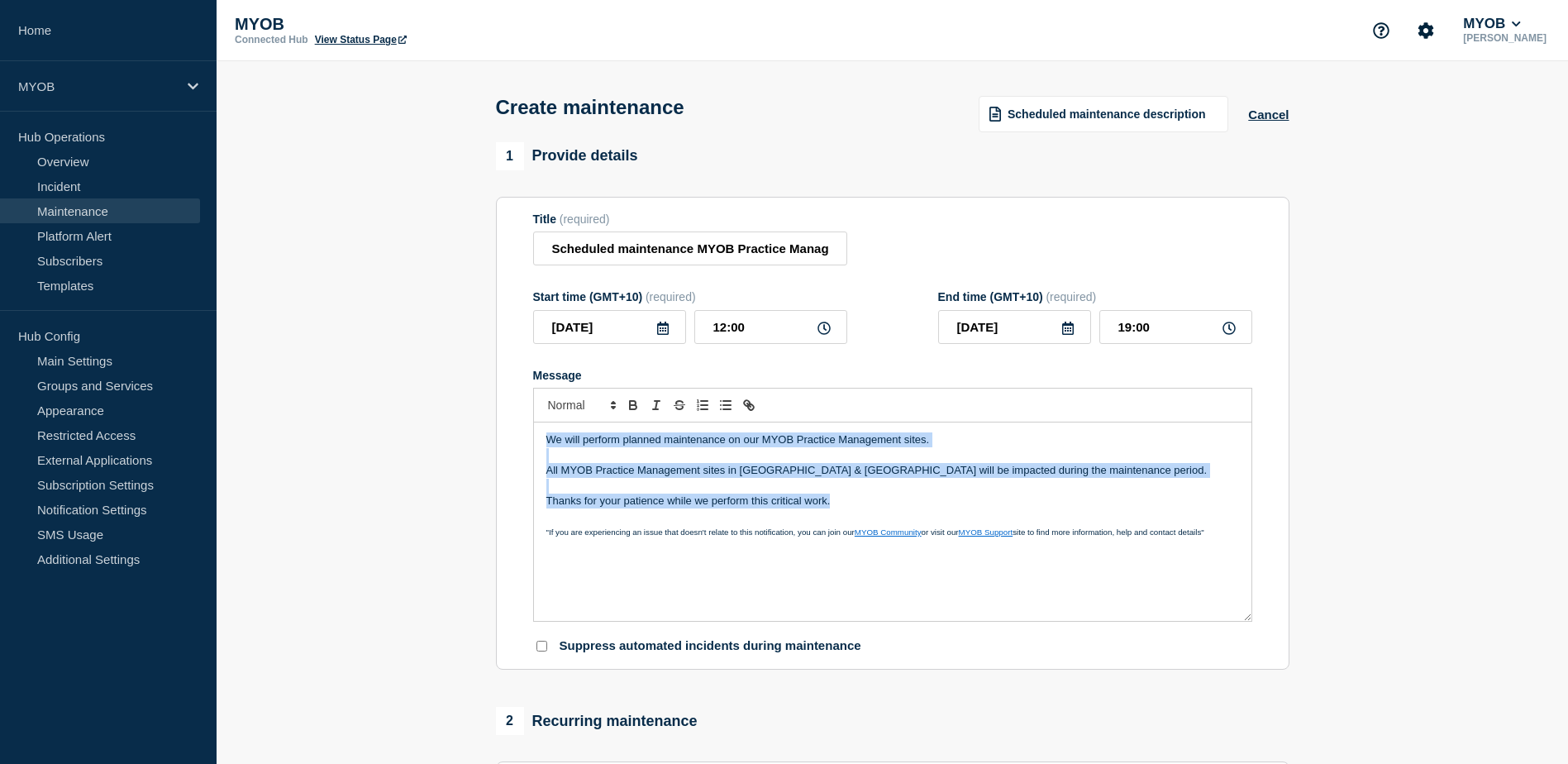
drag, startPoint x: 844, startPoint y: 508, endPoint x: 534, endPoint y: 444, distance: 316.5
click at [534, 444] on div "We will perform planned maintenance on our MYOB Practice Management sites. All …" at bounding box center [893, 521] width 718 height 198
copy div "We will perform planned maintenance on our MYOB Practice Management sites. All …"
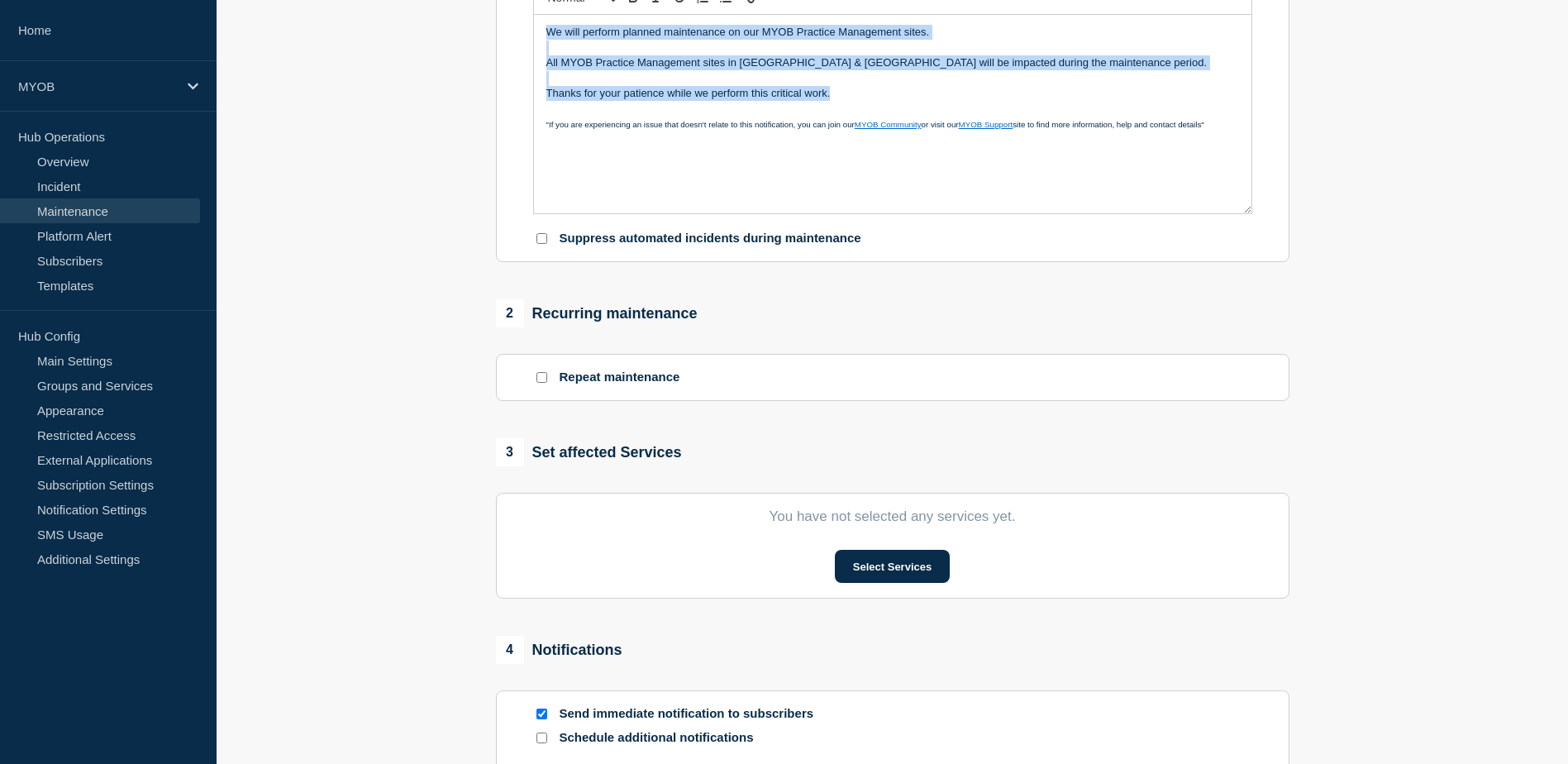
scroll to position [413, 0]
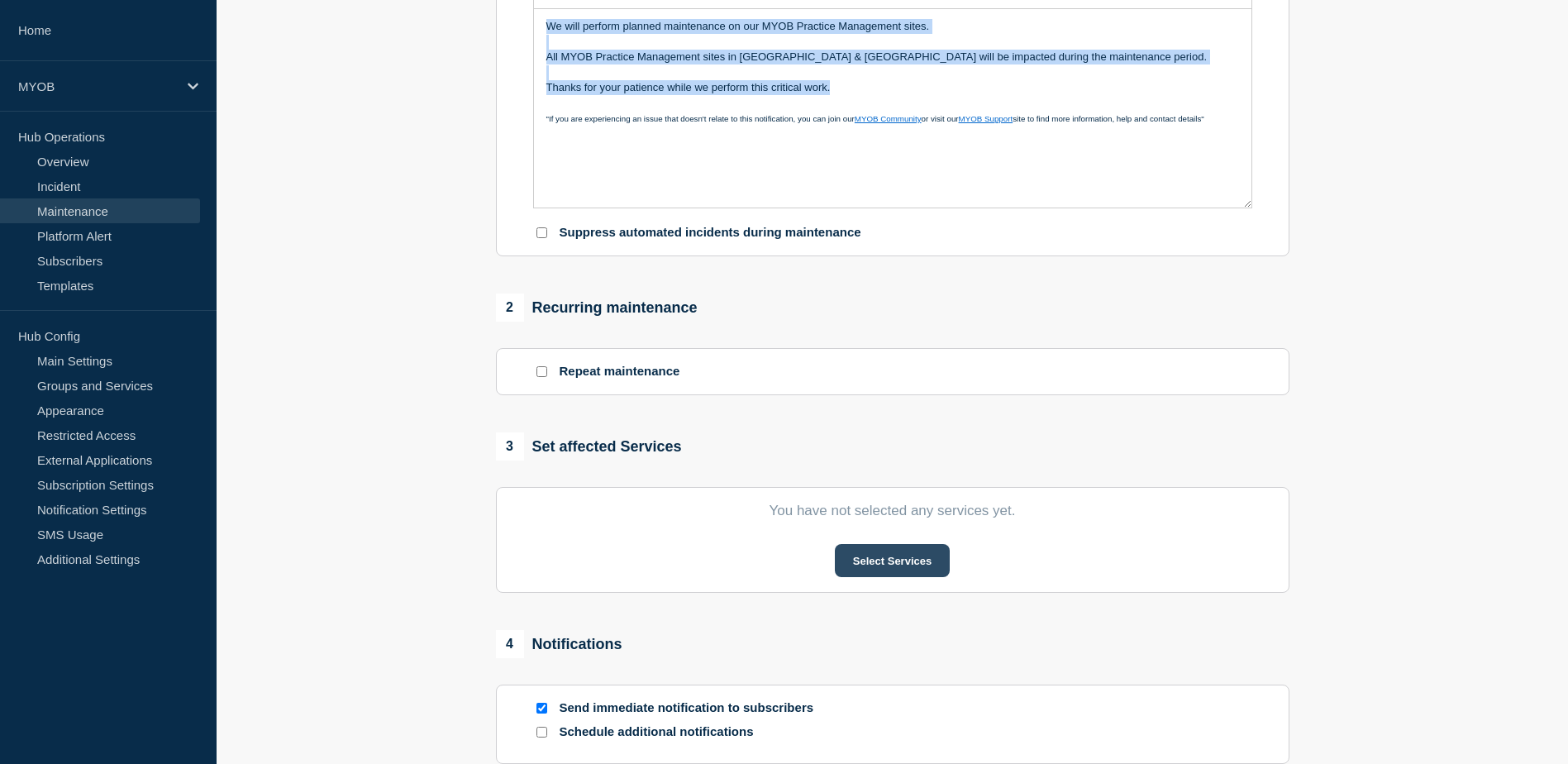
click at [891, 561] on button "Select Services" at bounding box center [893, 560] width 115 height 33
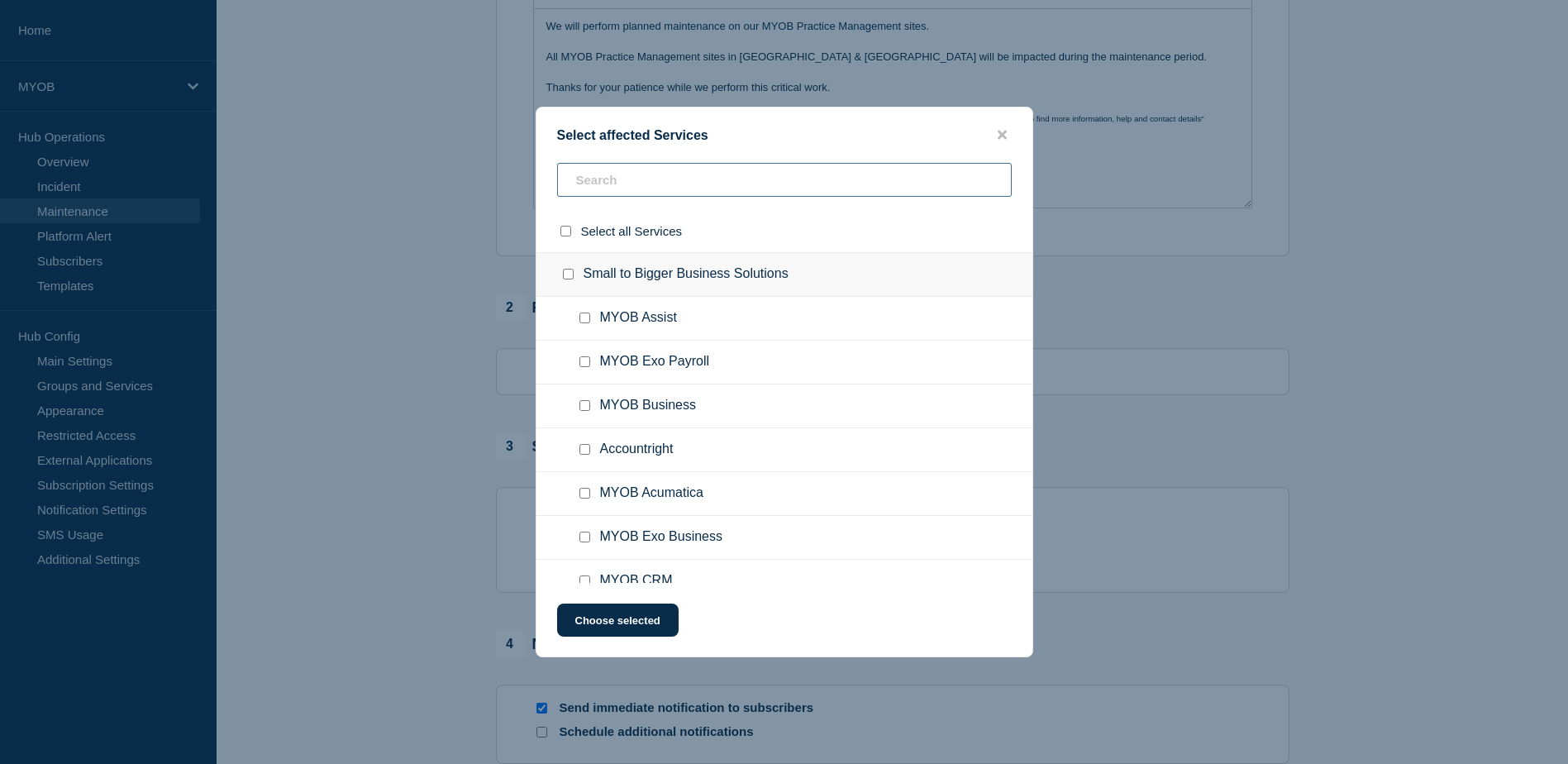
click at [772, 184] on input "text" at bounding box center [784, 179] width 454 height 34
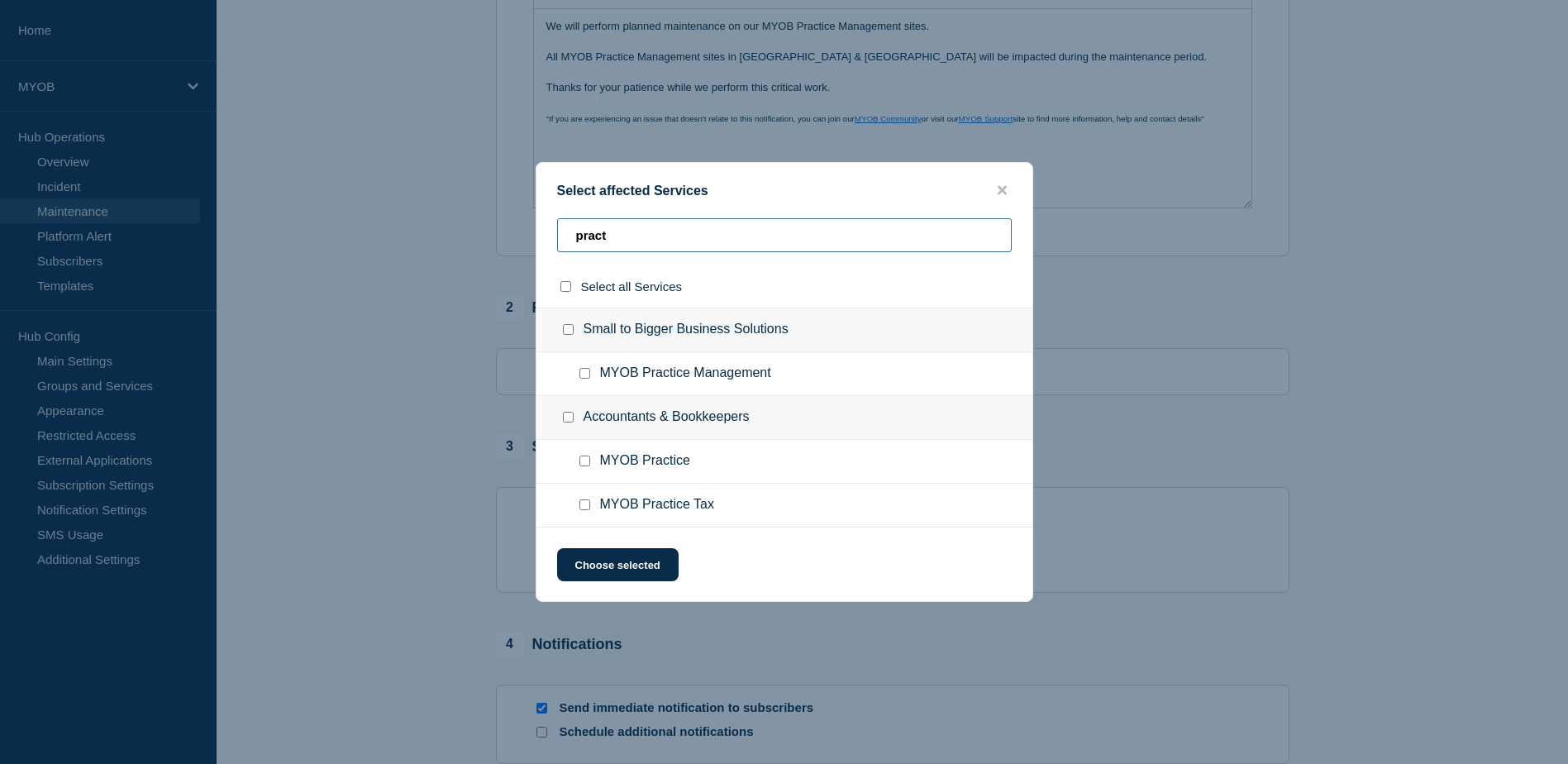
type input "pract"
click at [583, 374] on input "MYOB Practice Management checkbox" at bounding box center [585, 373] width 11 height 11
checkbox input "true"
click at [625, 566] on button "Choose selected" at bounding box center [618, 564] width 122 height 33
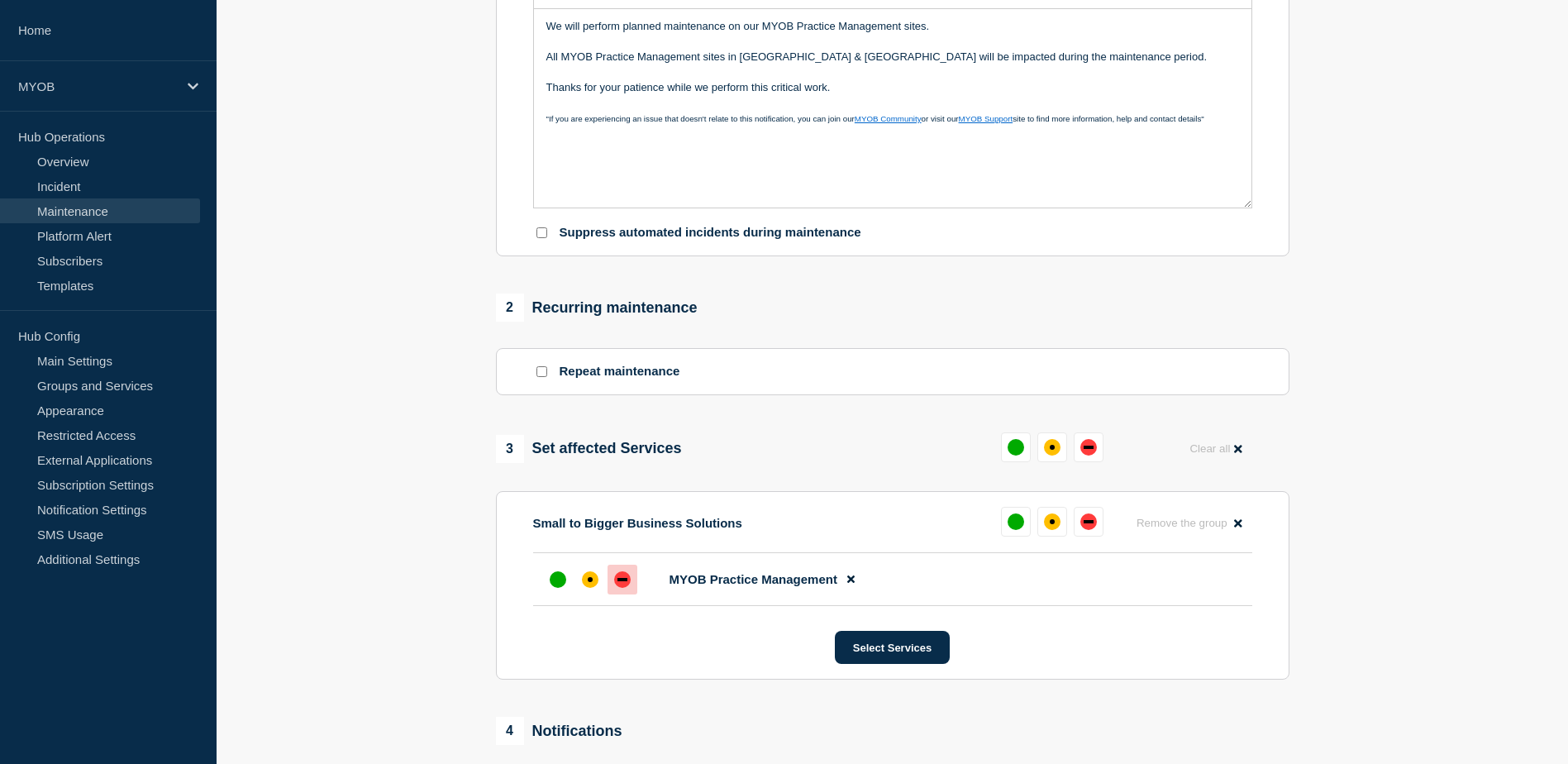
click at [626, 588] on div "down" at bounding box center [623, 580] width 17 height 17
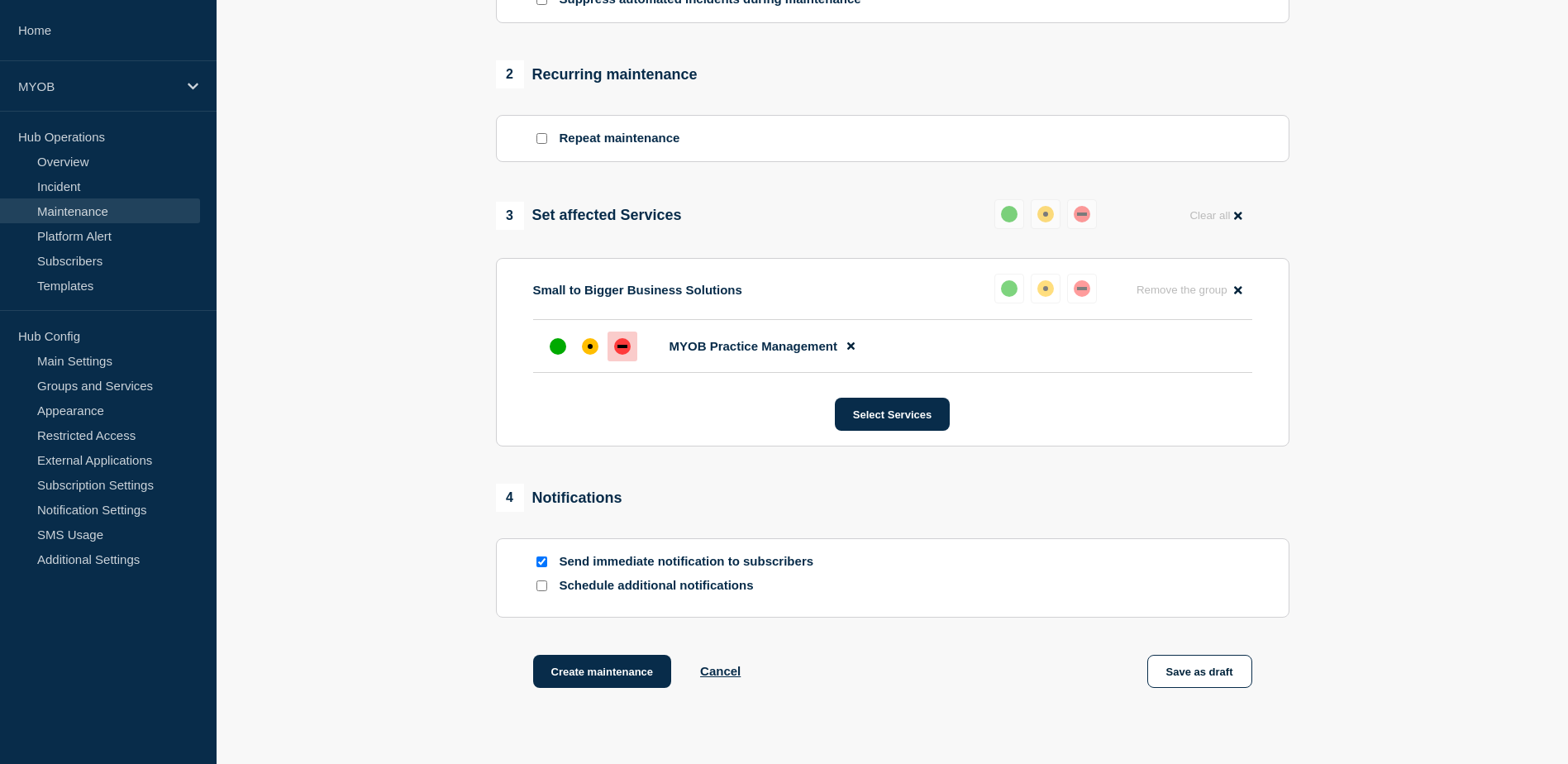
scroll to position [662, 0]
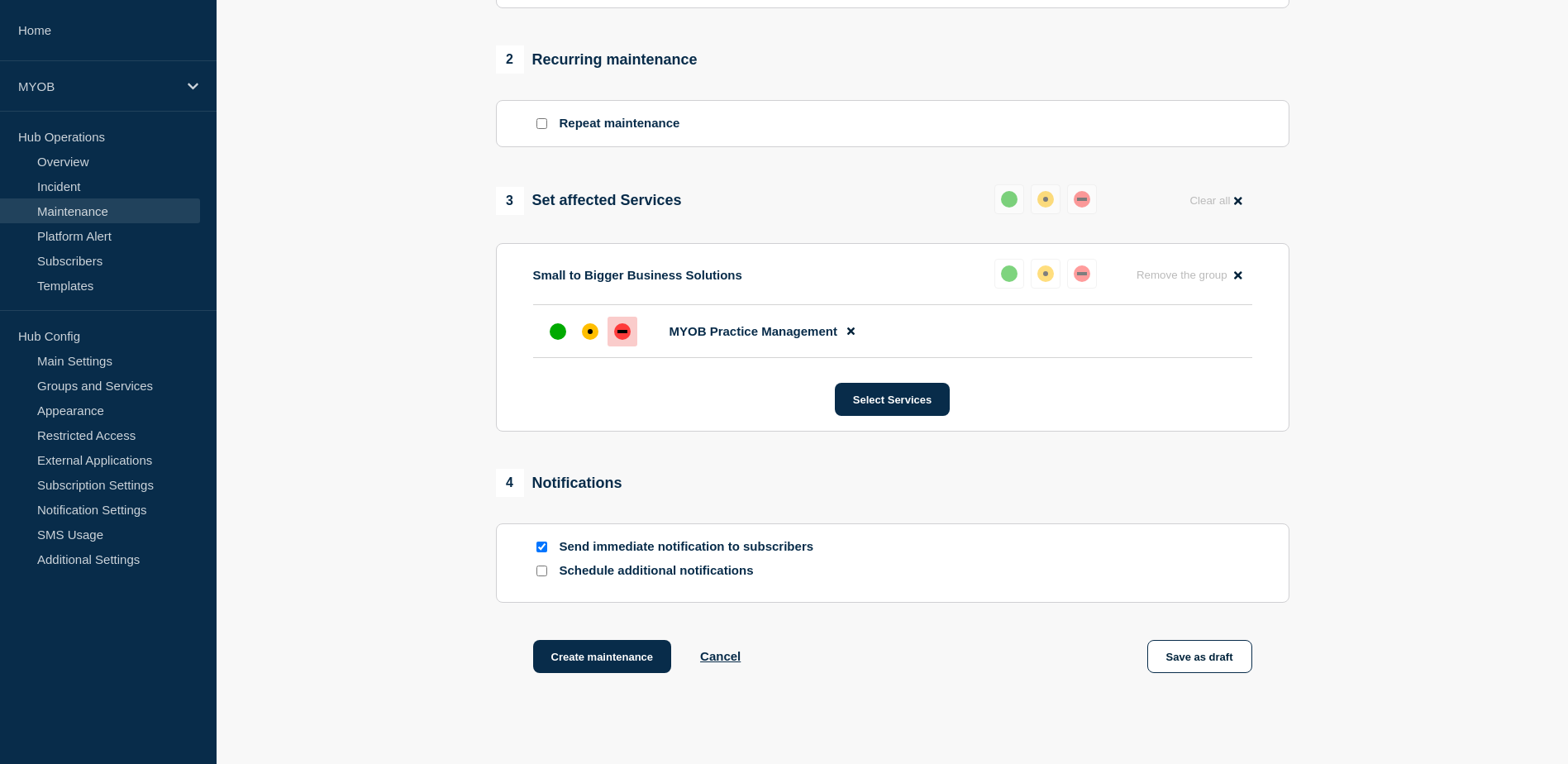
click at [541, 575] on input "Schedule additional notifications" at bounding box center [542, 570] width 11 height 11
checkbox input "true"
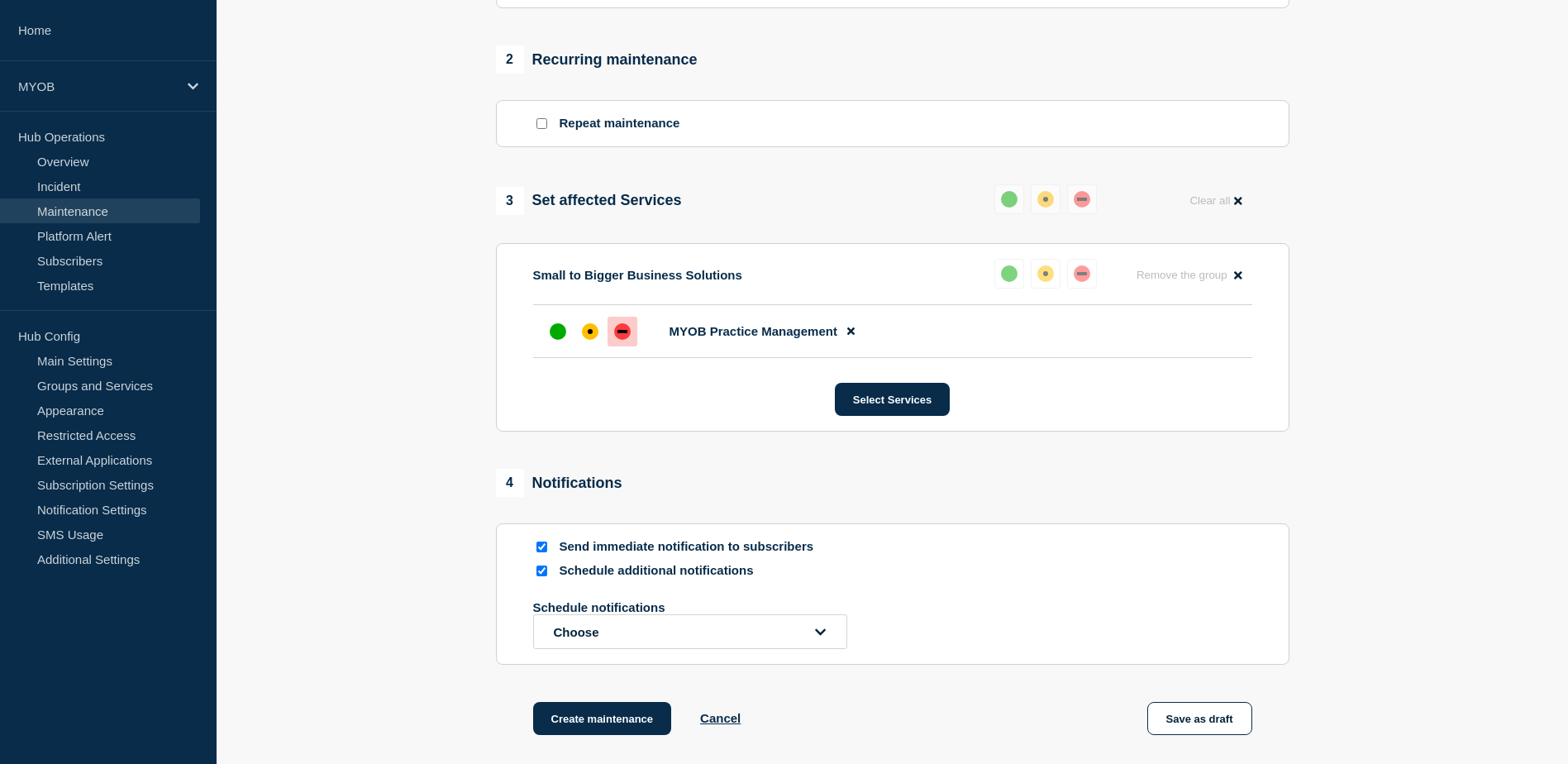
click at [542, 551] on input "Send immediate notification to subscribers" at bounding box center [542, 547] width 11 height 11
checkbox input "false"
click at [622, 634] on button "Choose" at bounding box center [690, 631] width 314 height 35
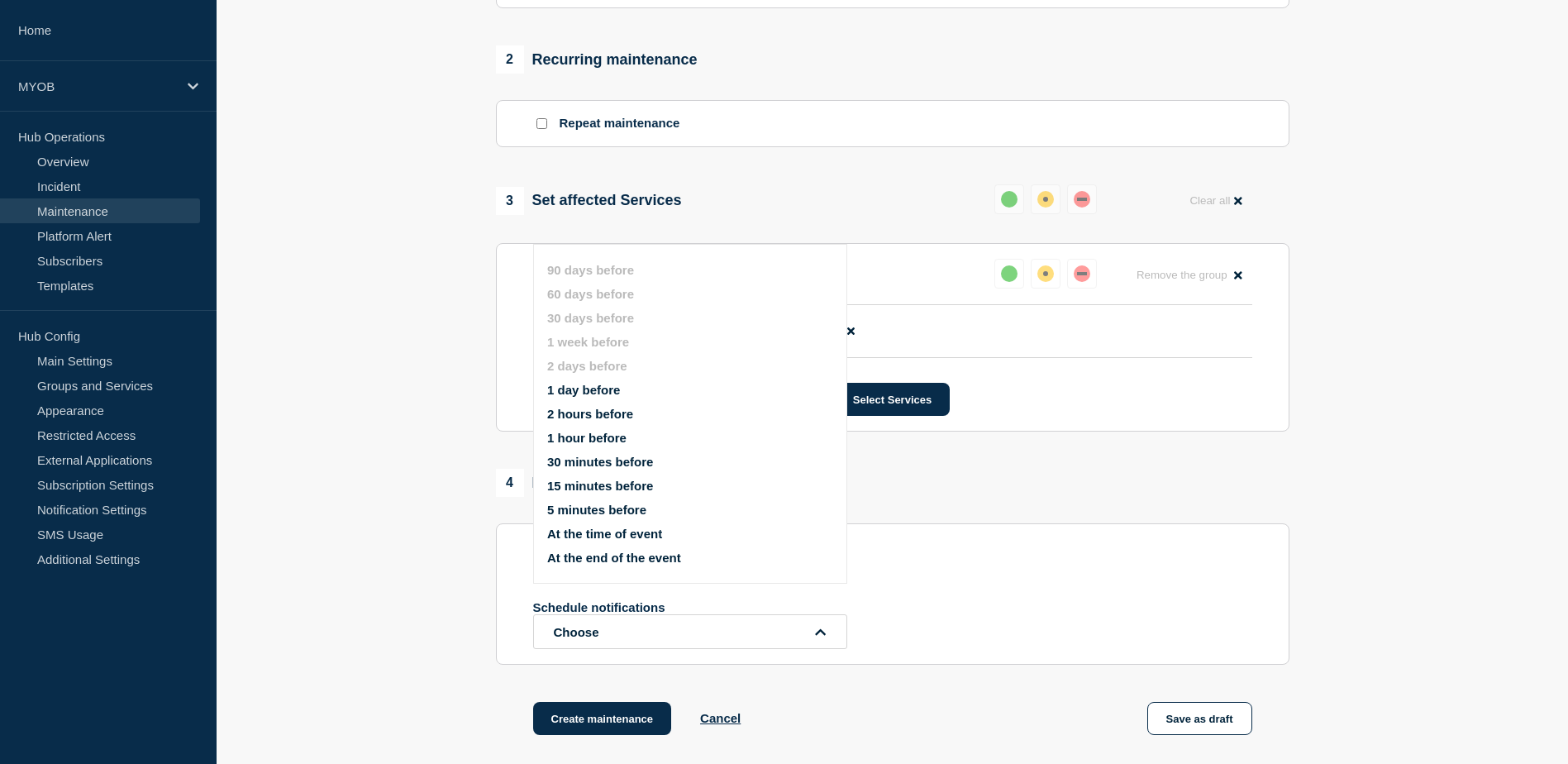
click at [591, 383] on button "1 day before" at bounding box center [584, 389] width 73 height 14
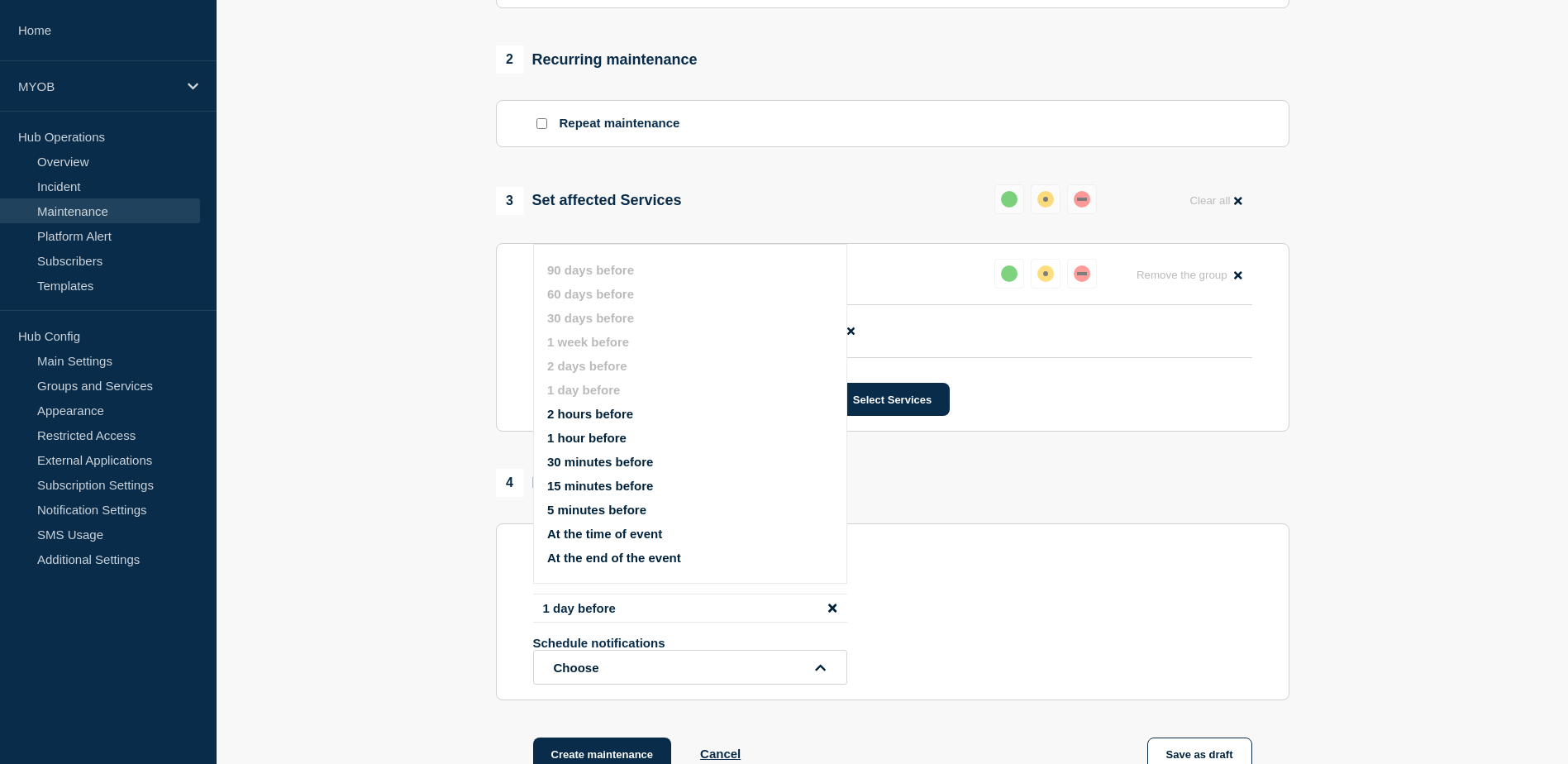
click at [1001, 659] on div "Schedule notifications Choose" at bounding box center [893, 660] width 719 height 49
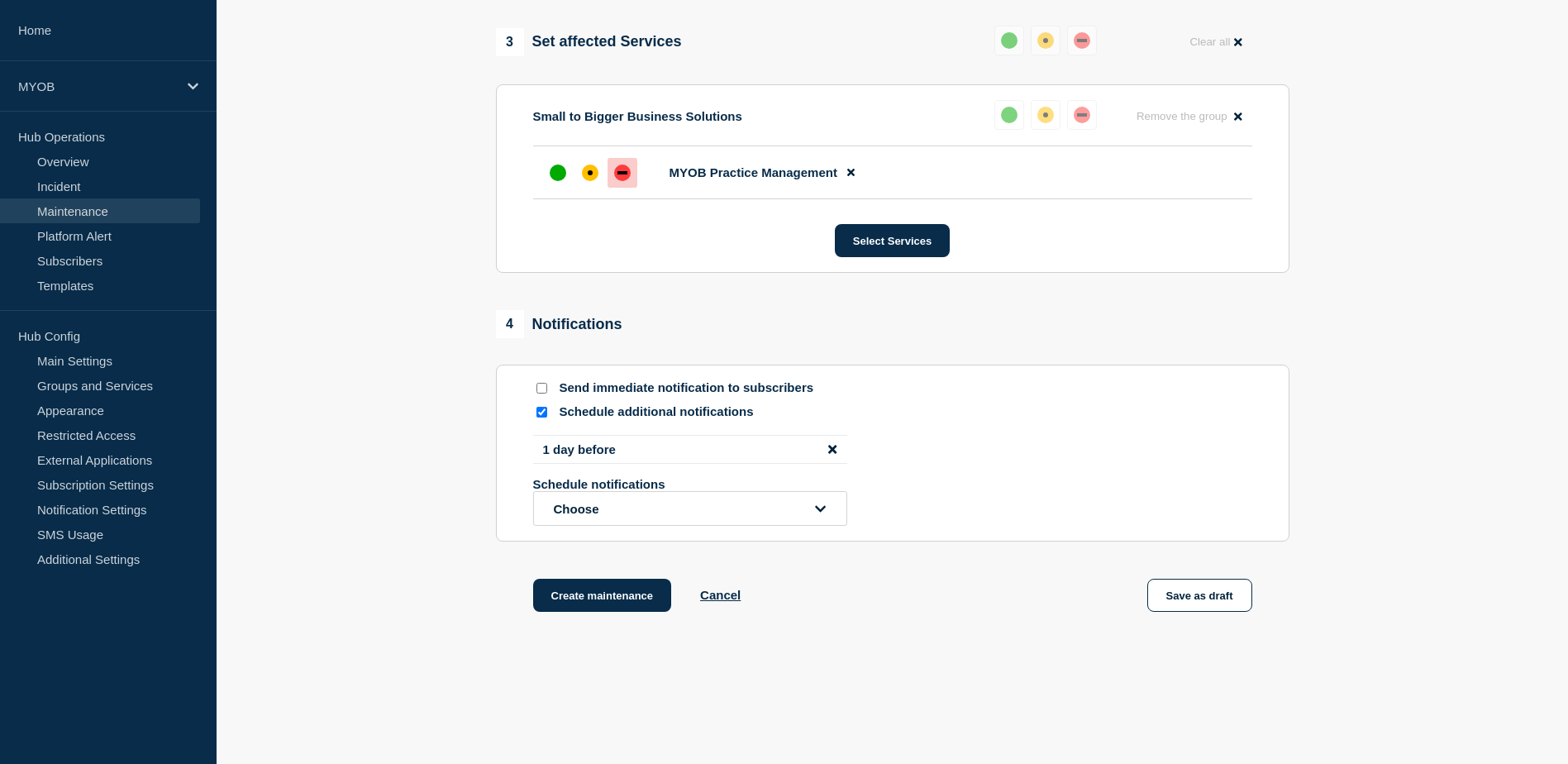
scroll to position [827, 0]
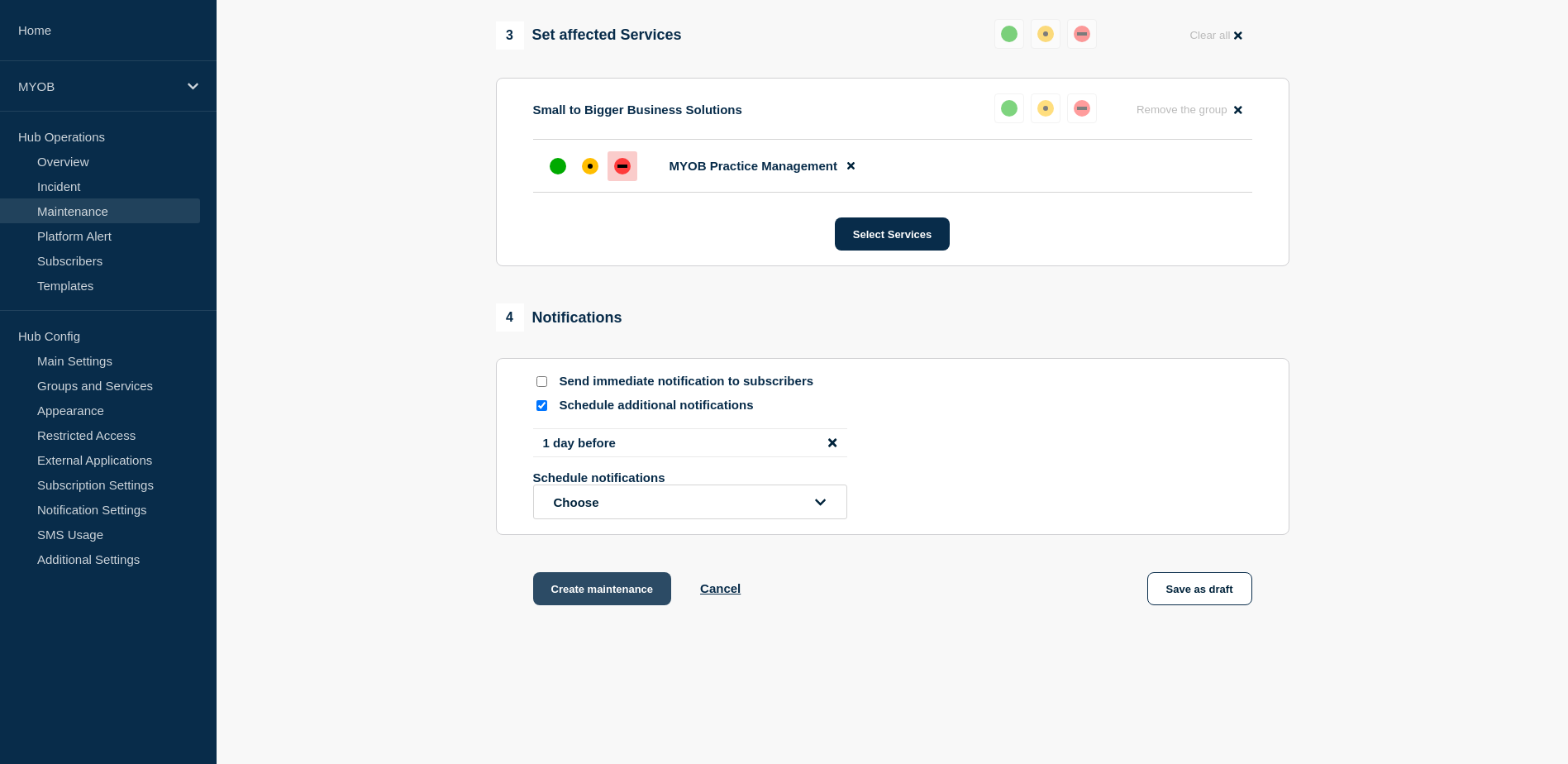
click at [636, 597] on button "Create maintenance" at bounding box center [602, 588] width 139 height 33
